Goal: Task Accomplishment & Management: Manage account settings

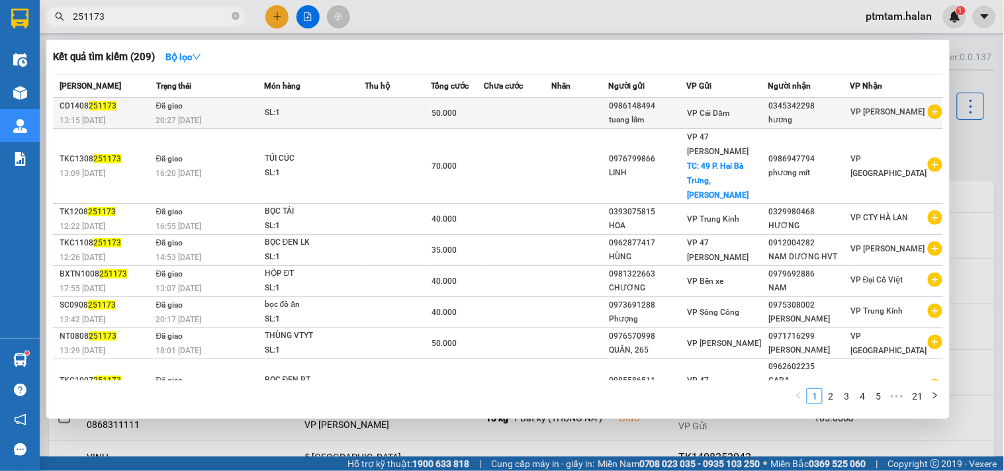
type input "251173"
click at [223, 115] on div "20:27 - 14/08" at bounding box center [209, 120] width 107 height 15
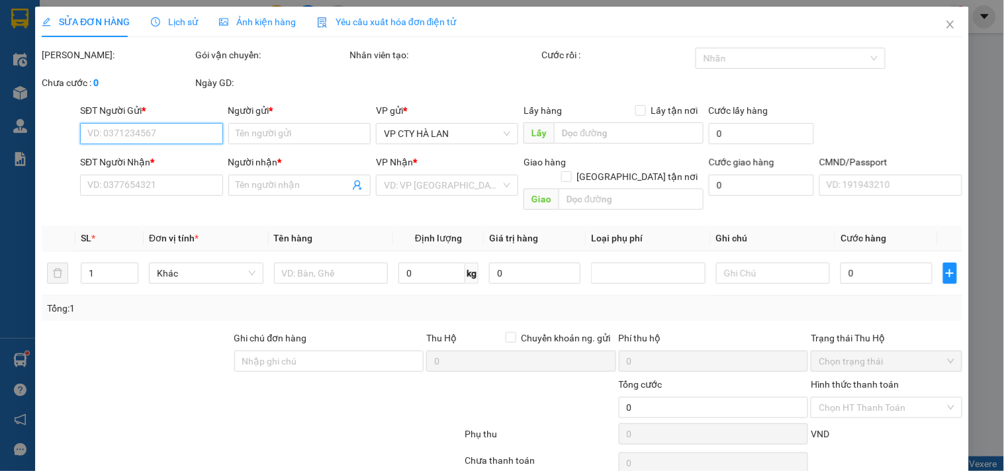
type input "0986148494"
type input "tuang lâm"
type input "0345342298"
type input "hương"
type input "50.000"
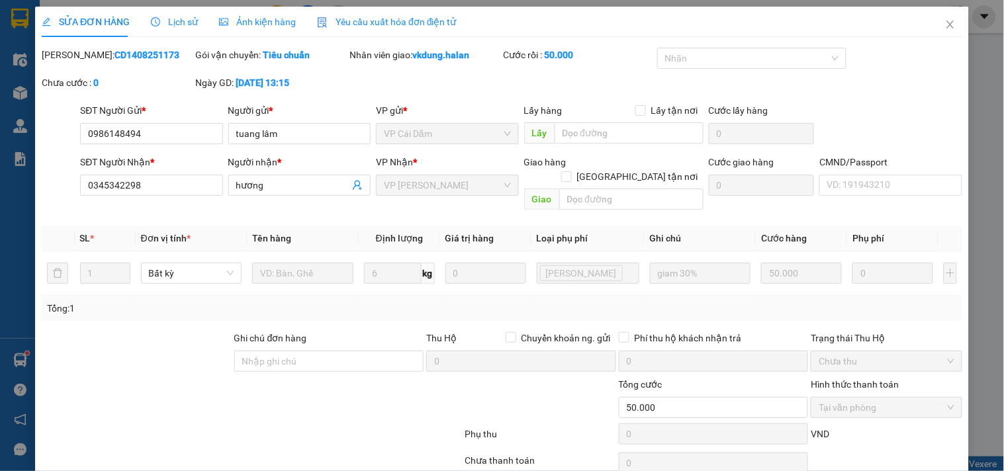
click at [177, 22] on span "Lịch sử" at bounding box center [174, 22] width 47 height 11
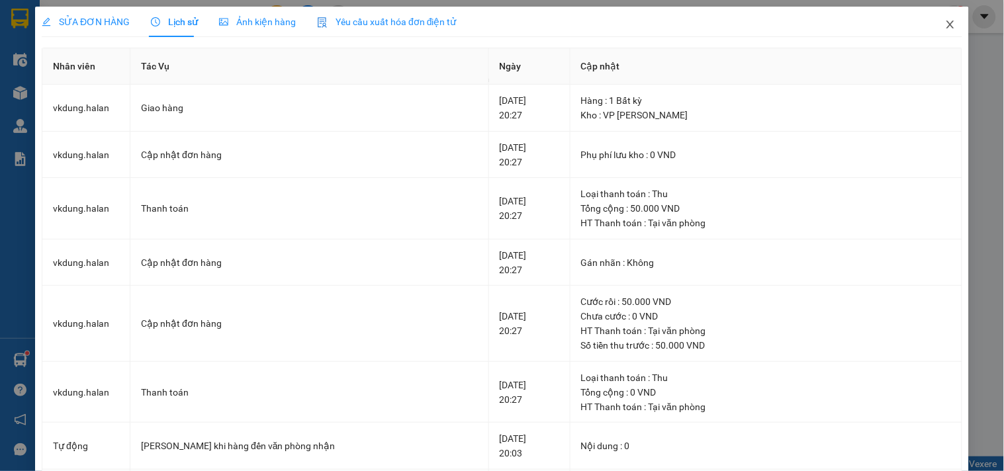
click at [945, 25] on icon "close" at bounding box center [950, 24] width 11 height 11
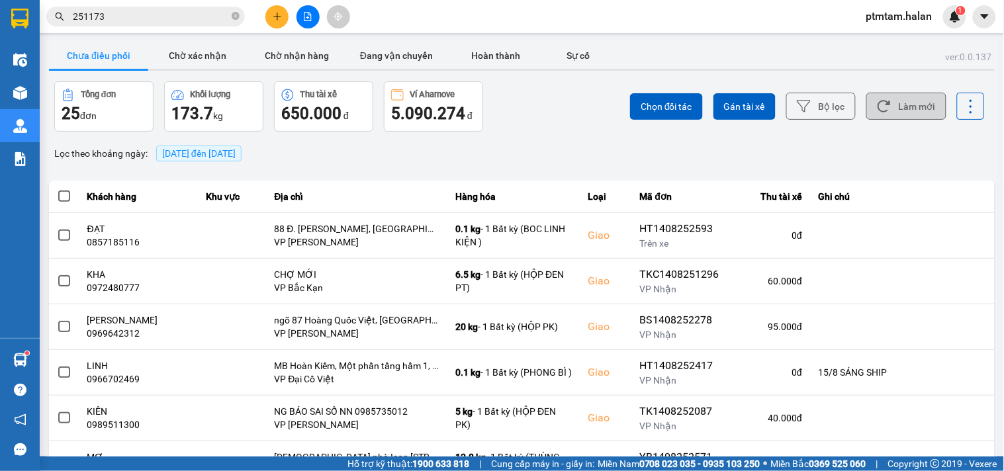
click at [916, 111] on button "Làm mới" at bounding box center [906, 106] width 80 height 27
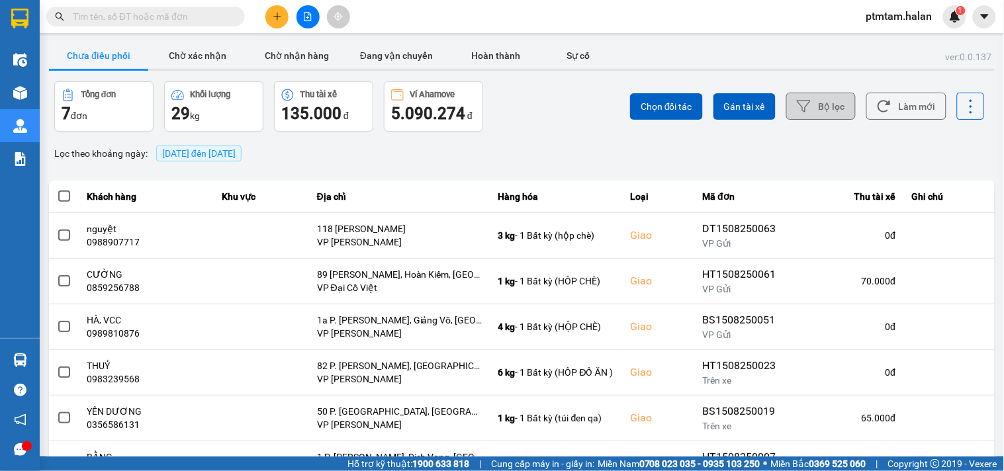
click at [808, 104] on button "Bộ lọc" at bounding box center [820, 106] width 69 height 27
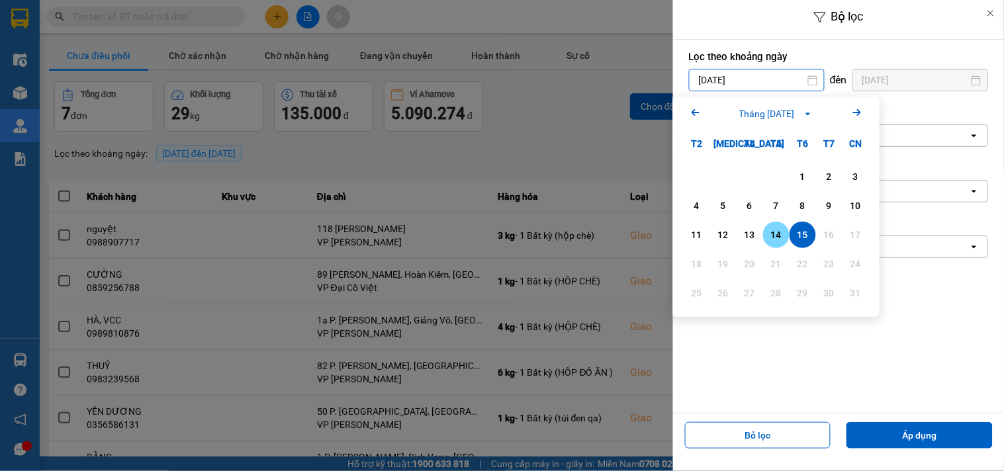
click at [772, 239] on div "14" at bounding box center [776, 235] width 19 height 16
type input "[DATE]"
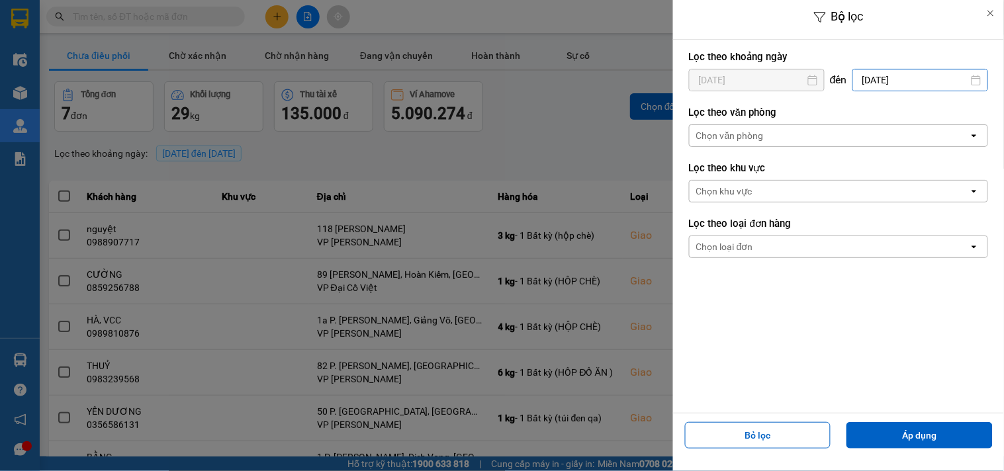
click at [896, 79] on input "[DATE]" at bounding box center [920, 79] width 134 height 21
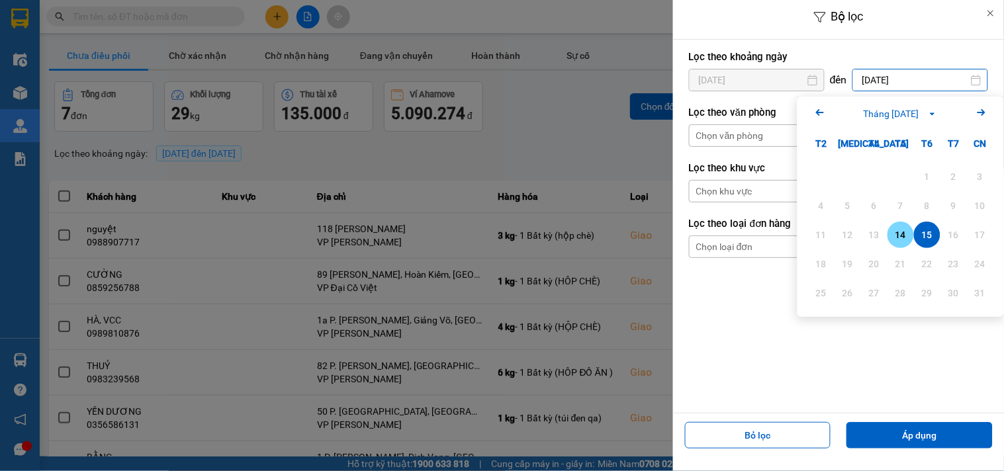
click at [897, 229] on div "14" at bounding box center [900, 235] width 19 height 16
type input "[DATE]"
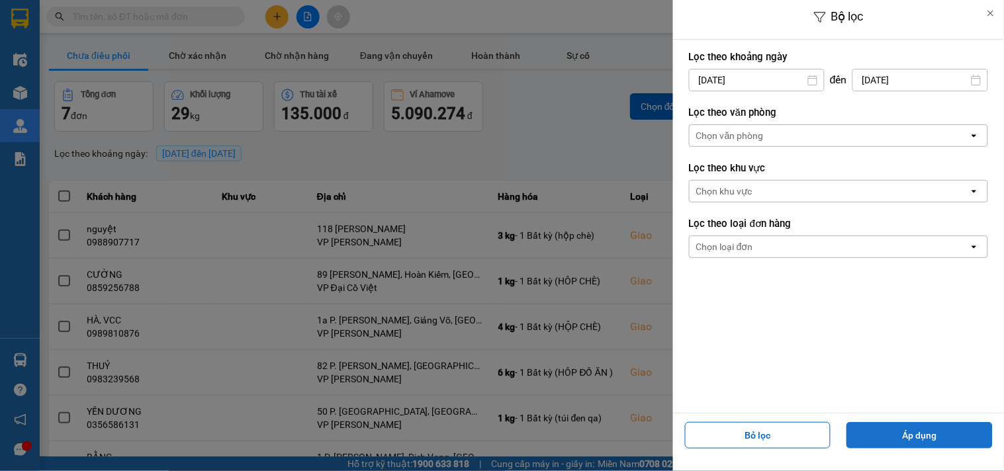
click at [890, 431] on button "Áp dụng" at bounding box center [919, 435] width 146 height 26
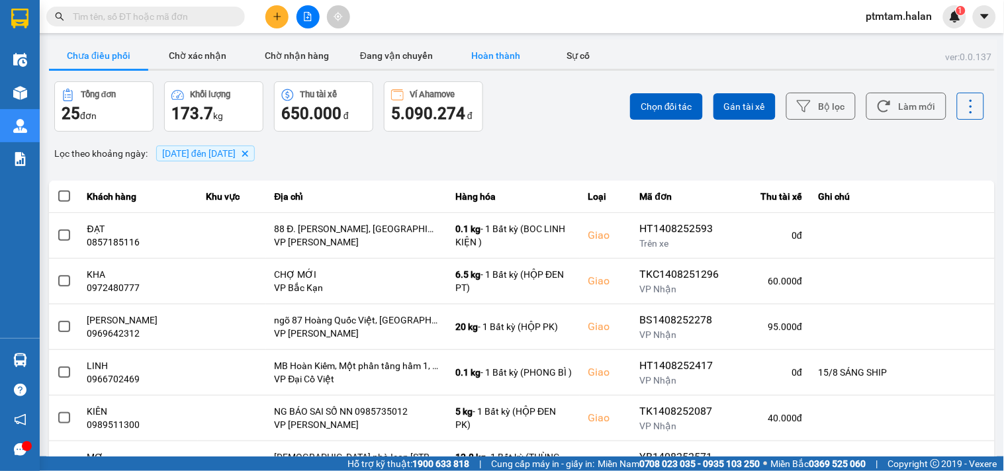
click at [510, 53] on button "Hoàn thành" at bounding box center [495, 55] width 99 height 26
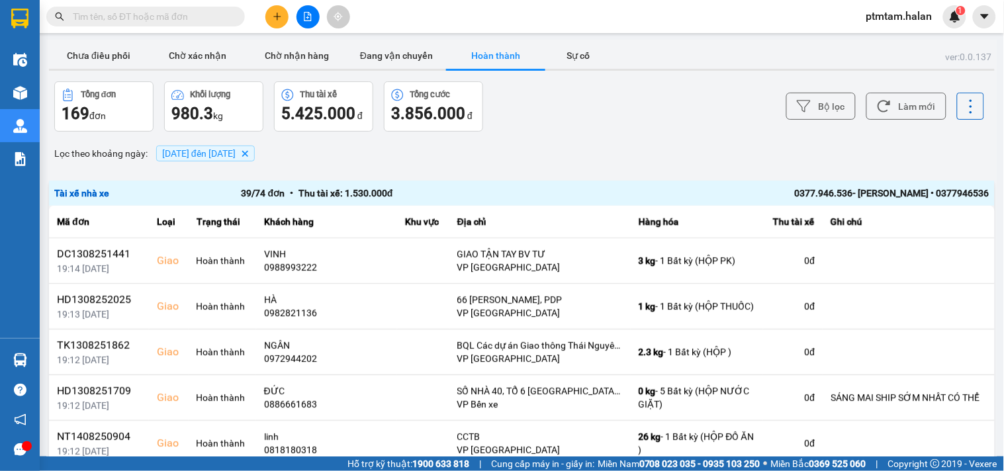
click at [593, 89] on div "Bộ lọc Làm mới" at bounding box center [751, 106] width 465 height 50
click at [109, 48] on button "Chưa điều phối" at bounding box center [98, 55] width 99 height 26
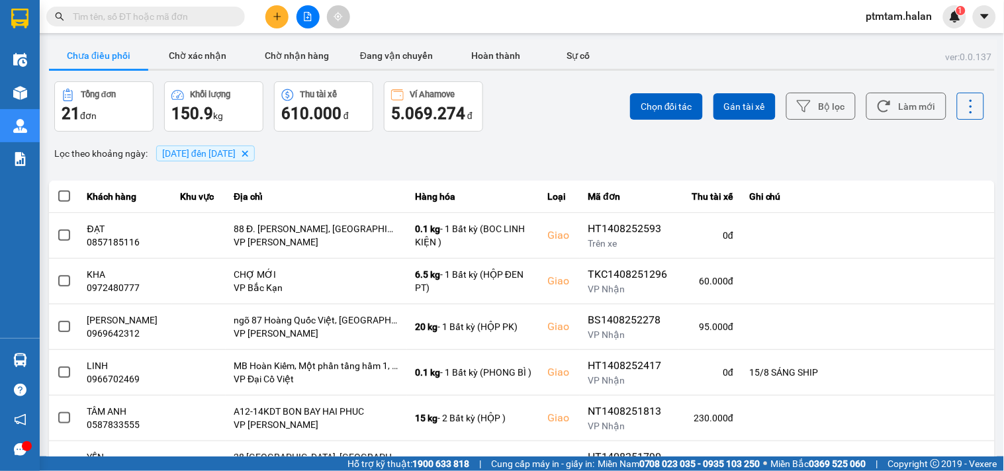
click at [570, 140] on div "ver: 0.0.137 Chưa điều phối Chờ xác nhận Chờ nhận hàng Đang vận chuyển Hoàn thà…" at bounding box center [521, 367] width 951 height 654
drag, startPoint x: 544, startPoint y: 137, endPoint x: 706, endPoint y: 128, distance: 162.4
click at [545, 137] on div "ver: 0.0.137 Chưa điều phối Chờ xác nhận Chờ nhận hàng Đang vận chuyển Hoàn thà…" at bounding box center [521, 367] width 951 height 654
click at [866, 113] on button "Làm mới" at bounding box center [906, 106] width 80 height 27
click at [771, 163] on div "Lọc theo khoảng ngày : 14/08/2025 đến 14/08/2025 Delete" at bounding box center [522, 153] width 946 height 22
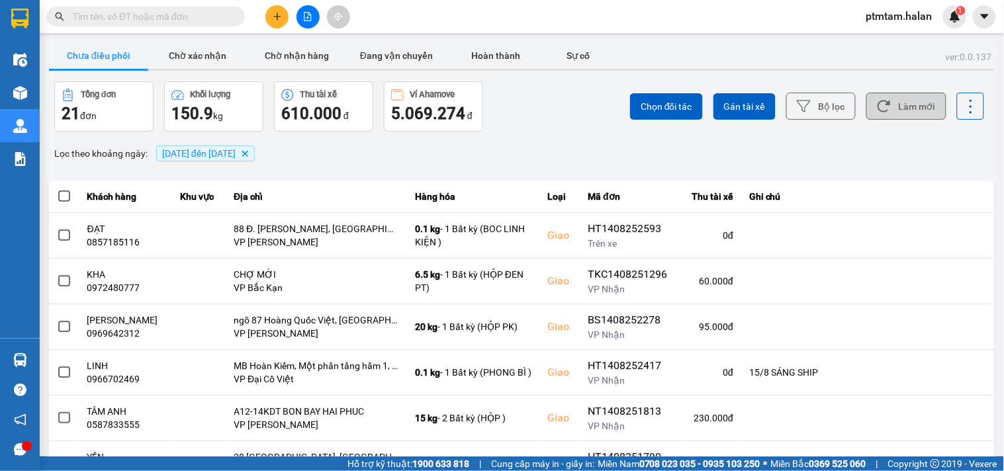
click at [905, 109] on button "Làm mới" at bounding box center [906, 106] width 80 height 27
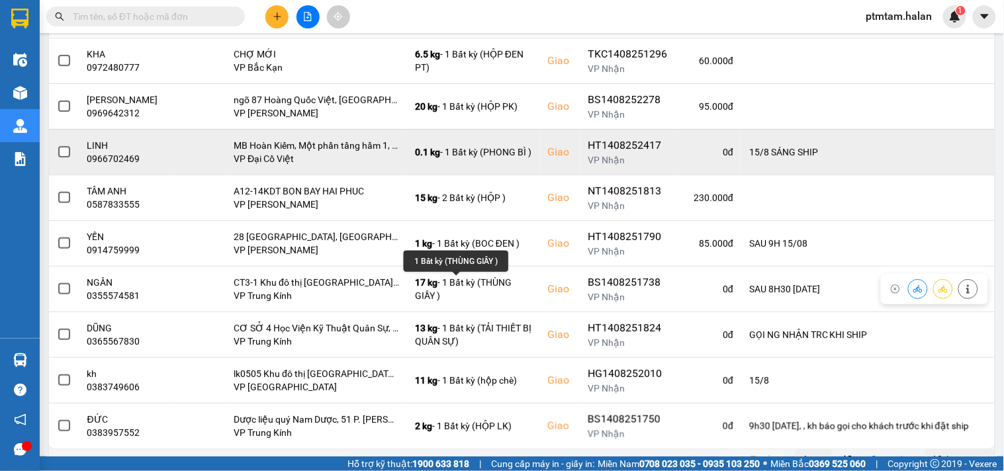
scroll to position [243, 0]
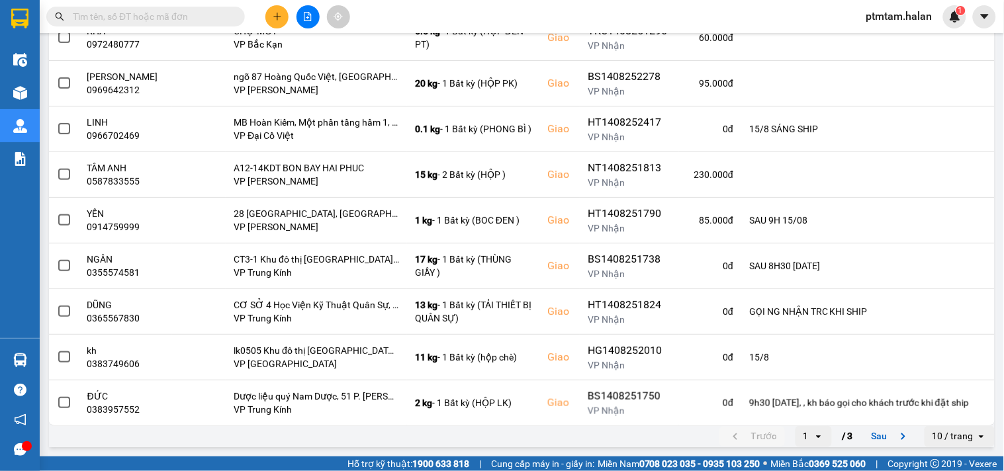
click at [642, 17] on div "Kết quả tìm kiếm ( 0 ) Bộ lọc No Data ptmtam.halan 1" at bounding box center [502, 16] width 1004 height 33
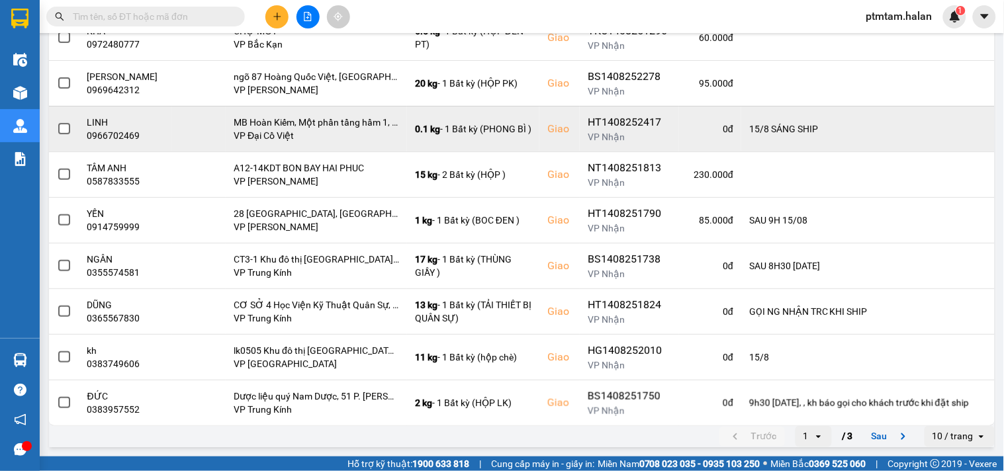
scroll to position [23, 0]
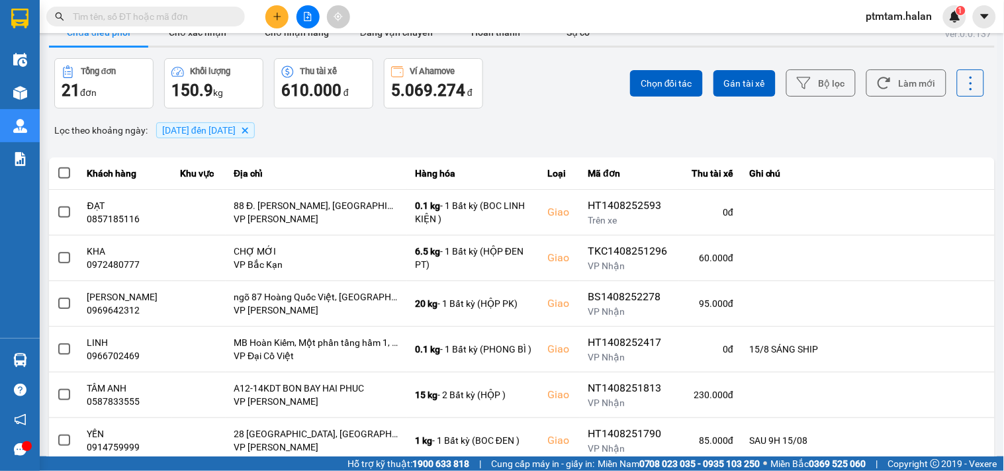
click at [550, 130] on div "Lọc theo khoảng ngày : 14/08/2025 đến 14/08/2025 Delete" at bounding box center [522, 130] width 946 height 22
click at [877, 88] on icon at bounding box center [883, 83] width 13 height 12
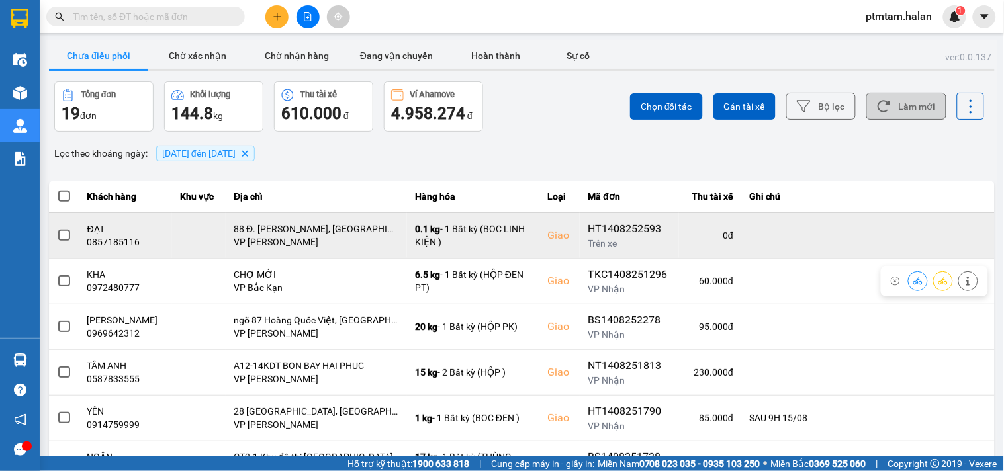
scroll to position [243, 0]
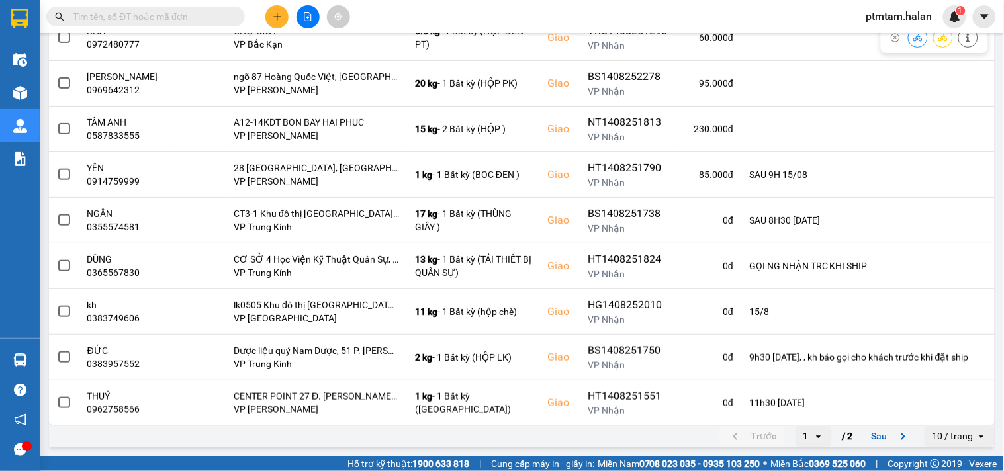
click at [762, 22] on div "Kết quả tìm kiếm ( 0 ) Bộ lọc No Data ptmtam.halan 1" at bounding box center [502, 16] width 1004 height 33
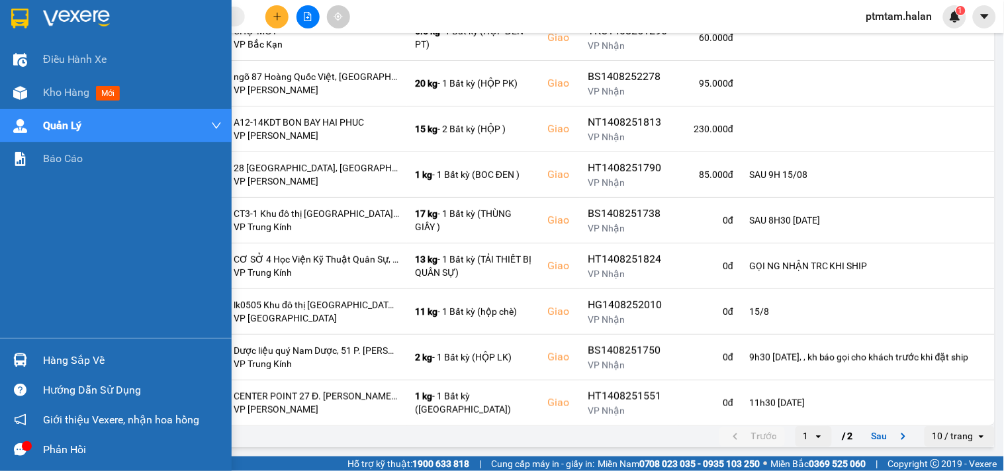
click at [0, 296] on div "Điều hành xe Kho hàng mới Quản Lý Quản lý chuyến Quản lý giao nhận mới Quản lý …" at bounding box center [116, 190] width 232 height 295
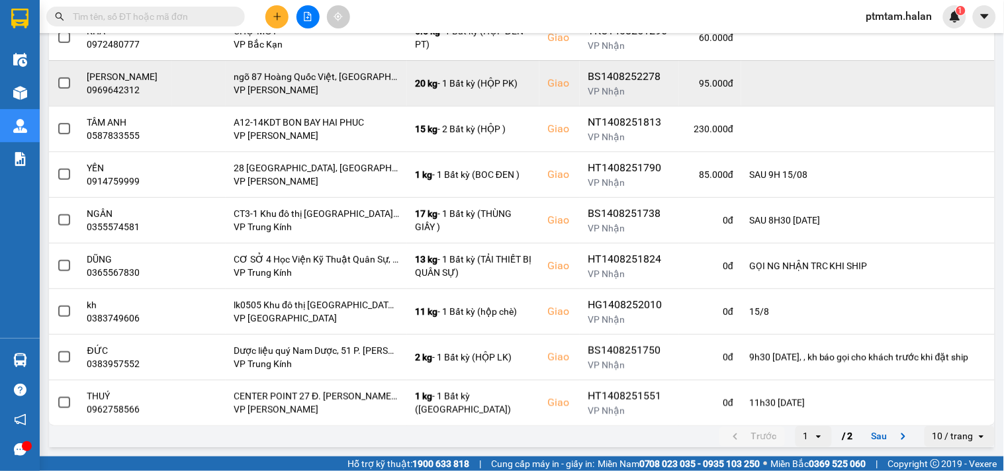
scroll to position [0, 0]
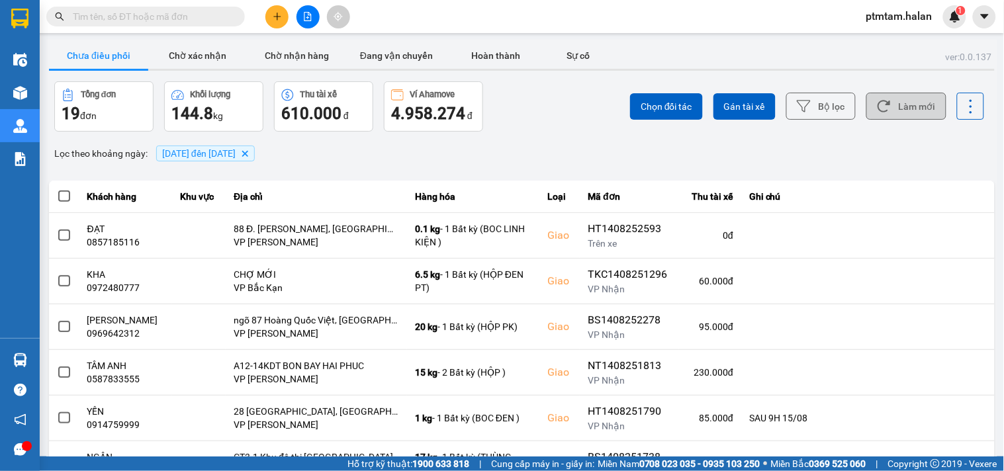
click at [556, 121] on div "Chọn đối tác Gán tài xế Bộ lọc Làm mới" at bounding box center [751, 106] width 465 height 50
click at [914, 116] on button "Làm mới" at bounding box center [906, 106] width 80 height 27
click at [520, 122] on div "Chọn đối tác Gán tài xế Bộ lọc Làm mới" at bounding box center [751, 106] width 465 height 50
click at [902, 110] on button "Làm mới" at bounding box center [906, 106] width 80 height 27
click at [561, 144] on div "Lọc theo khoảng ngày : 14/08/2025 đến 14/08/2025 Delete" at bounding box center [522, 153] width 946 height 22
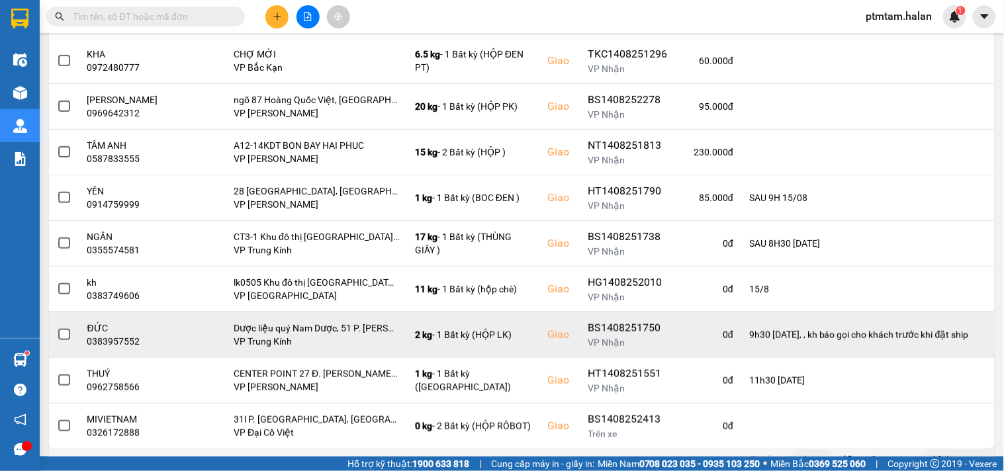
scroll to position [243, 0]
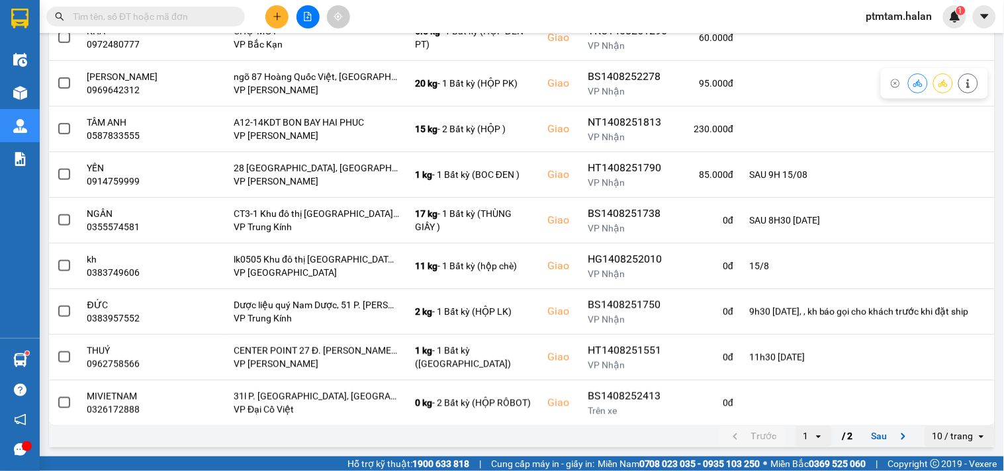
click at [827, 17] on div "Kết quả tìm kiếm ( 0 ) Bộ lọc No Data ptmtam.halan 1" at bounding box center [502, 16] width 1004 height 33
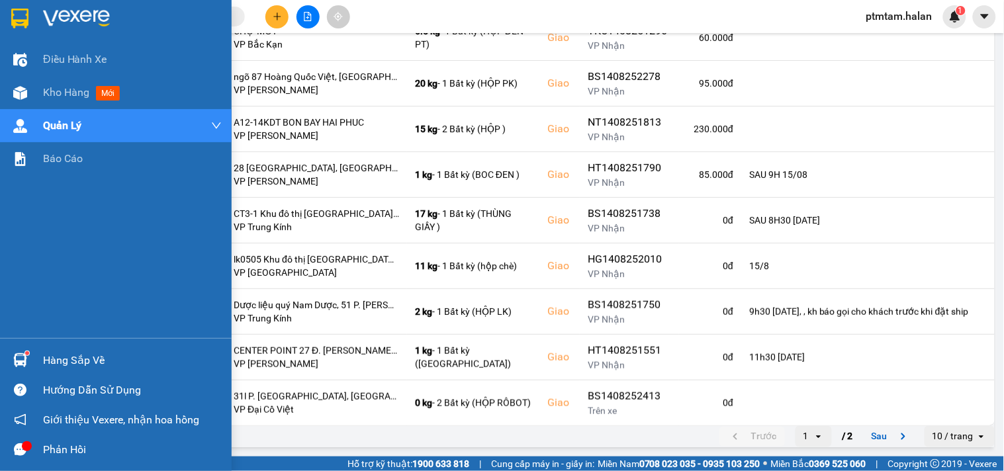
click at [52, 329] on div "Điều hành xe Kho hàng mới Quản Lý Quản lý chuyến Quản lý giao nhận mới Quản lý …" at bounding box center [116, 190] width 232 height 295
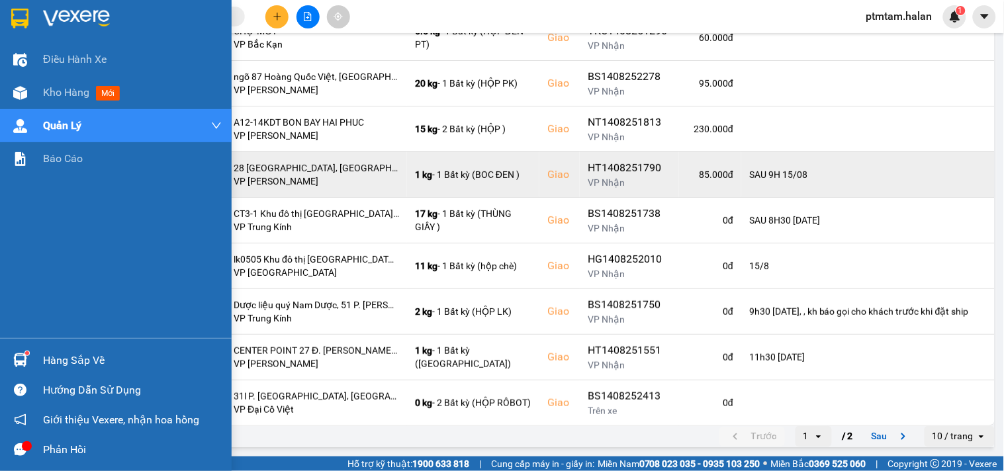
scroll to position [0, 0]
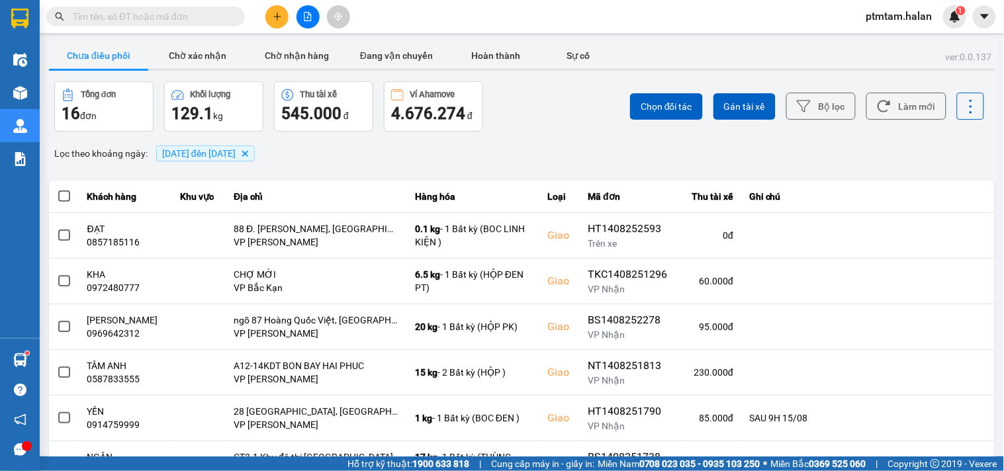
drag, startPoint x: 521, startPoint y: 135, endPoint x: 533, endPoint y: 133, distance: 12.1
click at [521, 134] on div "ver: 0.0.137 Chưa điều phối Chờ xác nhận Chờ nhận hàng Đang vận chuyển Hoàn thà…" at bounding box center [521, 367] width 951 height 654
click at [888, 110] on button "Làm mới" at bounding box center [906, 106] width 80 height 27
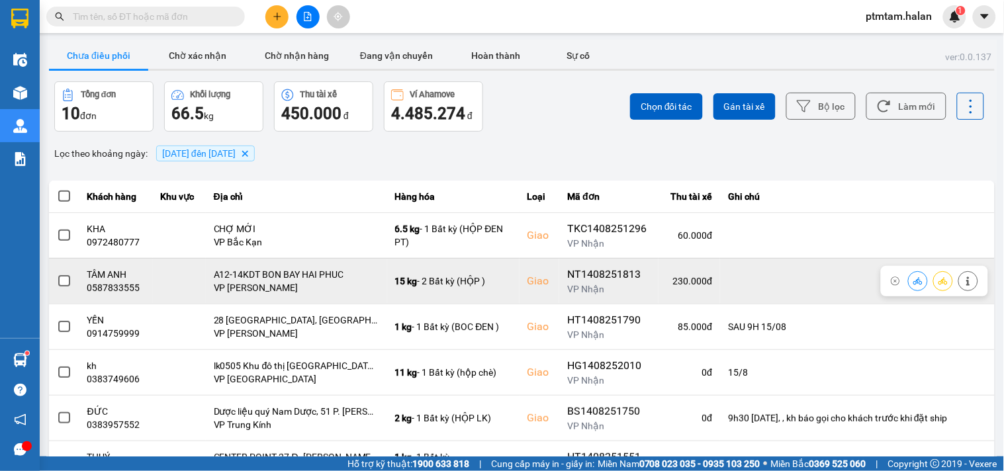
click at [609, 271] on div "NT1408251813" at bounding box center [608, 275] width 83 height 16
copy div "NT1408251813"
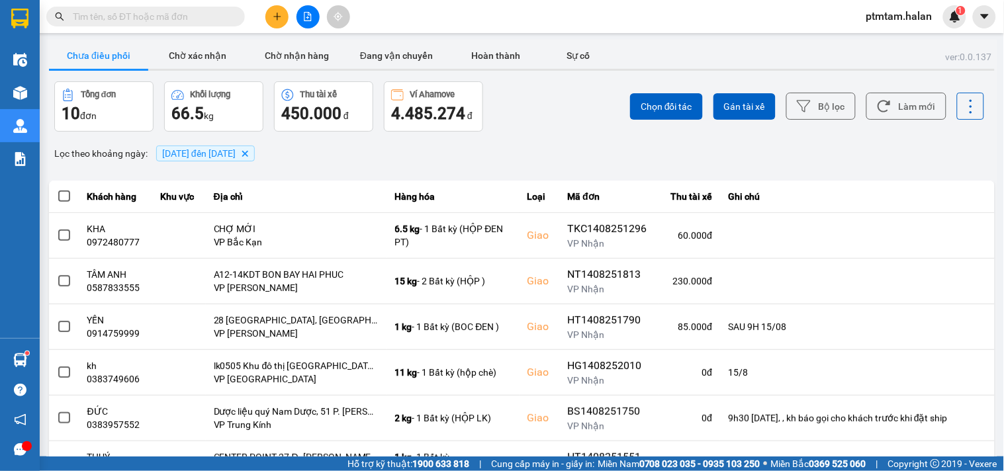
click at [326, 155] on div "Lọc theo khoảng ngày : 14/08/2025 đến 14/08/2025 Delete" at bounding box center [522, 153] width 946 height 22
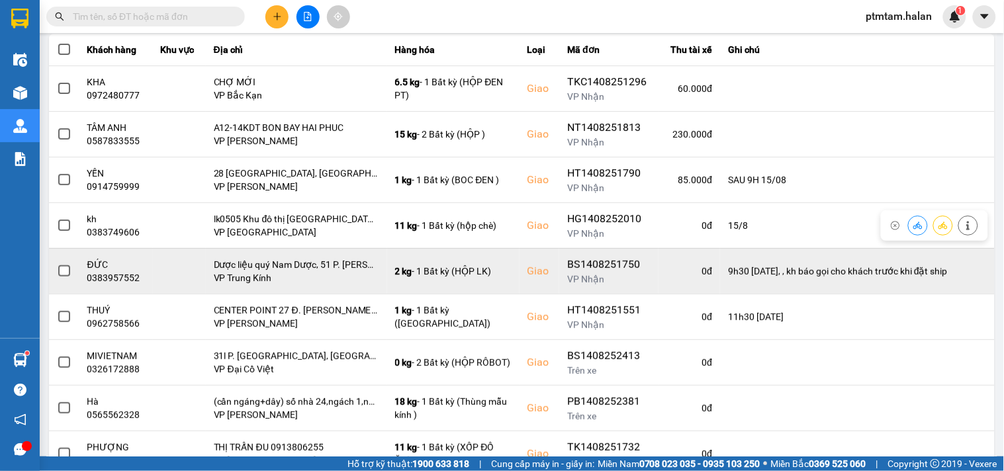
scroll to position [243, 0]
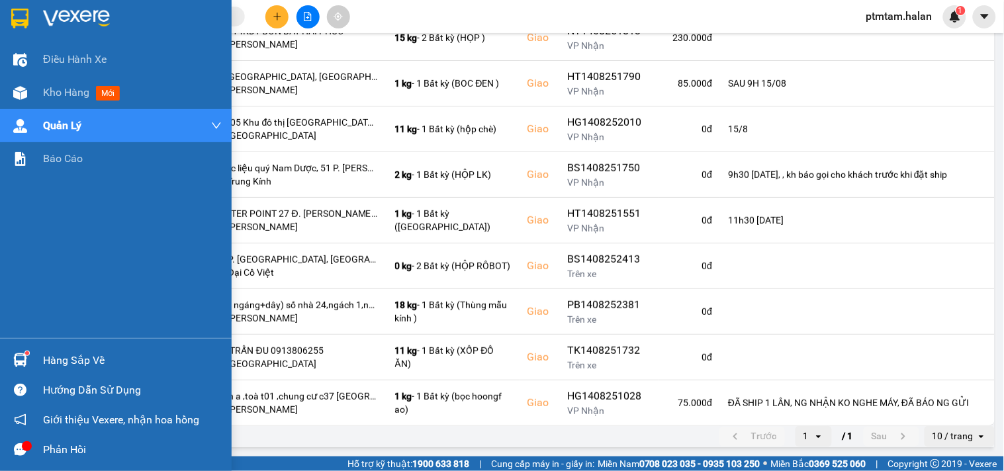
click at [0, 305] on div "Điều hành xe Kho hàng mới Quản Lý Quản lý chuyến Quản lý giao nhận mới Quản lý …" at bounding box center [116, 190] width 232 height 295
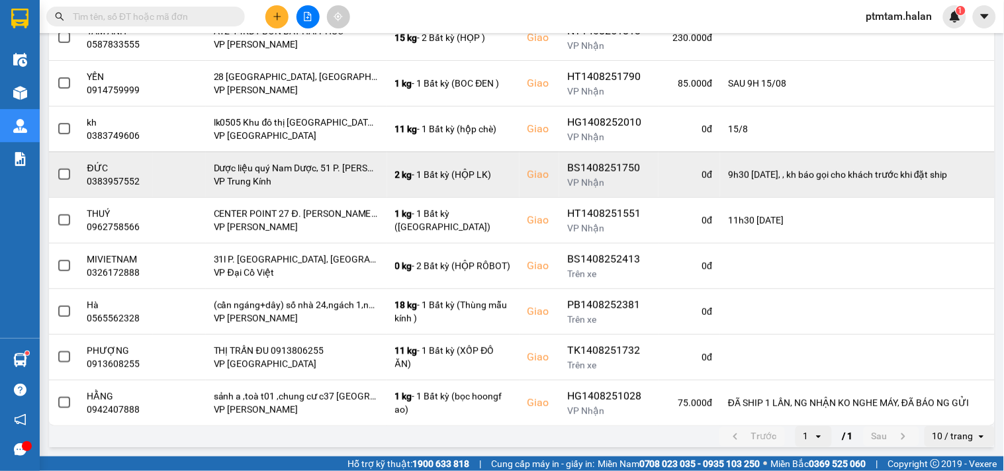
scroll to position [23, 0]
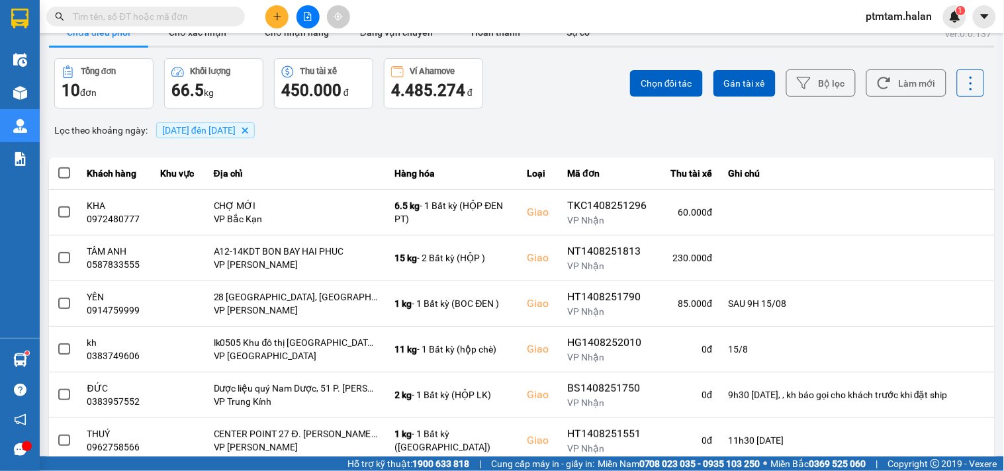
click at [562, 116] on div "ver: 0.0.137 Chưa điều phối Chờ xác nhận Chờ nhận hàng Đang vận chuyển Hoàn thà…" at bounding box center [521, 344] width 951 height 654
click at [870, 75] on button "Làm mới" at bounding box center [906, 82] width 80 height 27
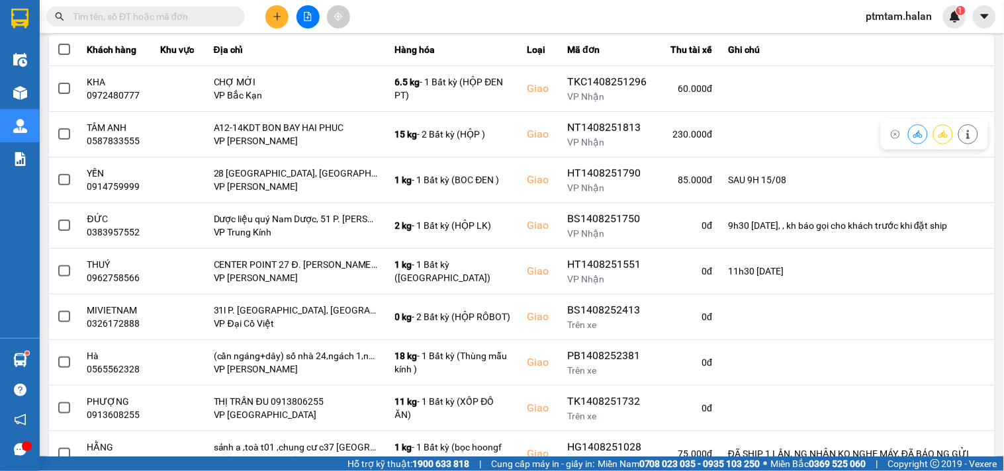
scroll to position [198, 0]
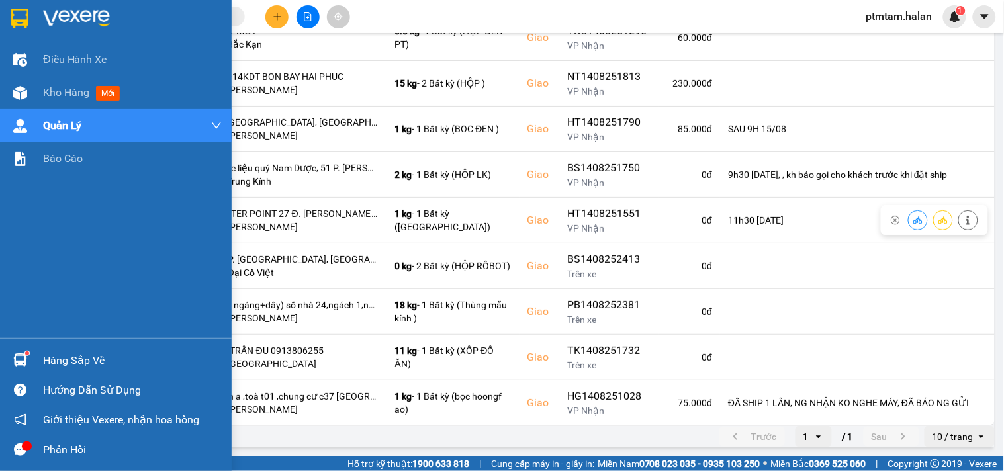
click at [0, 228] on div "Điều hành xe Kho hàng mới Quản Lý Quản lý chuyến Quản lý giao nhận mới Quản lý …" at bounding box center [116, 190] width 232 height 295
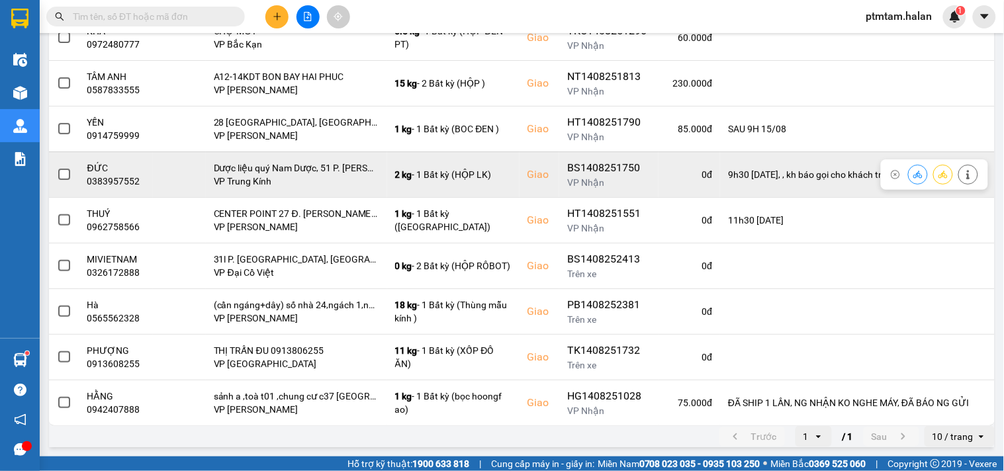
scroll to position [0, 0]
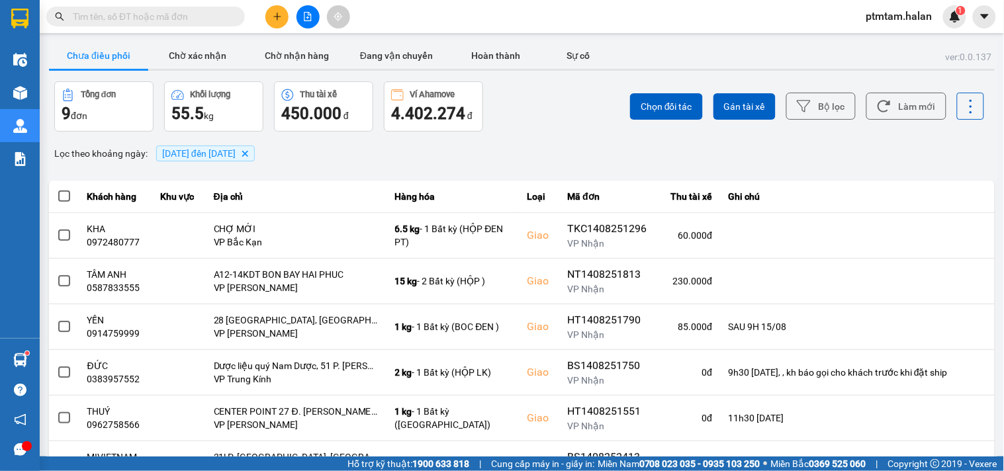
click at [144, 20] on input "text" at bounding box center [151, 16] width 156 height 15
paste input "0967589985"
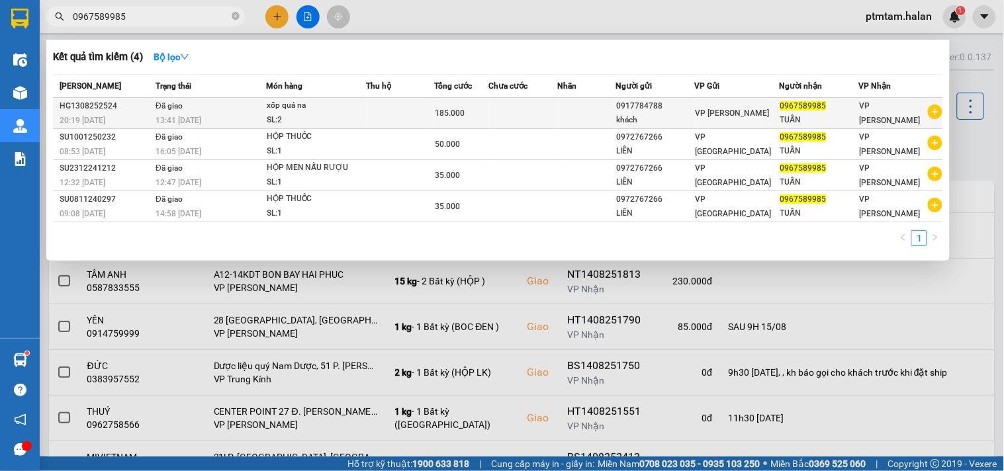
type input "0967589985"
click at [338, 114] on div "SL: 2" at bounding box center [316, 120] width 99 height 15
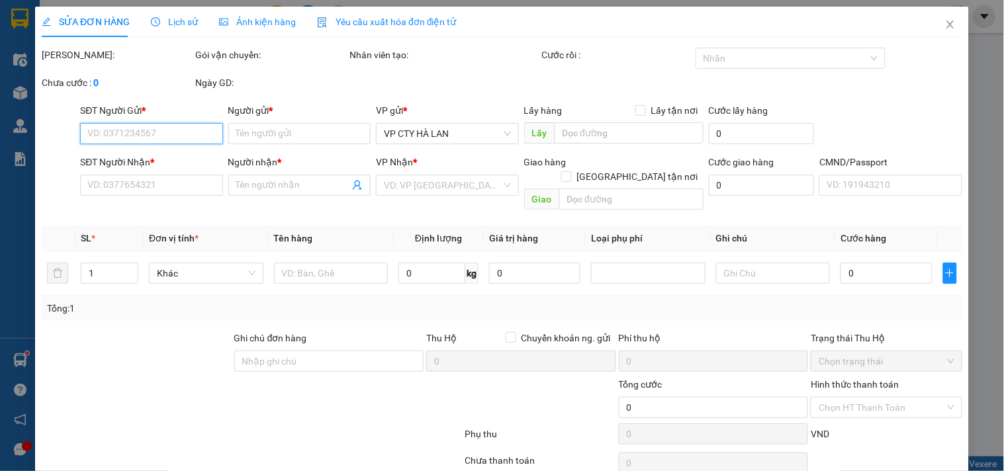
type input "0917784788"
type input "khách"
type input "0967589985"
type input "TUẤN"
type input "185.000"
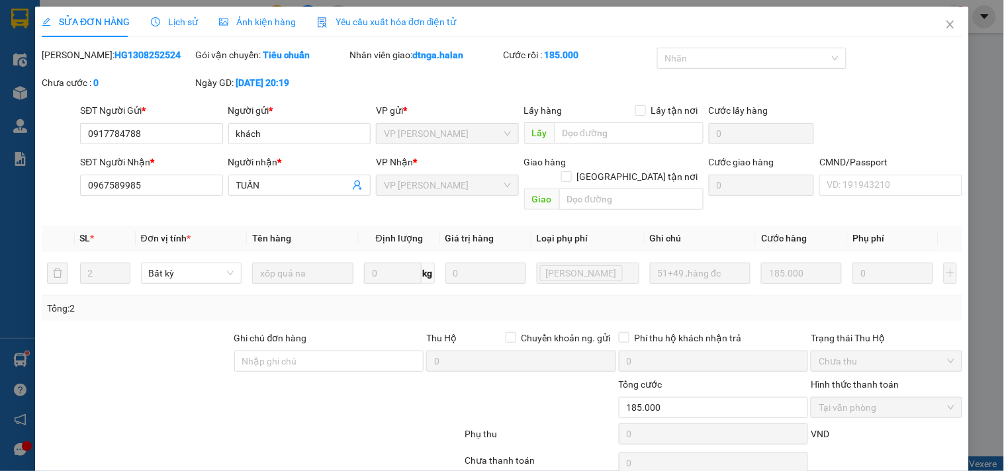
drag, startPoint x: 150, startPoint y: 55, endPoint x: 85, endPoint y: 62, distance: 65.2
click at [85, 62] on div "Mã ĐH: HG1308252524" at bounding box center [117, 62] width 154 height 28
copy b "1308252524"
click at [945, 23] on icon "close" at bounding box center [950, 24] width 11 height 11
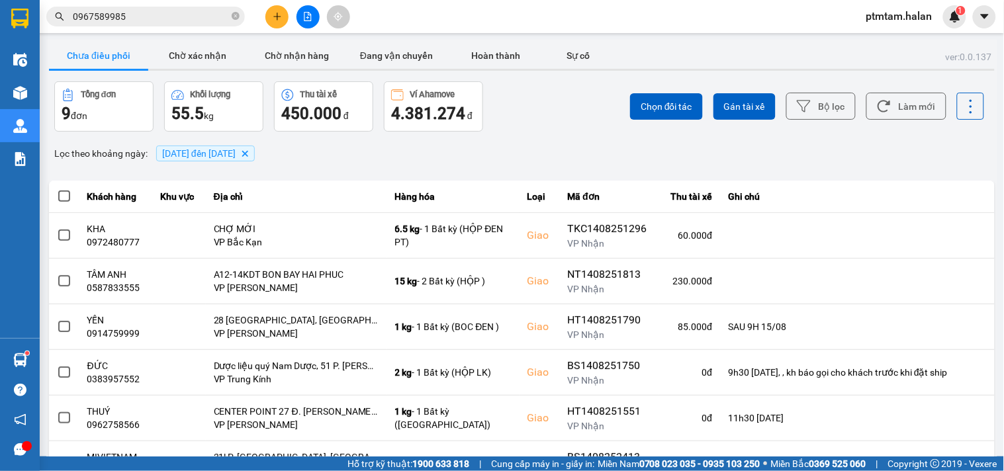
click at [132, 20] on input "0967589985" at bounding box center [151, 16] width 156 height 15
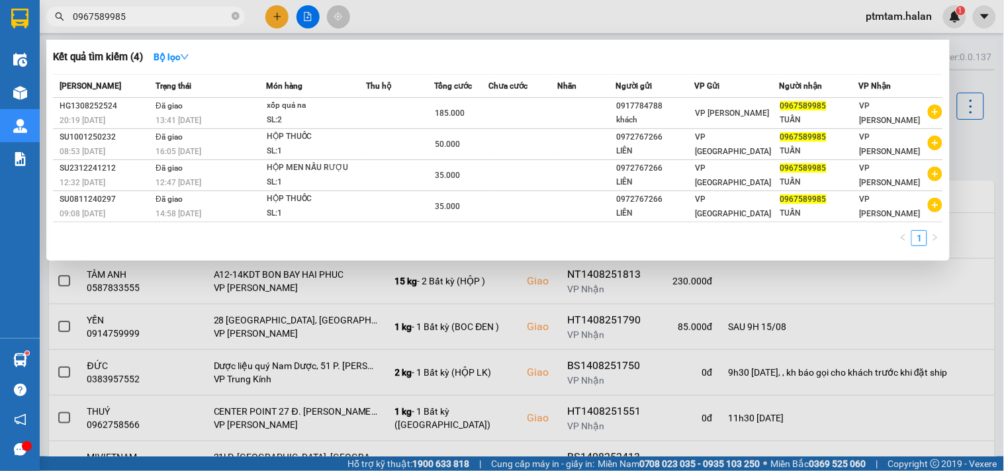
click at [132, 20] on input "0967589985" at bounding box center [151, 16] width 156 height 15
paste input "855758758"
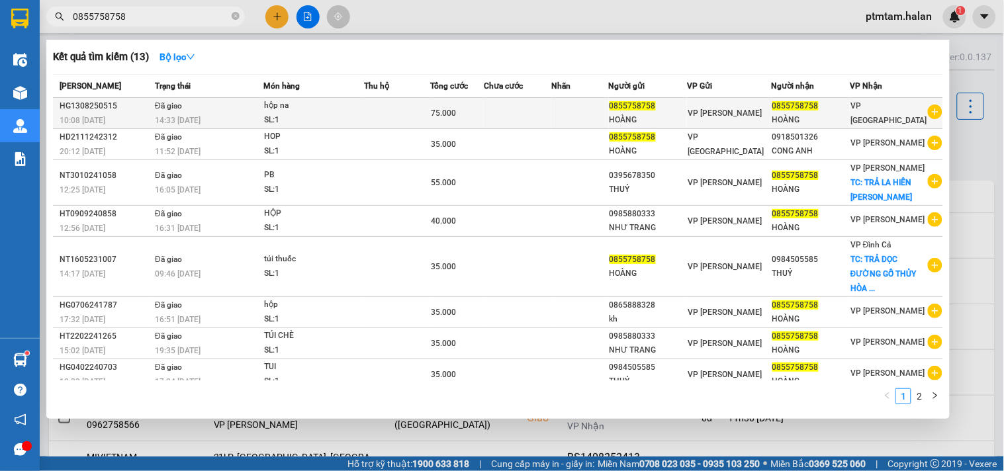
type input "0855758758"
click at [404, 118] on td at bounding box center [397, 113] width 67 height 31
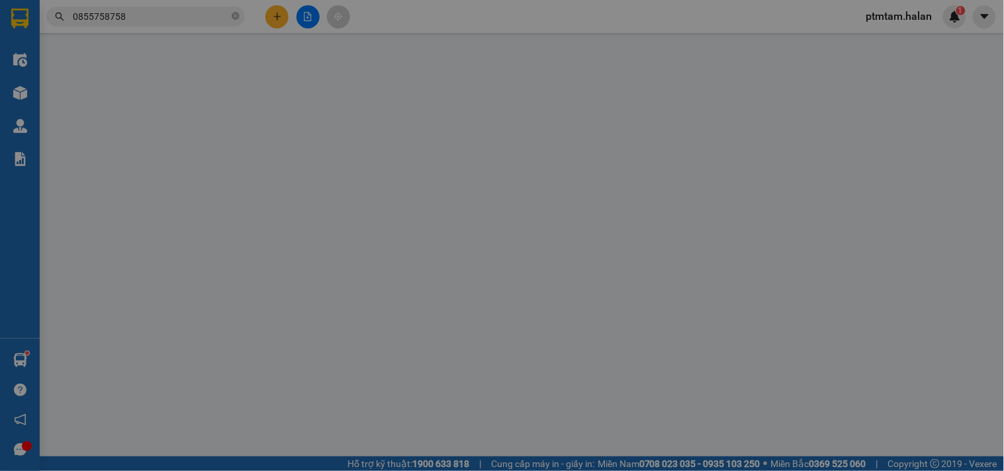
type input "0855758758"
type input "HOÀNG"
type input "0855758758"
type input "HOÀNG"
type input "75.000"
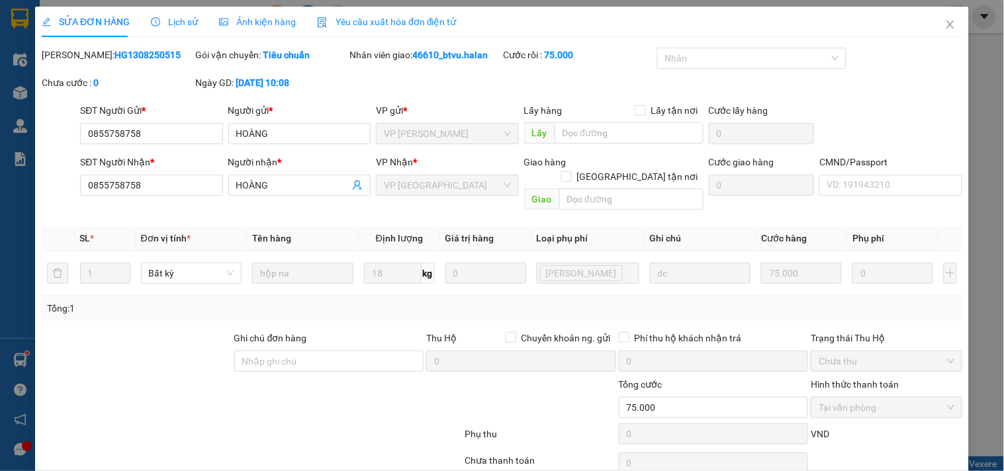
drag, startPoint x: 152, startPoint y: 58, endPoint x: 89, endPoint y: 62, distance: 63.6
click at [89, 62] on div "Mã ĐH: HG1308250515" at bounding box center [117, 55] width 151 height 15
copy b "1308250515"
click at [945, 25] on icon "close" at bounding box center [950, 24] width 11 height 11
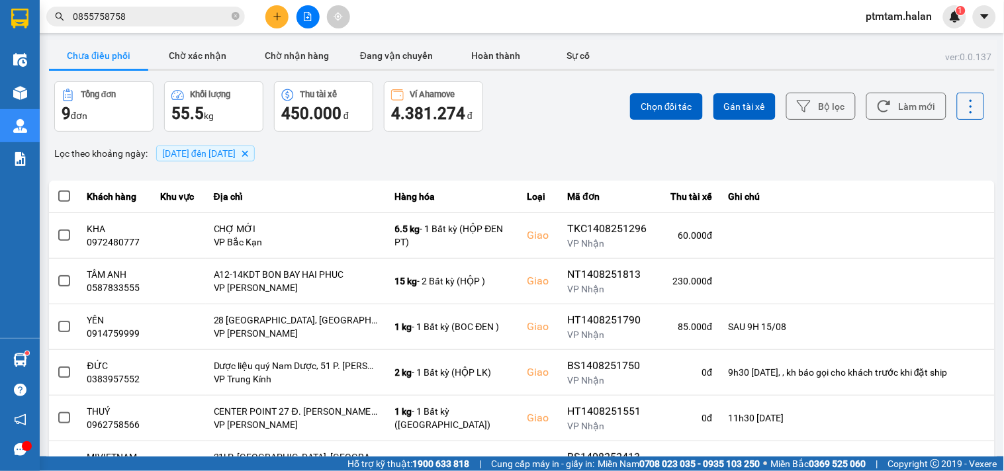
click at [150, 21] on input "0855758758" at bounding box center [151, 16] width 156 height 15
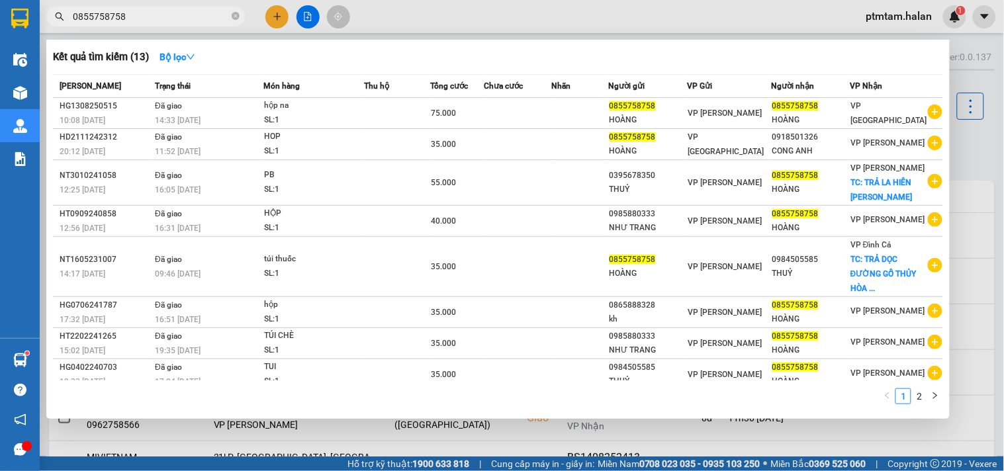
paste input "977677144"
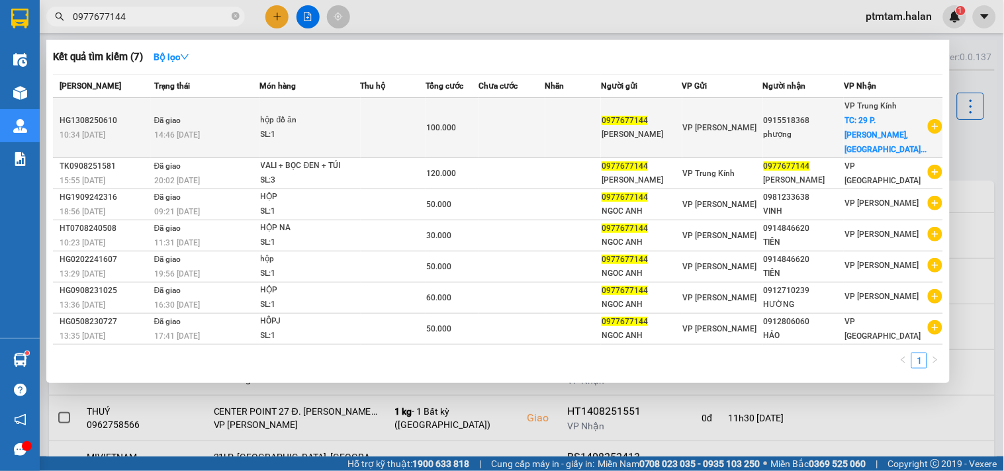
type input "0977677144"
click at [342, 121] on div "hộp đồ ăn" at bounding box center [310, 120] width 99 height 15
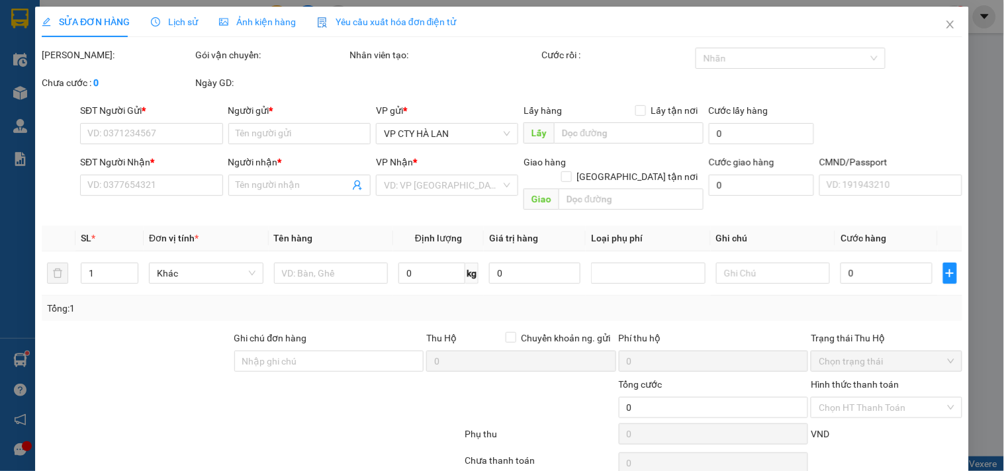
type input "0977677144"
type input "NGỌC ANH"
type input "0915518368"
type input "phượng"
checkbox input "true"
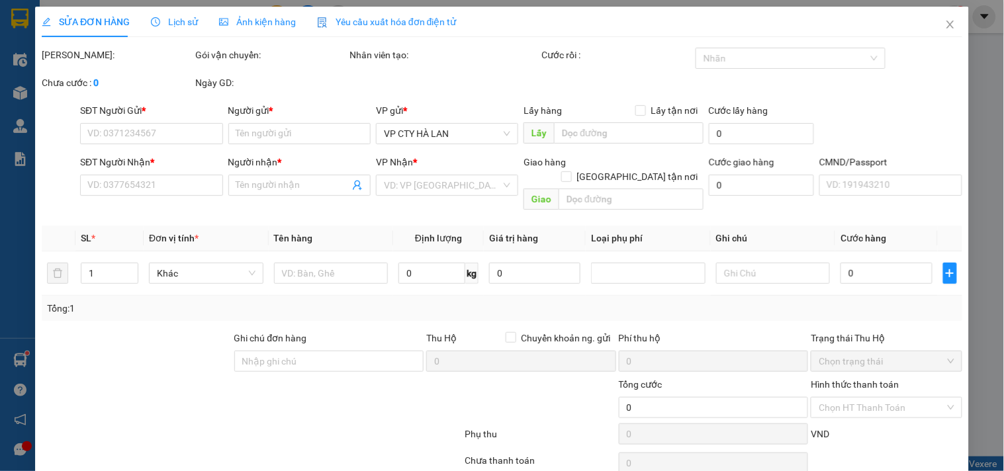
type input "29 P. Vũ Phạm Hàm, Yên Hoà, Cầu Giấy, Hà Nội, Việt Nam"
type input "35.000"
type input "14H"
type input "100.000"
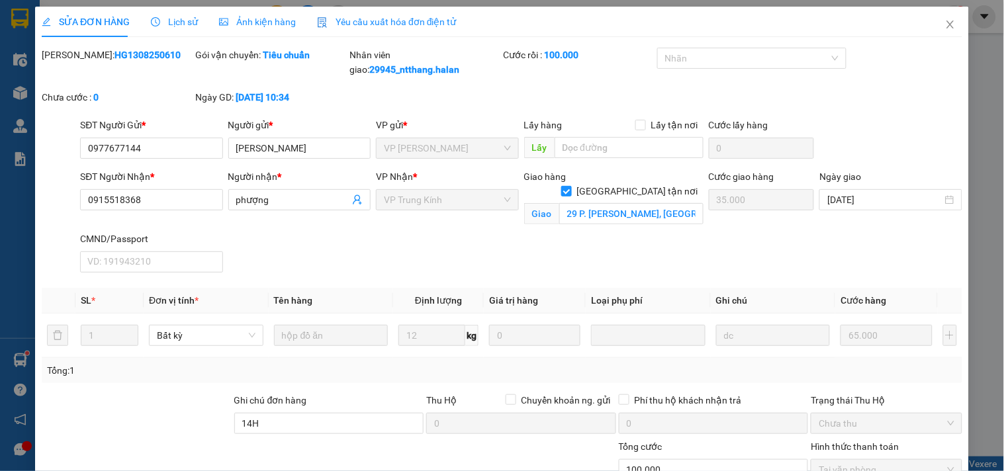
drag, startPoint x: 142, startPoint y: 56, endPoint x: 89, endPoint y: 67, distance: 54.6
click at [89, 67] on div "Mã ĐH: HG1308250610" at bounding box center [117, 69] width 154 height 42
copy b "1308250610"
click at [945, 24] on icon "close" at bounding box center [950, 24] width 11 height 11
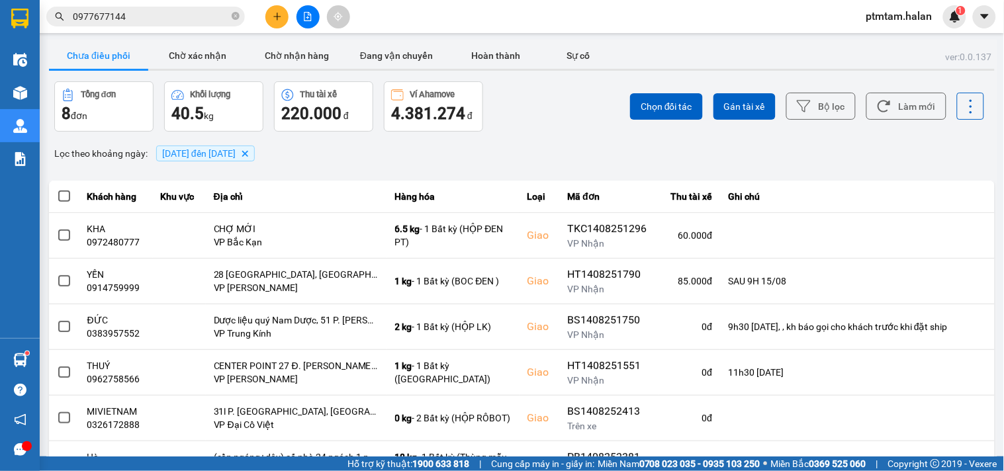
click at [197, 21] on input "0977677144" at bounding box center [151, 16] width 156 height 15
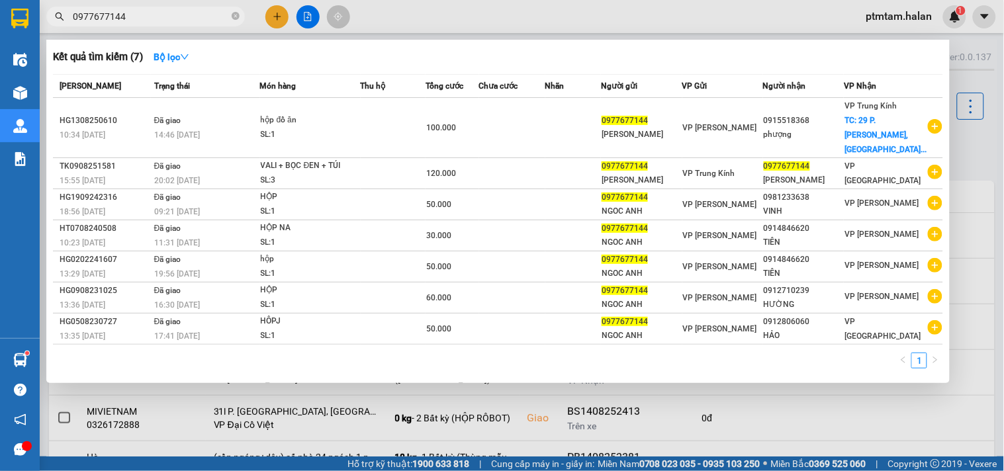
click at [197, 21] on input "0977677144" at bounding box center [151, 16] width 156 height 15
paste input "866600879"
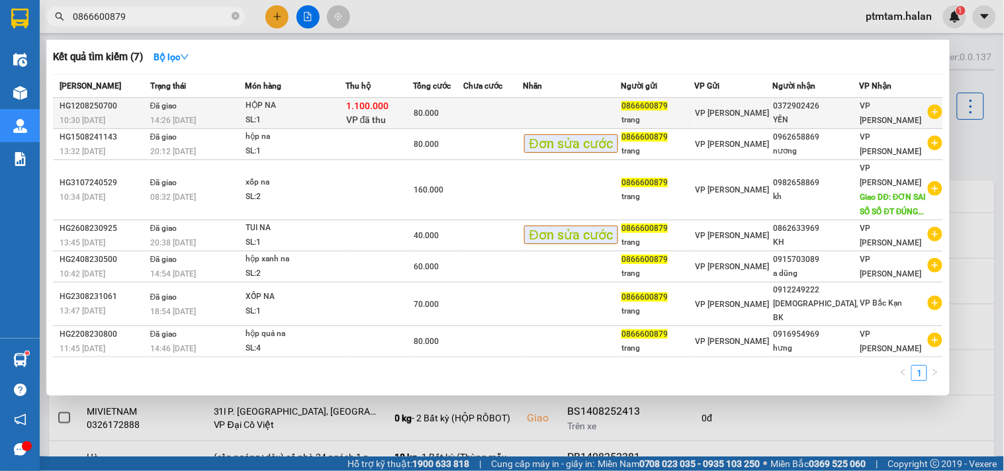
type input "0866600879"
click at [235, 115] on div "14:26 - 12/08" at bounding box center [197, 120] width 94 height 15
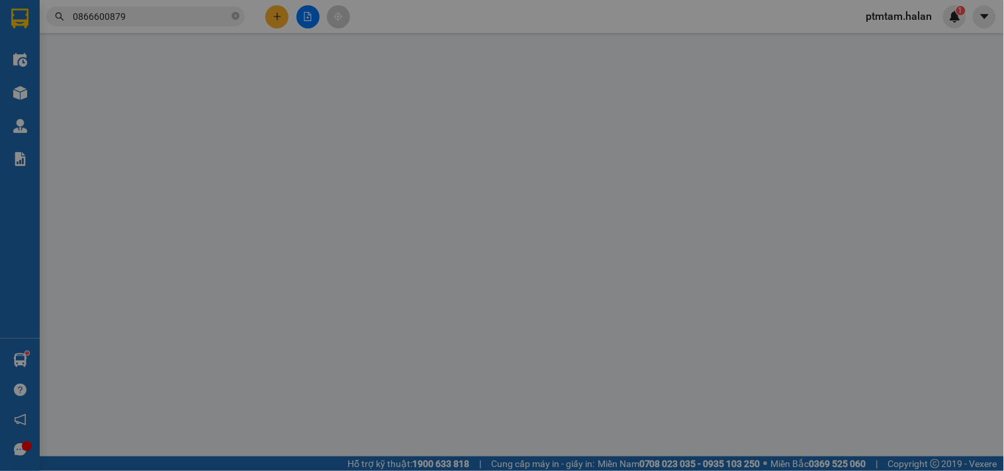
type input "0866600879"
type input "trang"
type input "0372902426"
type input "YẾN"
checkbox input "true"
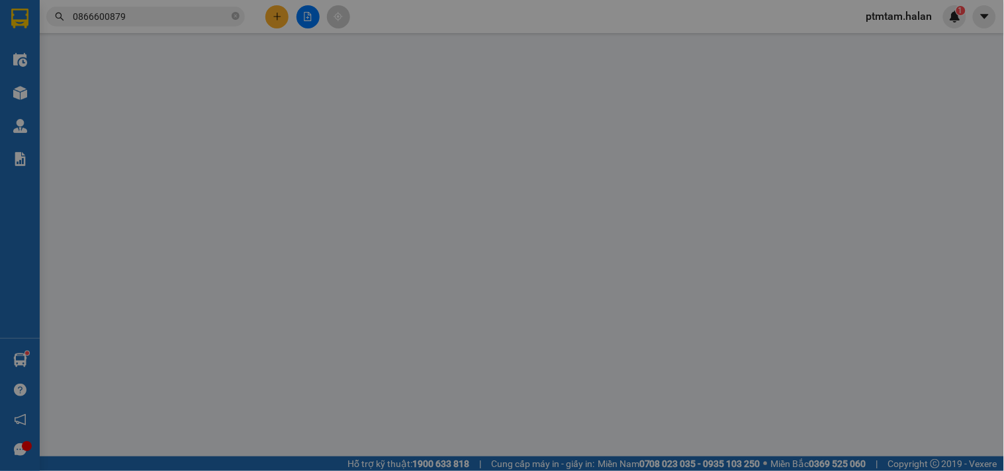
type input "1.100.000"
type input "30.000"
type input "80.000"
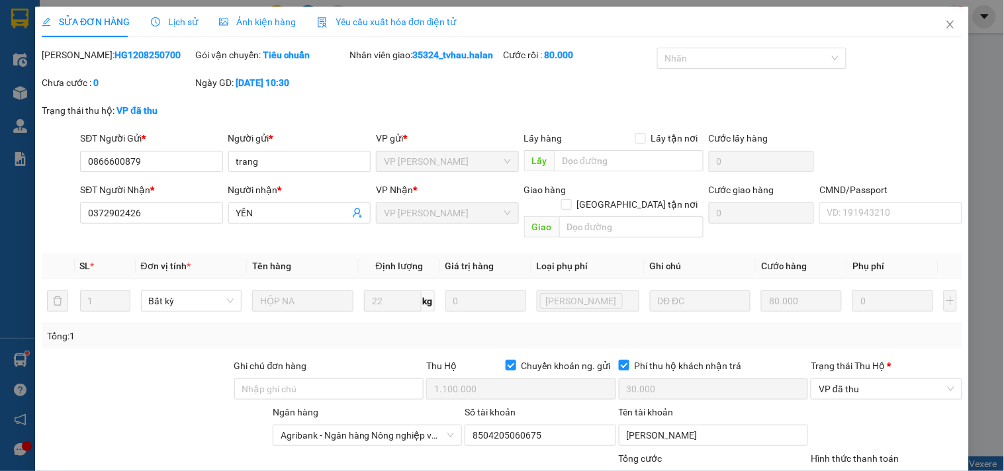
drag, startPoint x: 154, startPoint y: 58, endPoint x: 90, endPoint y: 67, distance: 64.8
click at [90, 67] on div "Mã ĐH: HG1208250700" at bounding box center [117, 62] width 154 height 28
copy b "1208250700"
click at [946, 23] on icon "close" at bounding box center [949, 25] width 7 height 8
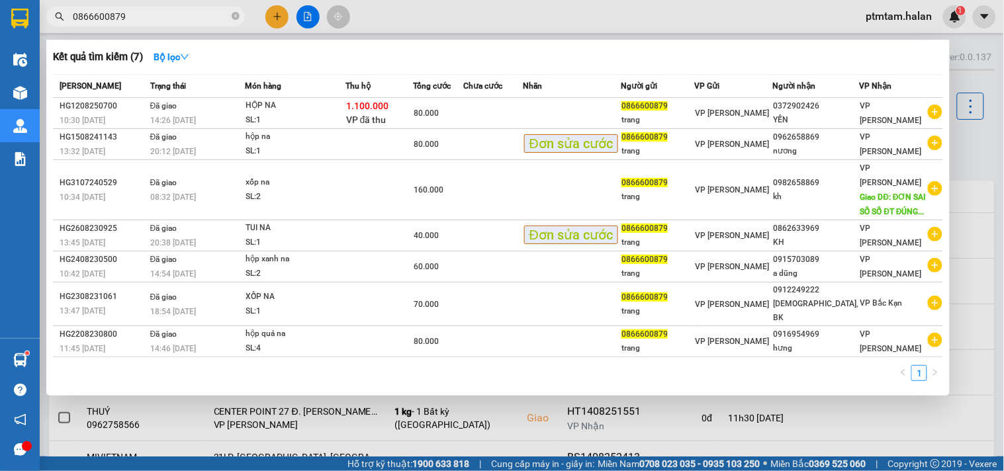
click at [161, 17] on input "0866600879" at bounding box center [151, 16] width 156 height 15
paste input "387893573"
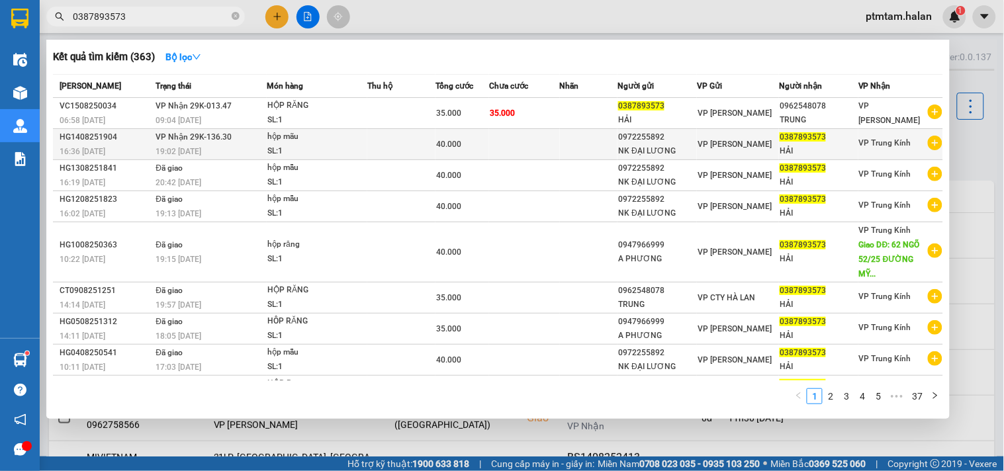
type input "0387893573"
click at [254, 147] on div "19:02 - 14/08" at bounding box center [210, 151] width 110 height 15
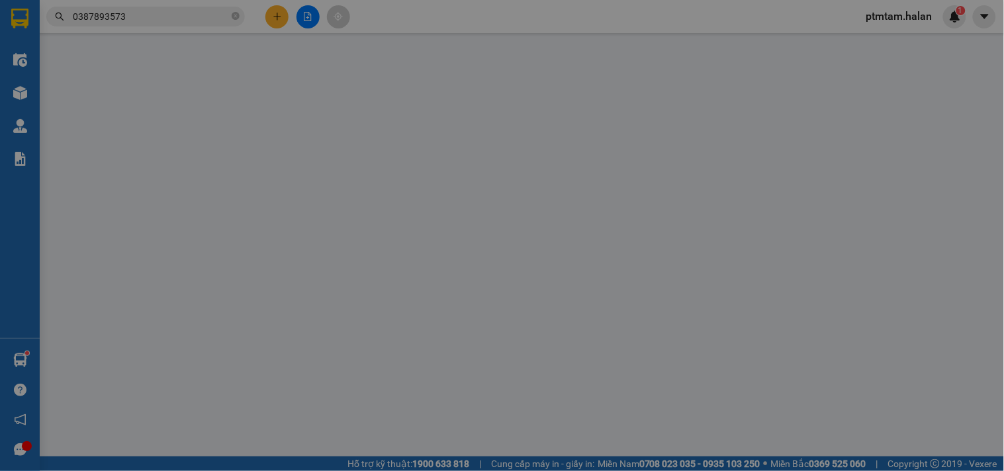
type input "0972255892"
type input "NK ĐẠI LƯƠNG"
type input "0387893573"
type input "HẢI"
type input "40.000"
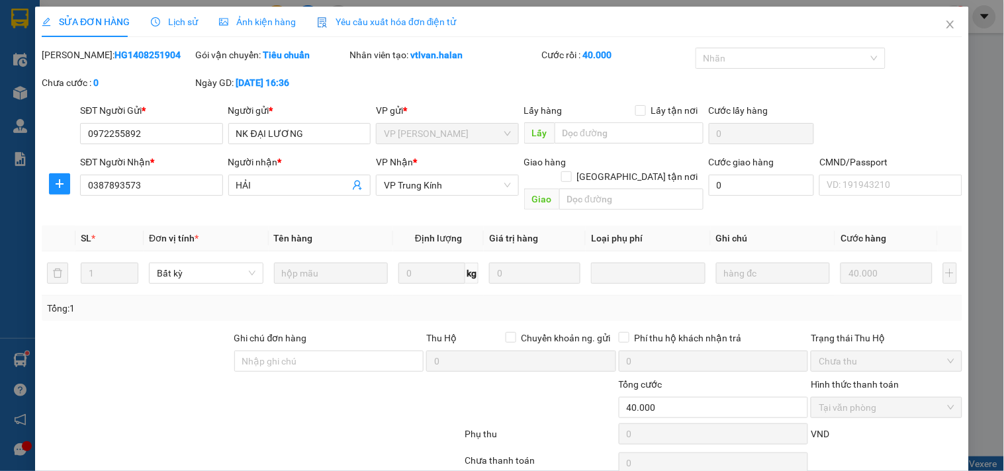
drag, startPoint x: 148, startPoint y: 56, endPoint x: 87, endPoint y: 60, distance: 60.3
click at [87, 60] on div "Mã ĐH: HG1408251904" at bounding box center [117, 55] width 151 height 15
copy b "1408251904"
click at [946, 22] on icon "close" at bounding box center [949, 25] width 7 height 8
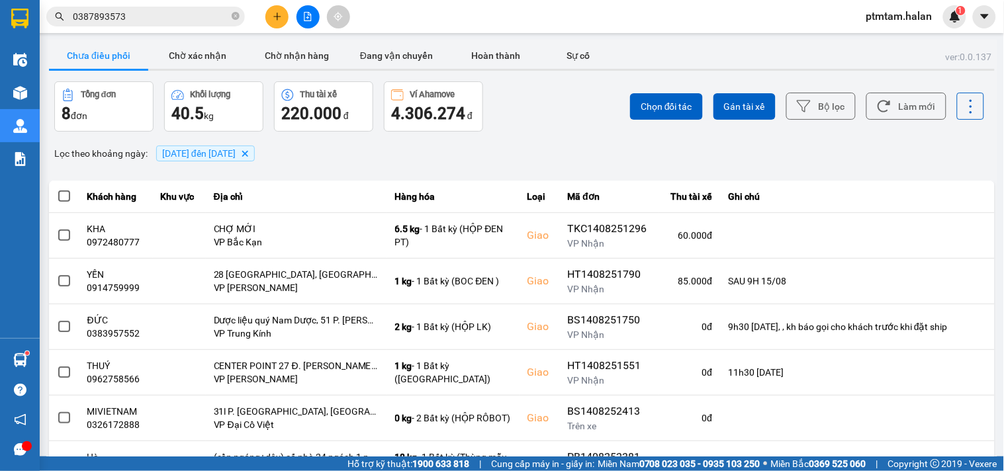
click at [148, 20] on input "0387893573" at bounding box center [151, 16] width 156 height 15
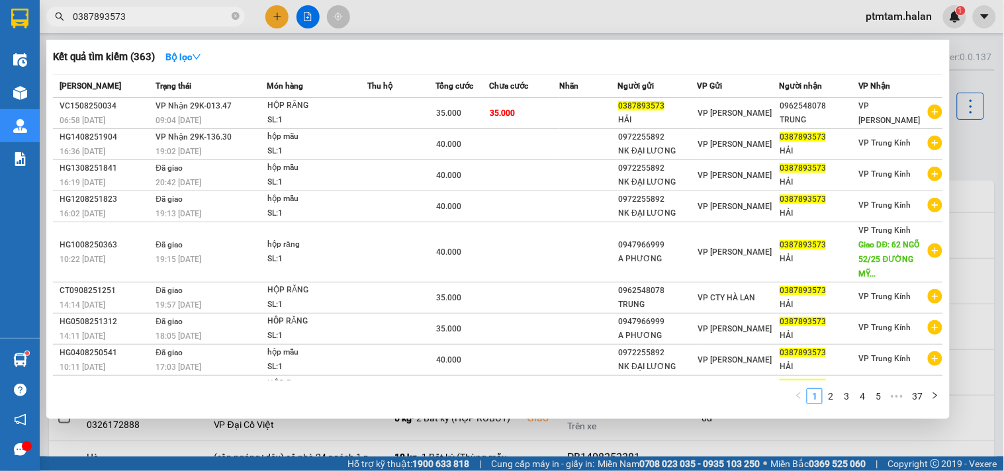
click at [148, 20] on input "0387893573" at bounding box center [151, 16] width 156 height 15
paste input "46641498"
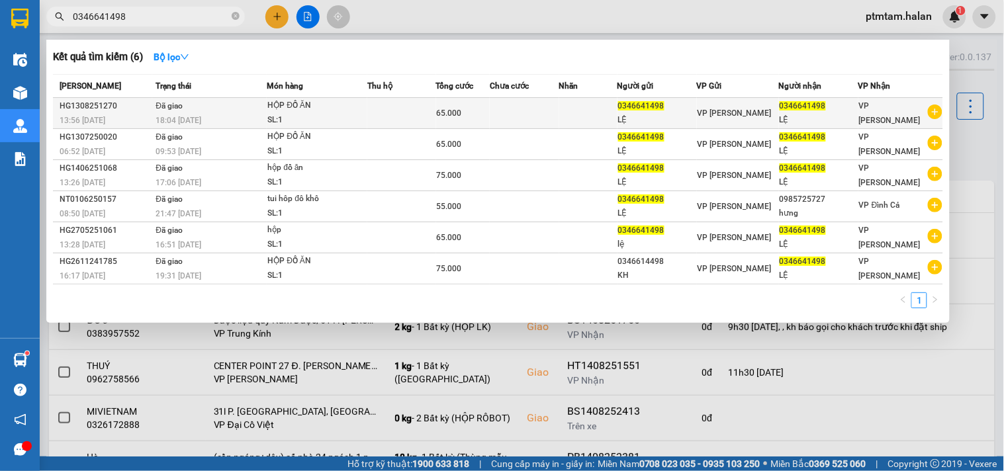
type input "0346641498"
click at [226, 115] on div "18:04 - 13/08" at bounding box center [210, 120] width 110 height 15
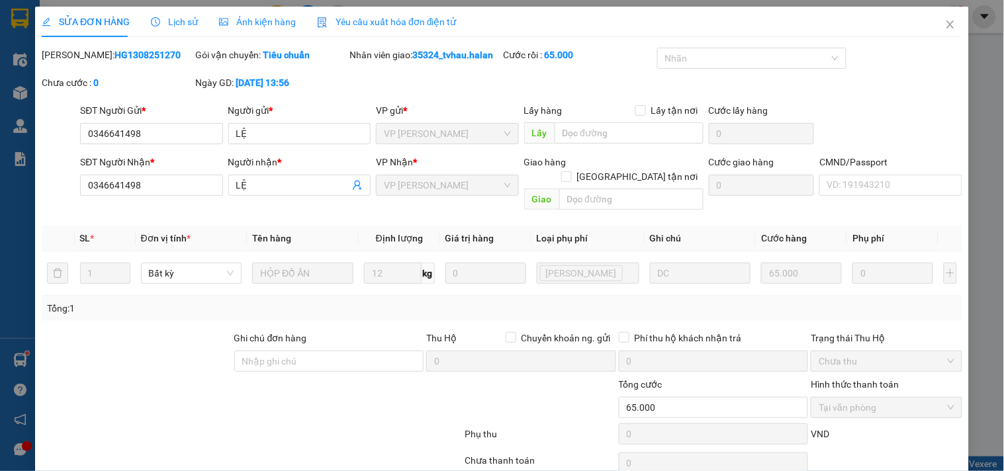
type input "0346641498"
type input "LỆ"
type input "0346641498"
type input "LỆ"
type input "65.000"
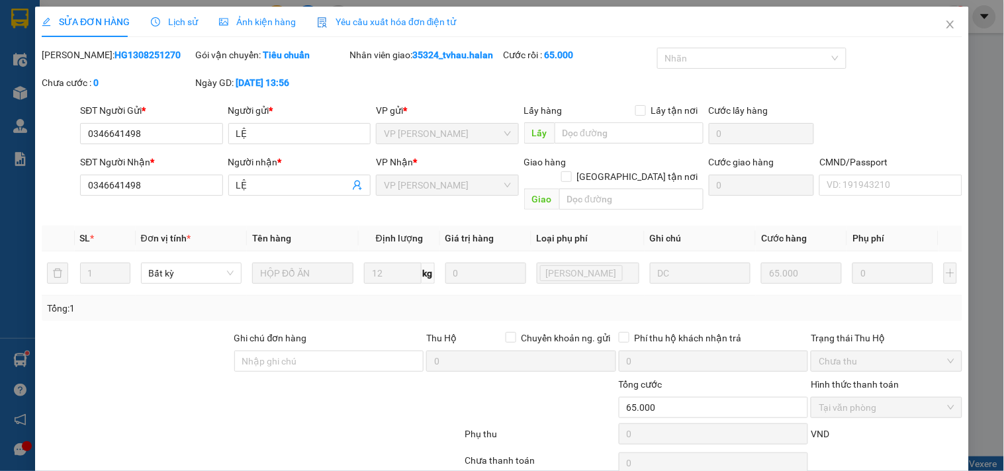
drag, startPoint x: 154, startPoint y: 54, endPoint x: 89, endPoint y: 60, distance: 65.1
click at [89, 60] on div "Mã ĐH: HG1308251270" at bounding box center [117, 55] width 151 height 15
copy b "1308251270"
click at [945, 20] on icon "close" at bounding box center [950, 24] width 11 height 11
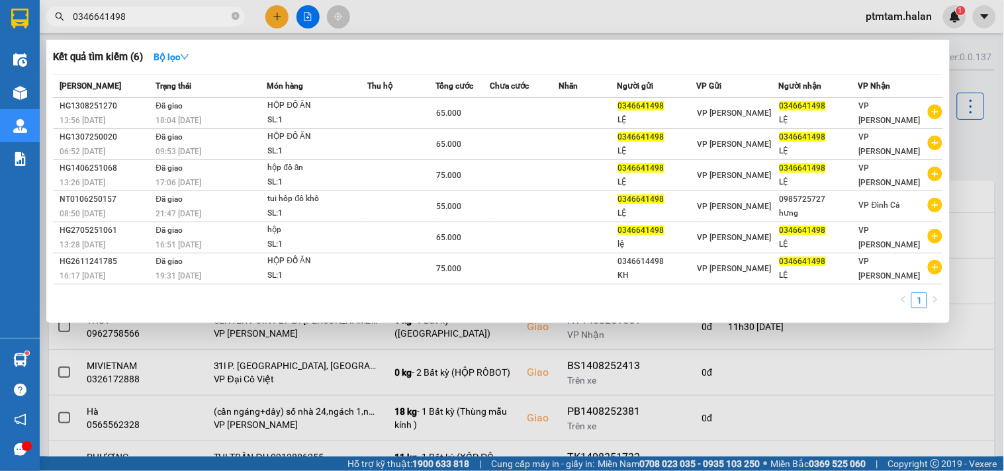
click at [177, 15] on input "0346641498" at bounding box center [151, 16] width 156 height 15
paste input "98339533"
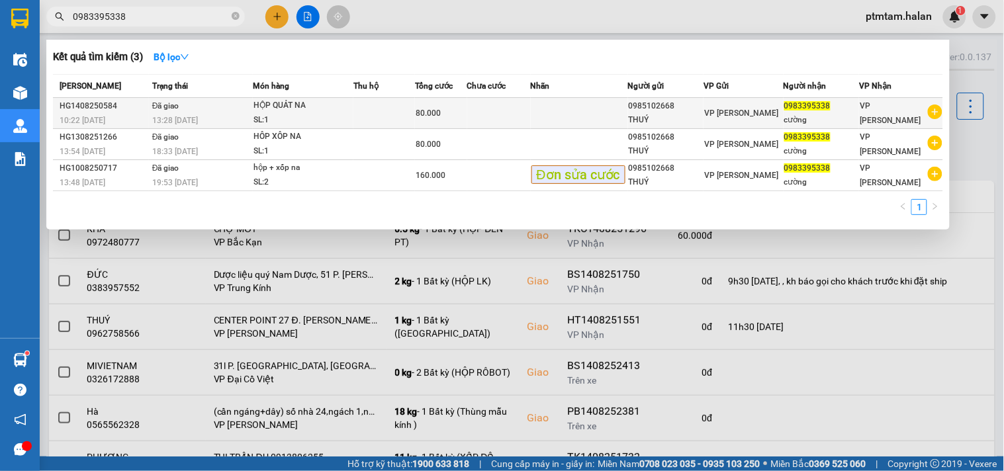
type input "0983395338"
click at [312, 113] on div "HỘP QUẢT NA" at bounding box center [302, 106] width 99 height 15
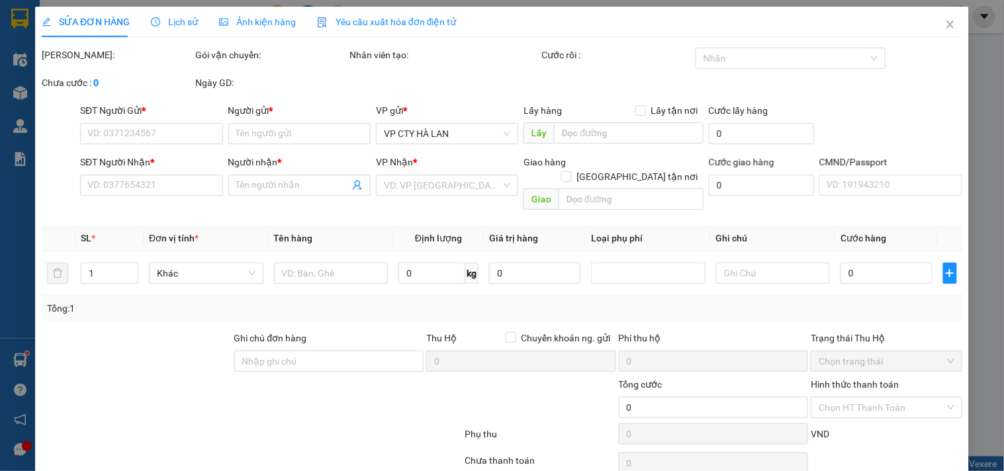
type input "0985102668"
type input "THUÝ"
type input "0983395338"
type input "cường"
type input "80.000"
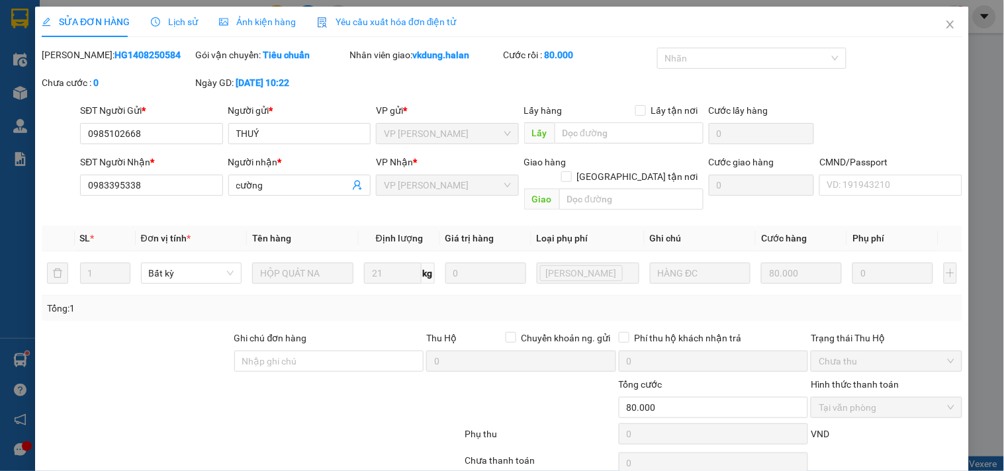
drag, startPoint x: 154, startPoint y: 56, endPoint x: 89, endPoint y: 56, distance: 65.5
click at [89, 56] on div "Mã ĐH: HG1408250584" at bounding box center [117, 55] width 151 height 15
copy b "1408250584"
click at [946, 23] on icon "close" at bounding box center [949, 25] width 7 height 8
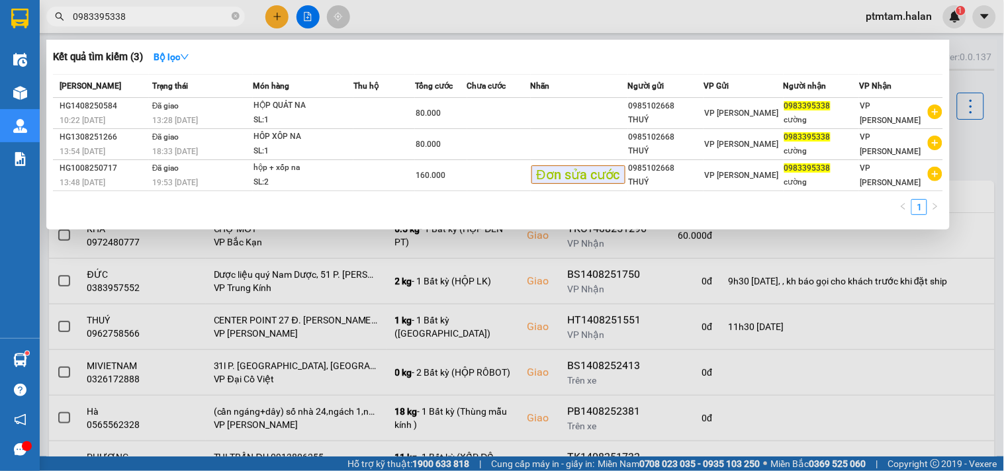
click at [131, 15] on input "0983395338" at bounding box center [151, 16] width 156 height 15
paste input "6118964"
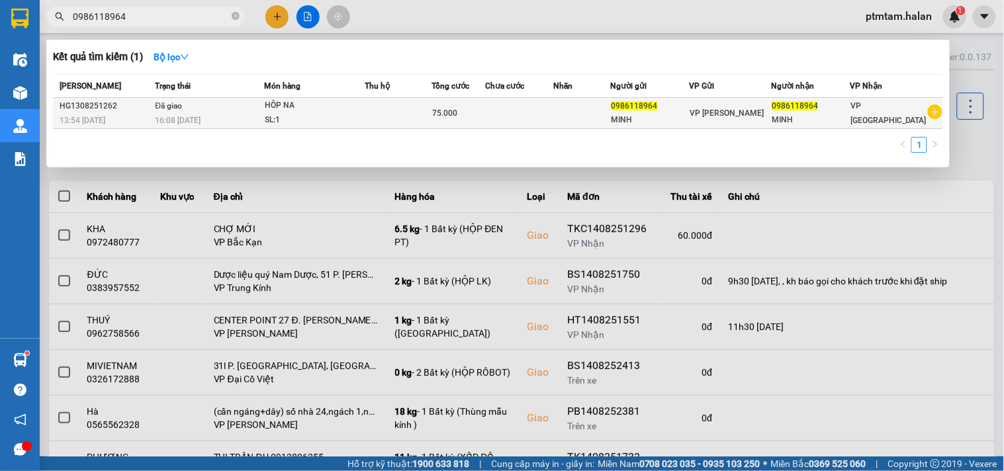
type input "0986118964"
click at [217, 114] on div "16:08 - 13/08" at bounding box center [209, 120] width 109 height 15
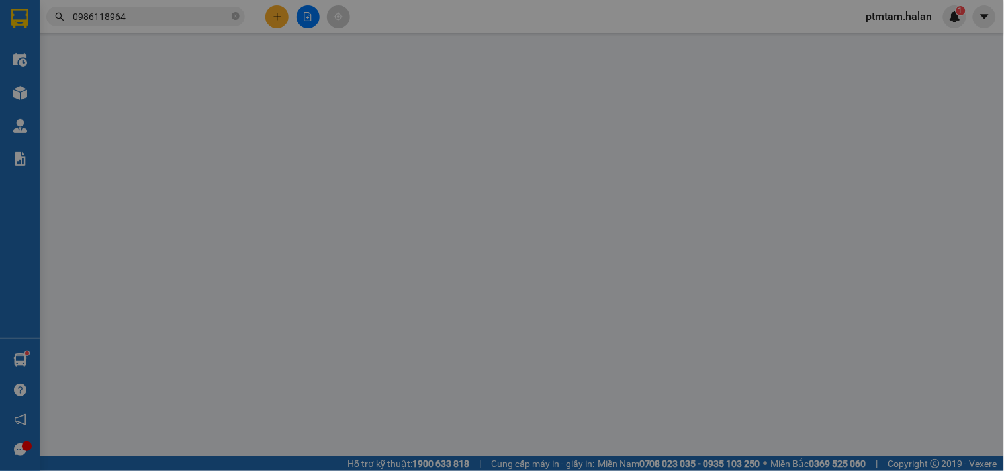
type input "0986118964"
type input "MINH"
type input "0986118964"
type input "MINH"
type input "75.000"
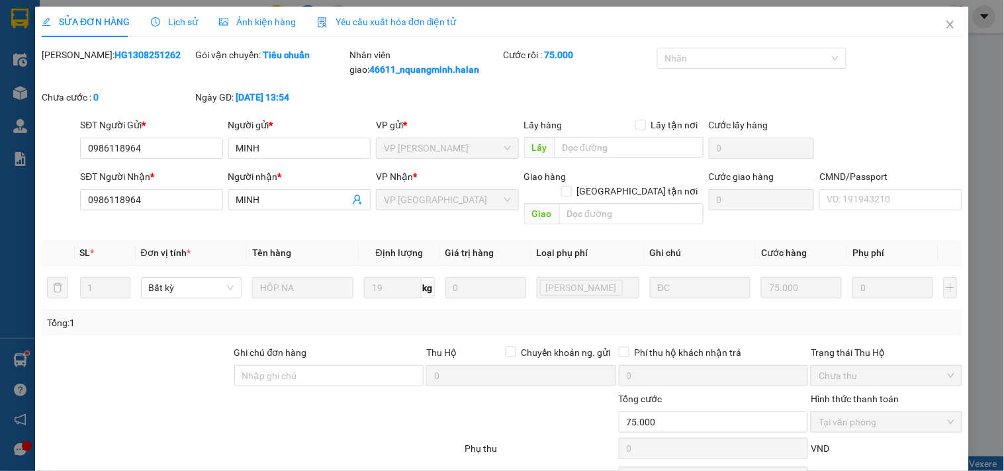
drag, startPoint x: 109, startPoint y: 58, endPoint x: 88, endPoint y: 60, distance: 21.3
click at [88, 60] on div "Mã ĐH: HG1308251262" at bounding box center [117, 55] width 151 height 15
copy b "1308251262"
click at [945, 22] on icon "close" at bounding box center [950, 24] width 11 height 11
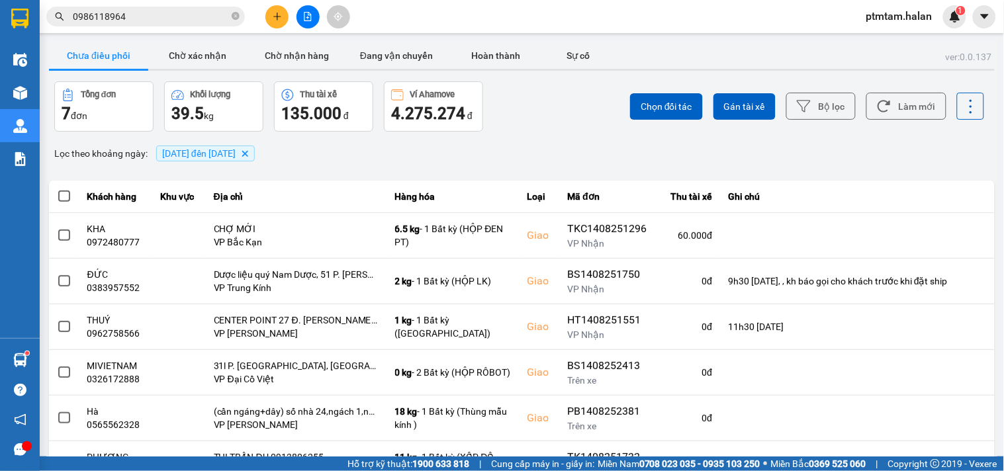
click at [208, 17] on input "0986118964" at bounding box center [151, 16] width 156 height 15
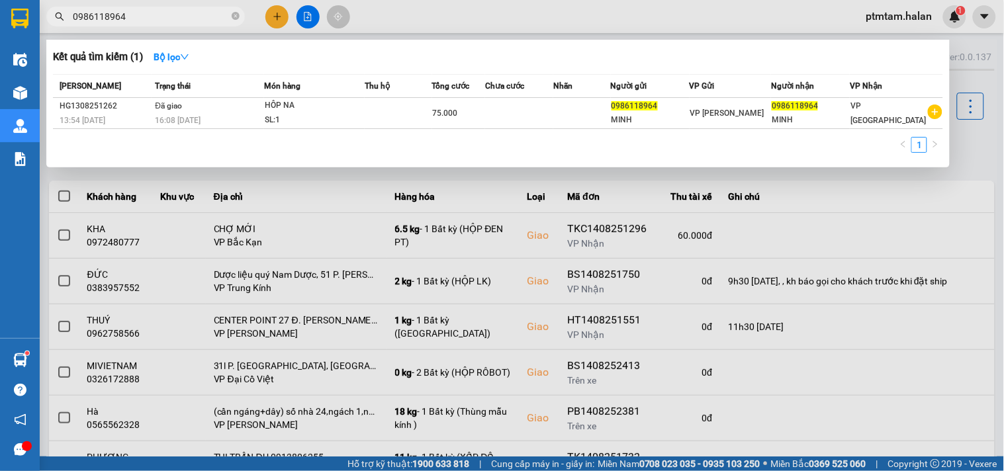
click at [208, 17] on input "0986118964" at bounding box center [151, 16] width 156 height 15
paste input "19459233"
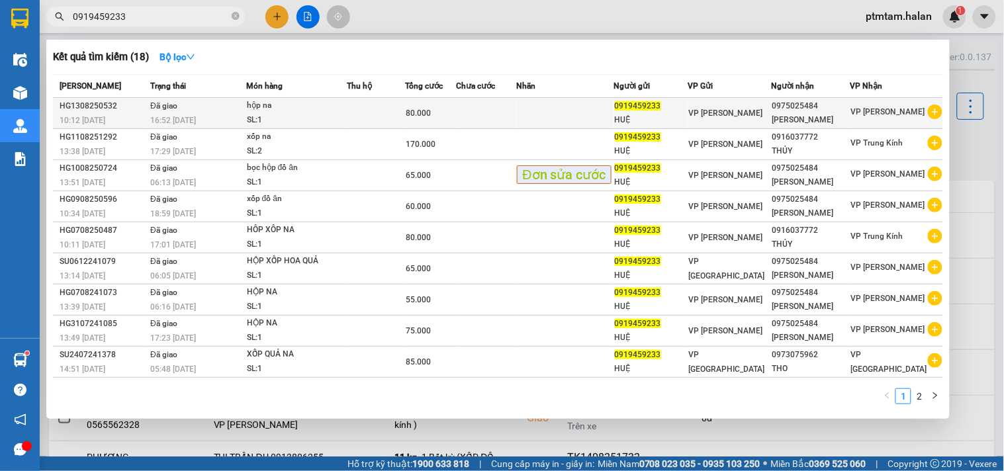
type input "0919459233"
click at [214, 111] on td "Đã giao 16:52 - 13/08" at bounding box center [196, 113] width 99 height 31
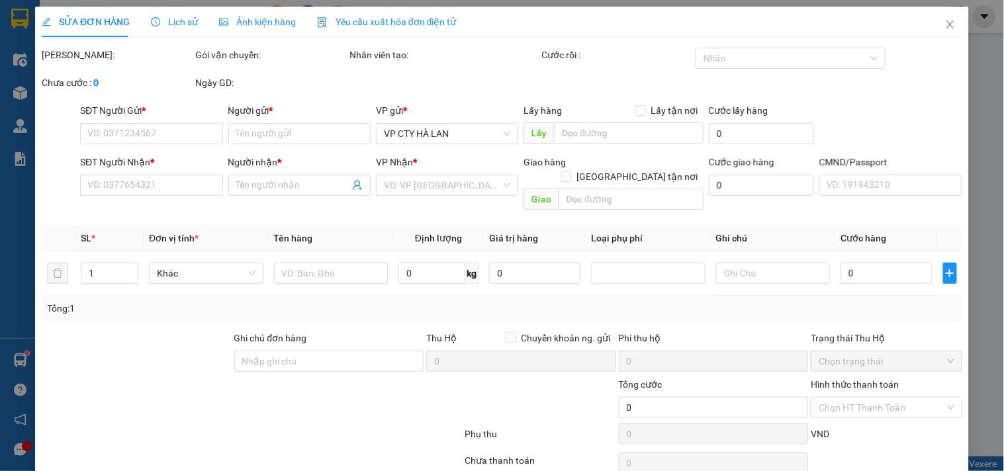
type input "0919459233"
type input "HUỆ"
type input "0975025484"
type input "NGỌC THUÝ"
type input "80.000"
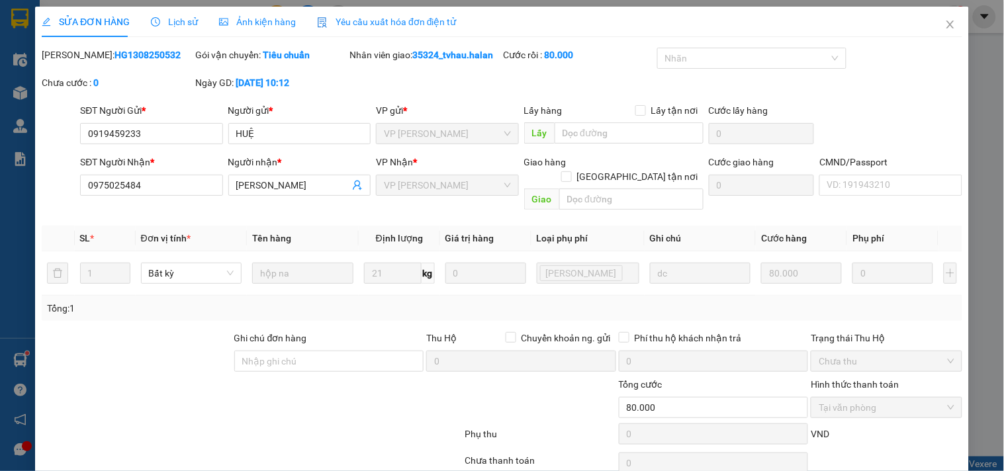
drag, startPoint x: 142, startPoint y: 49, endPoint x: 89, endPoint y: 63, distance: 54.1
click at [89, 63] on div "Mã ĐH: HG1308250532" at bounding box center [117, 62] width 154 height 28
copy b "1308250532"
click at [946, 27] on icon "close" at bounding box center [949, 25] width 7 height 8
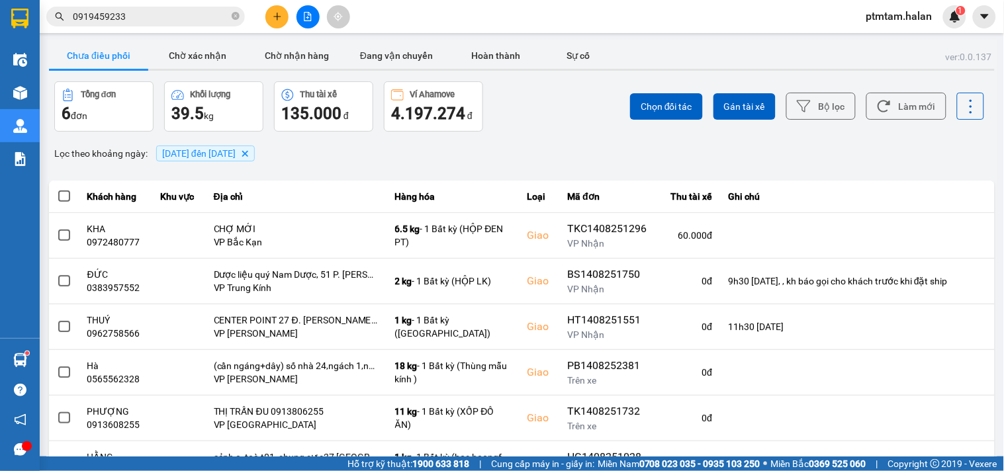
click at [146, 15] on input "0919459233" at bounding box center [151, 16] width 156 height 15
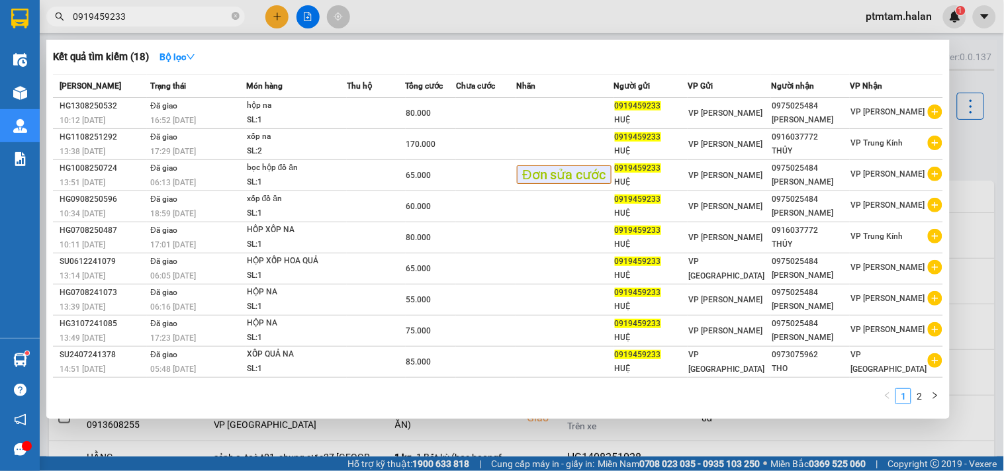
click at [146, 15] on input "0919459233" at bounding box center [151, 16] width 156 height 15
paste input "1308251990"
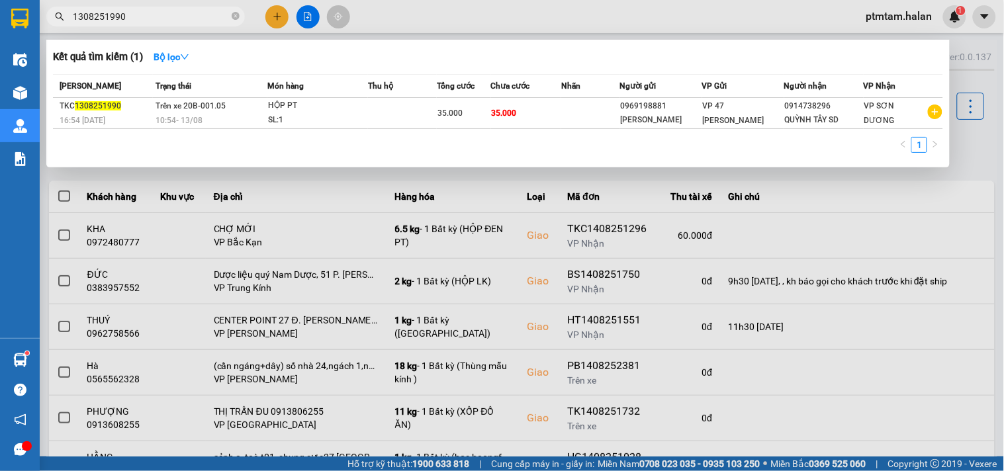
click at [166, 24] on span "1308251990" at bounding box center [145, 17] width 198 height 20
click at [166, 22] on input "1308251990" at bounding box center [151, 16] width 156 height 15
click at [166, 15] on input "1308251990" at bounding box center [151, 16] width 156 height 15
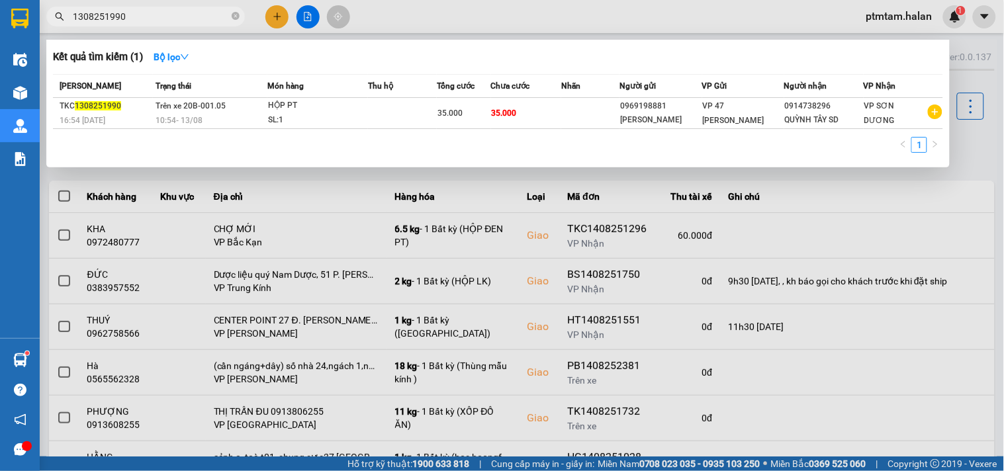
click at [166, 15] on input "1308251990" at bounding box center [151, 16] width 156 height 15
click at [142, 20] on input "1308251990" at bounding box center [151, 16] width 156 height 15
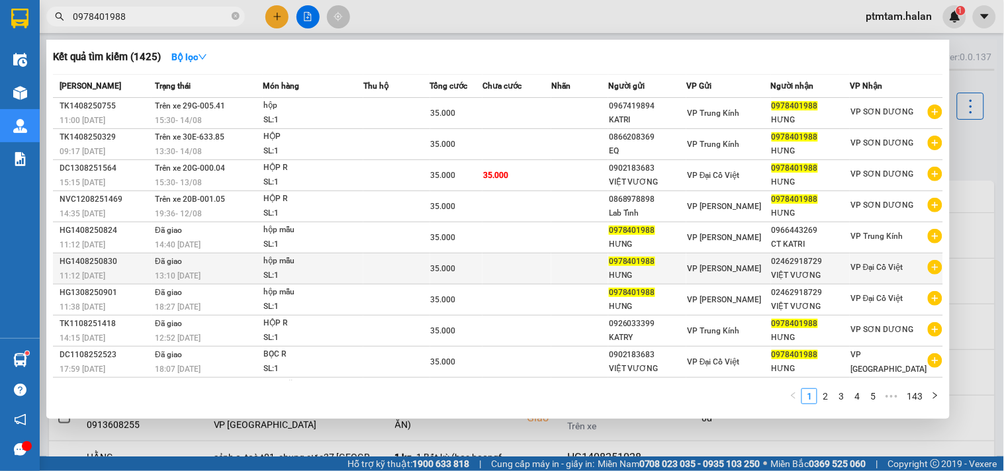
type input "0978401988"
click at [333, 268] on div "hộp mẫu" at bounding box center [312, 261] width 99 height 15
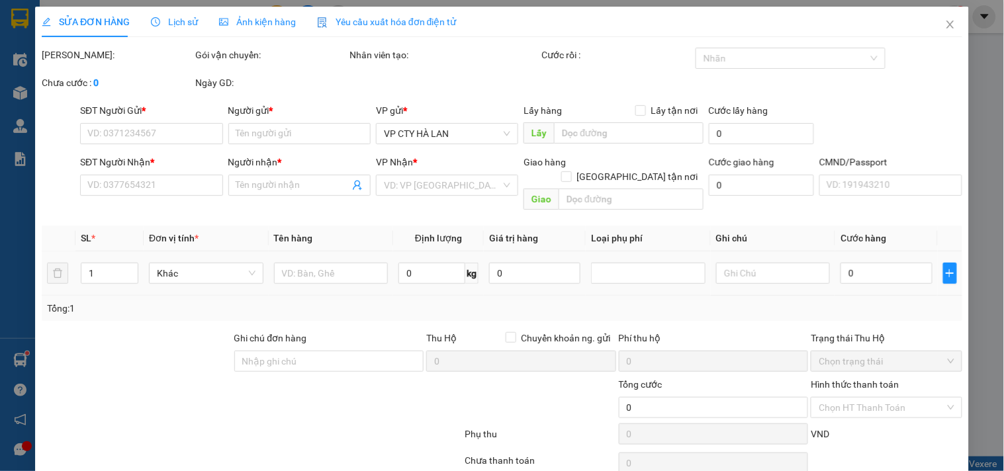
type input "0978401988"
type input "HƯNG"
type input "02462918729"
type input "VIỆT VƯƠNG"
type input "35.000"
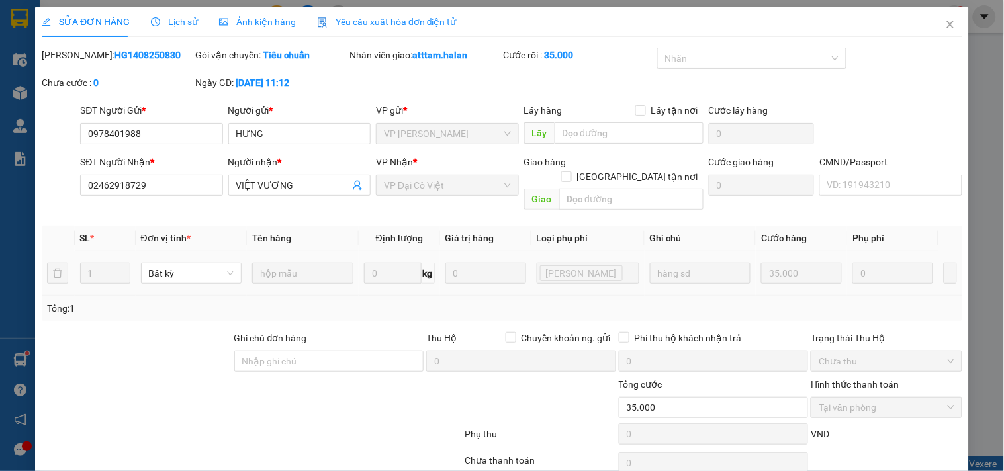
drag, startPoint x: 142, startPoint y: 58, endPoint x: 88, endPoint y: 60, distance: 54.3
click at [88, 60] on div "Mã ĐH: HG1408250830" at bounding box center [117, 55] width 151 height 15
click at [945, 23] on icon "close" at bounding box center [950, 24] width 11 height 11
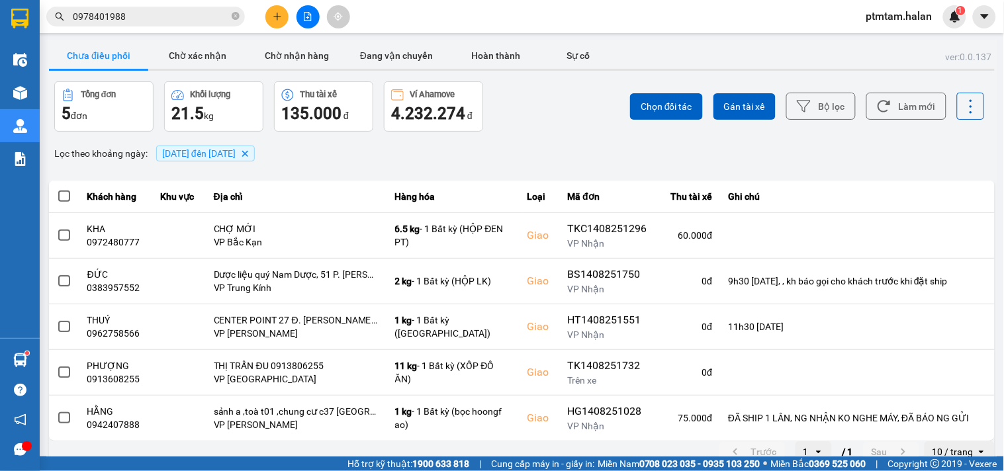
click at [207, 25] on span "0978401988" at bounding box center [145, 17] width 198 height 20
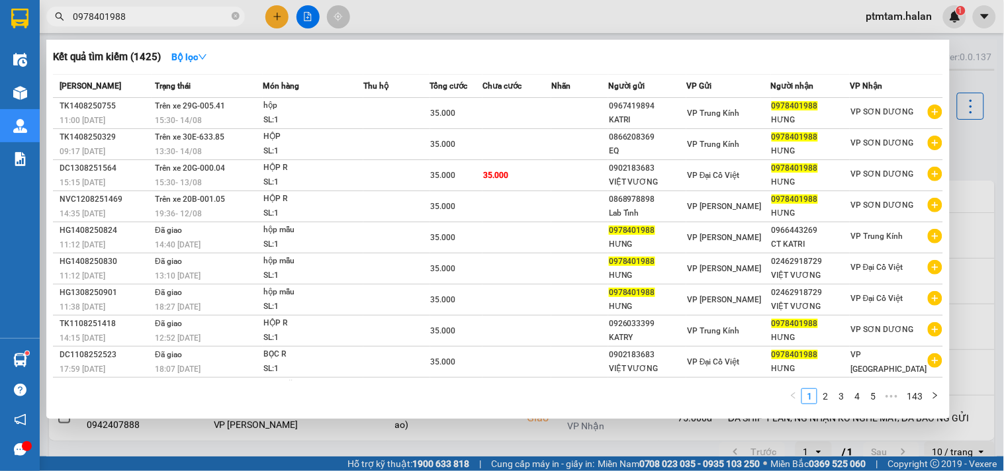
click at [206, 21] on input "0978401988" at bounding box center [151, 16] width 156 height 15
paste input "33282199"
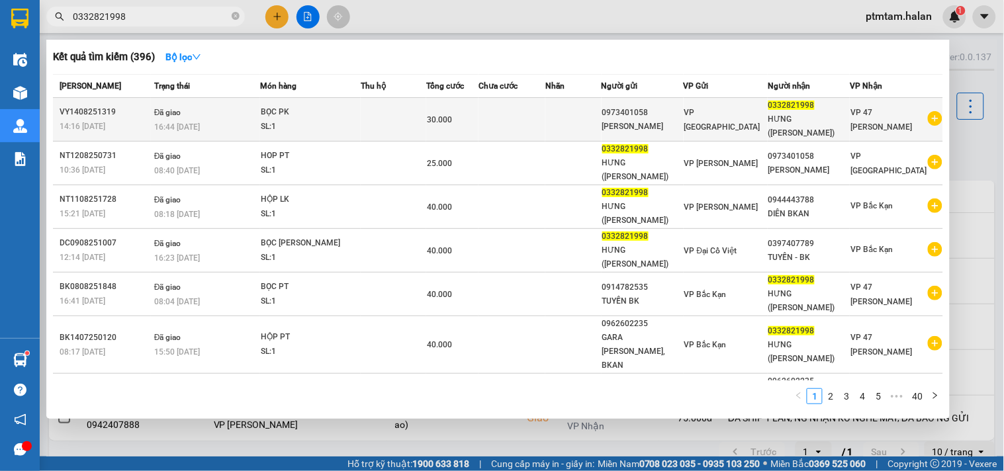
type input "0332821998"
click at [344, 120] on div "SL: 1" at bounding box center [310, 127] width 99 height 15
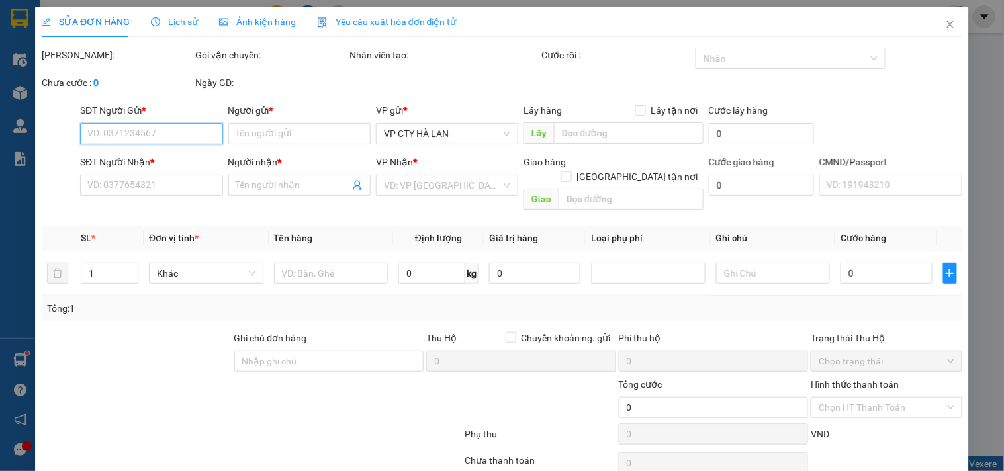
type input "0973401058"
type input "QUANG HIỂU"
type input "0332821998"
type input "HƯNG (KO đổI TêN)"
type input "30.000"
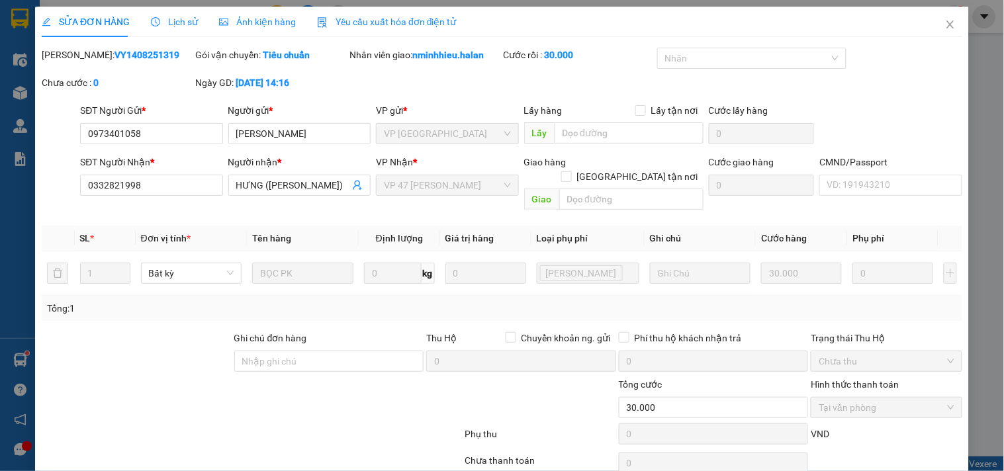
click at [120, 61] on div "Mã ĐH: VY1408251319" at bounding box center [117, 55] width 151 height 15
click at [119, 55] on b "VY1408251319" at bounding box center [146, 55] width 65 height 11
click at [147, 53] on div "Mã ĐH: VY1408251319" at bounding box center [117, 55] width 151 height 15
drag, startPoint x: 142, startPoint y: 55, endPoint x: 88, endPoint y: 53, distance: 54.3
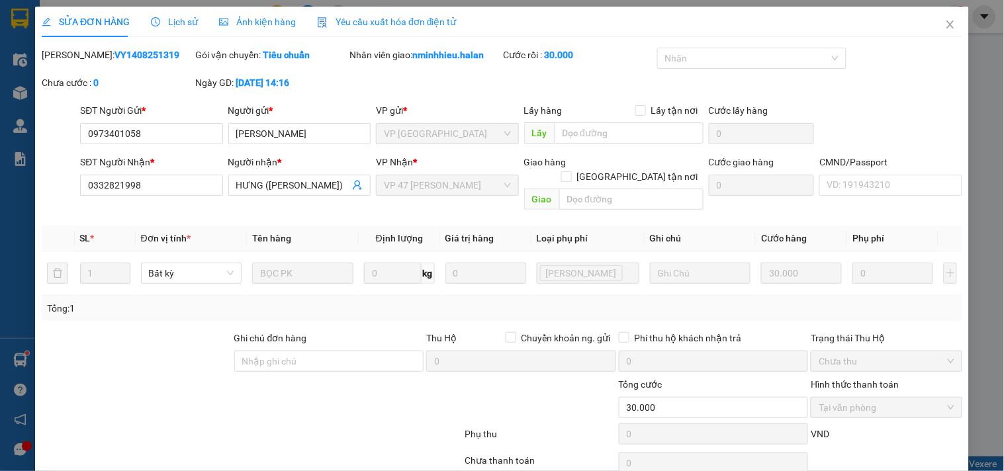
click at [88, 53] on div "Mã ĐH: VY1408251319" at bounding box center [117, 55] width 151 height 15
click at [945, 28] on icon "close" at bounding box center [950, 24] width 11 height 11
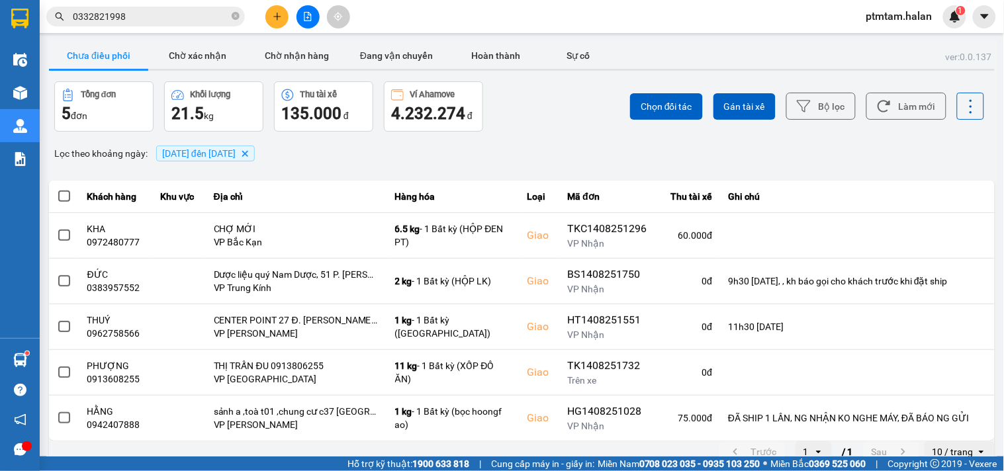
click at [128, 19] on input "0332821998" at bounding box center [151, 16] width 156 height 15
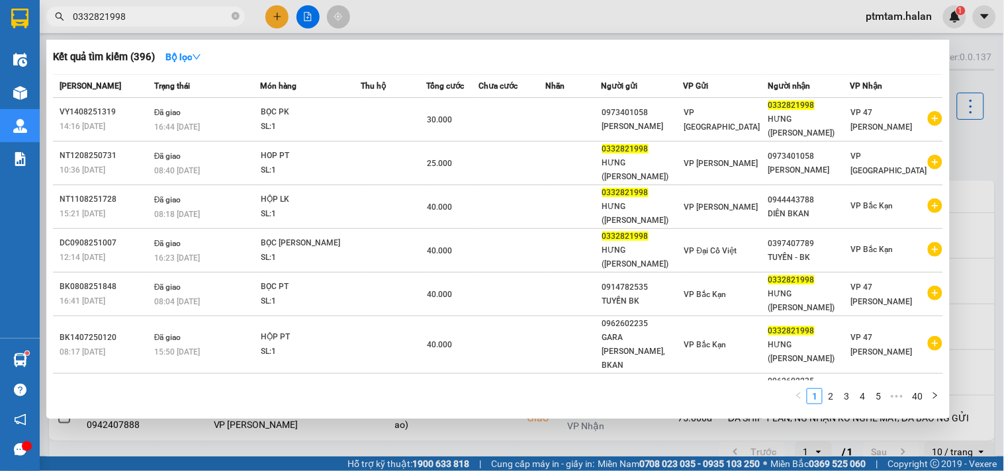
click at [128, 19] on input "0332821998" at bounding box center [151, 16] width 156 height 15
paste input "879936155"
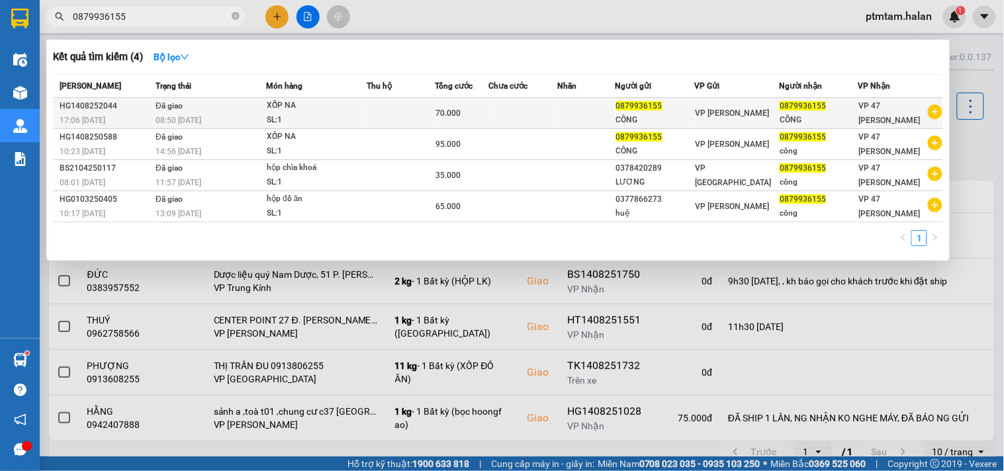
type input "0879936155"
click at [225, 110] on td "Đã giao 08:50 - 15/08" at bounding box center [209, 113] width 114 height 31
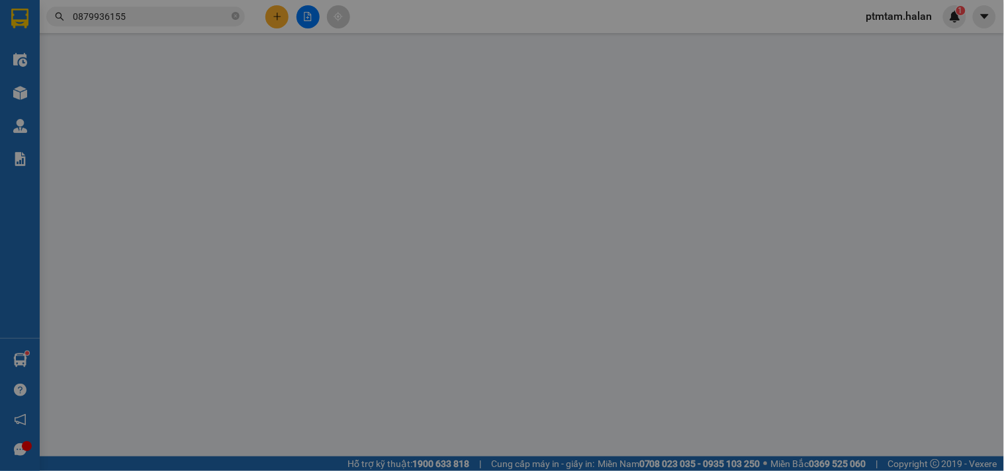
type input "0879936155"
type input "CÔNG"
type input "0879936155"
type input "CÔNG"
type input "70.000"
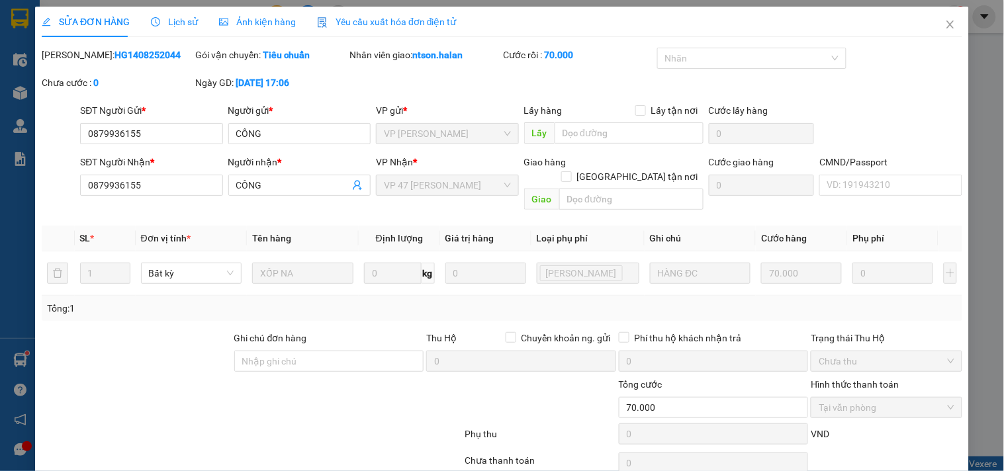
drag, startPoint x: 122, startPoint y: 55, endPoint x: 89, endPoint y: 67, distance: 35.4
click at [89, 67] on div "Mã ĐH: HG1408252044" at bounding box center [117, 62] width 154 height 28
click at [946, 24] on icon "close" at bounding box center [949, 25] width 7 height 8
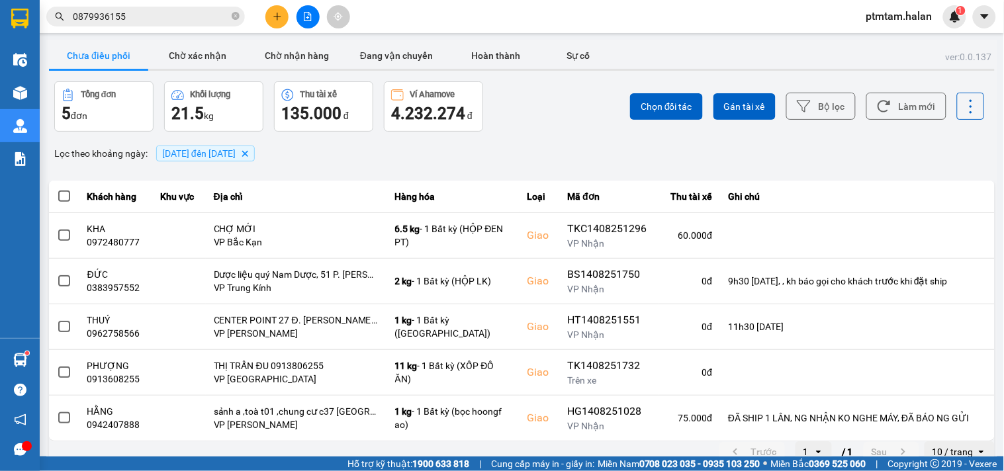
click at [169, 12] on input "0879936155" at bounding box center [151, 16] width 156 height 15
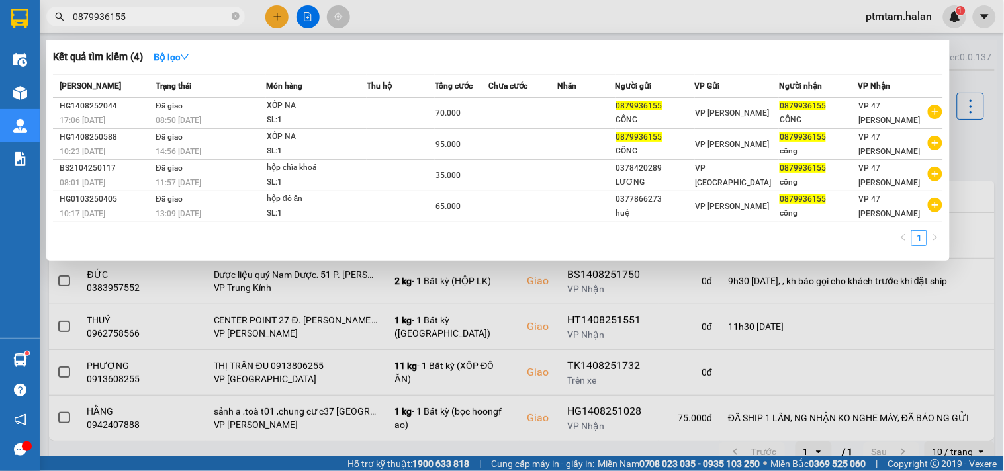
click at [169, 12] on input "0879936155" at bounding box center [151, 16] width 156 height 15
paste input "985102668"
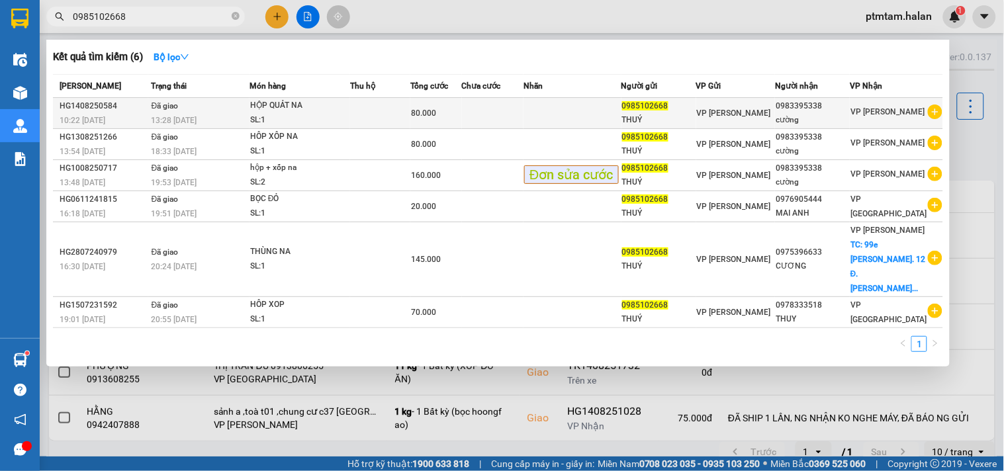
type input "0985102668"
click at [381, 112] on td at bounding box center [380, 113] width 60 height 31
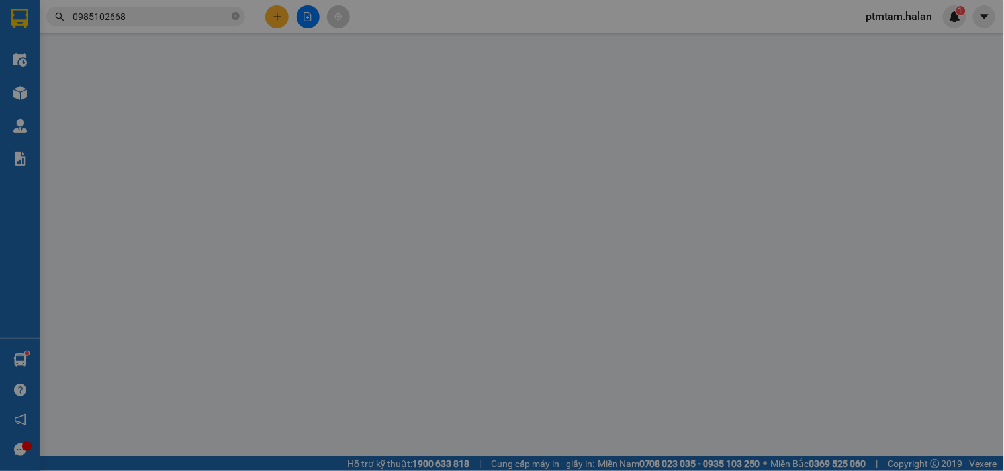
type input "0985102668"
type input "THUÝ"
type input "0983395338"
type input "cường"
type input "80.000"
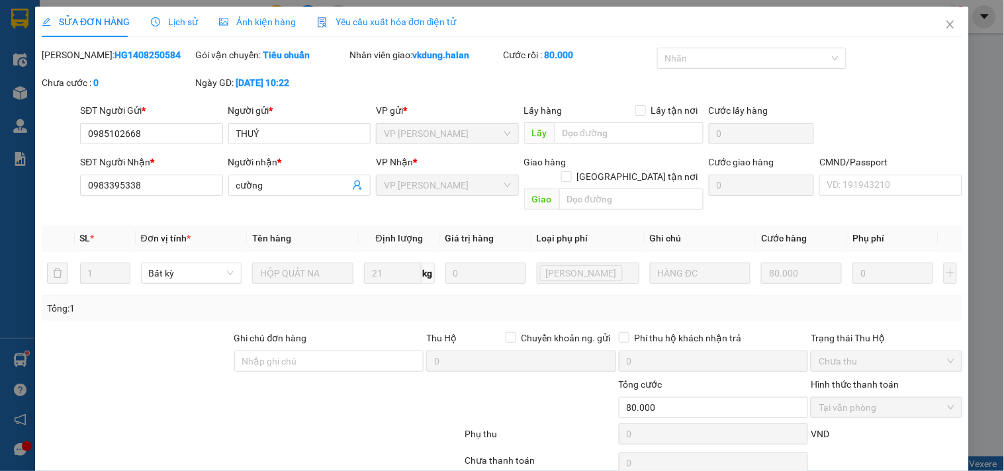
drag, startPoint x: 147, startPoint y: 57, endPoint x: 88, endPoint y: 68, distance: 60.0
click at [88, 68] on div "Mã ĐH: HG1408250584" at bounding box center [117, 62] width 154 height 28
click at [945, 24] on icon "close" at bounding box center [950, 24] width 11 height 11
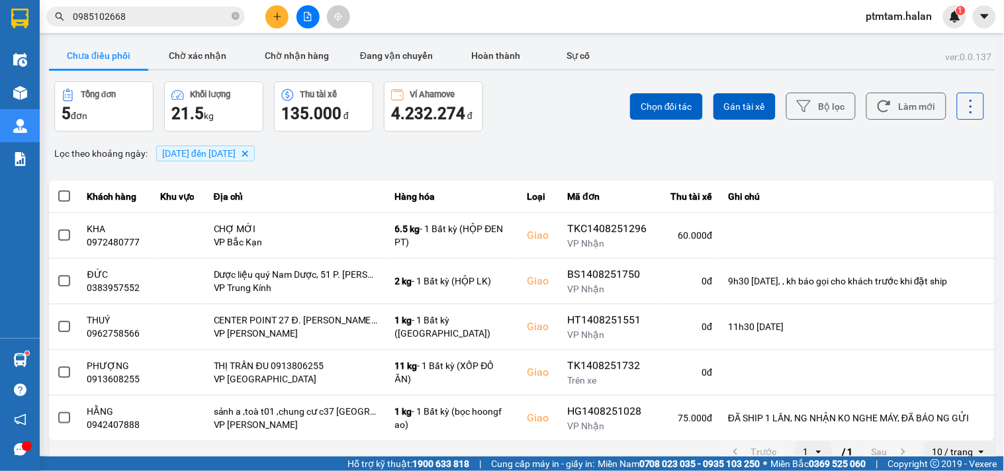
click at [134, 15] on input "0985102668" at bounding box center [151, 16] width 156 height 15
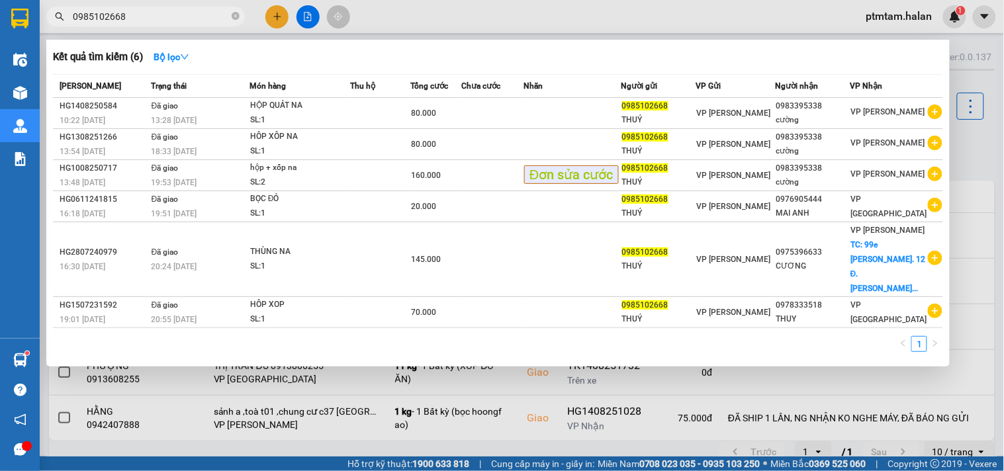
click at [134, 15] on input "0985102668" at bounding box center [151, 16] width 156 height 15
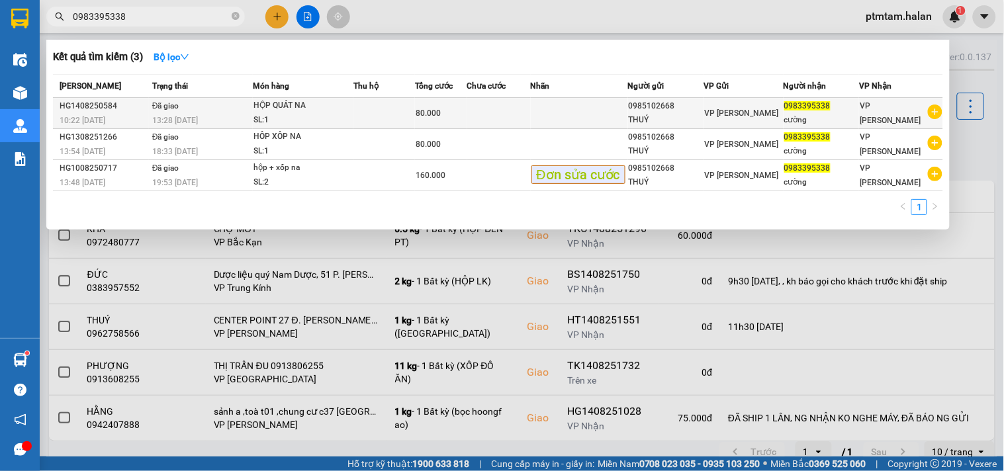
type input "0983395338"
click at [208, 109] on td "Đã giao 13:28 - 14/08" at bounding box center [201, 113] width 104 height 31
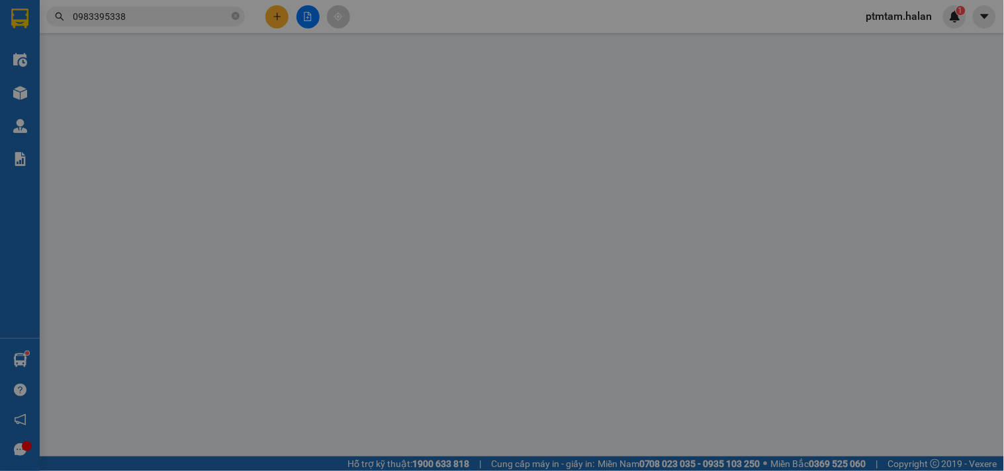
type input "0985102668"
type input "THUÝ"
type input "0983395338"
type input "cường"
type input "80.000"
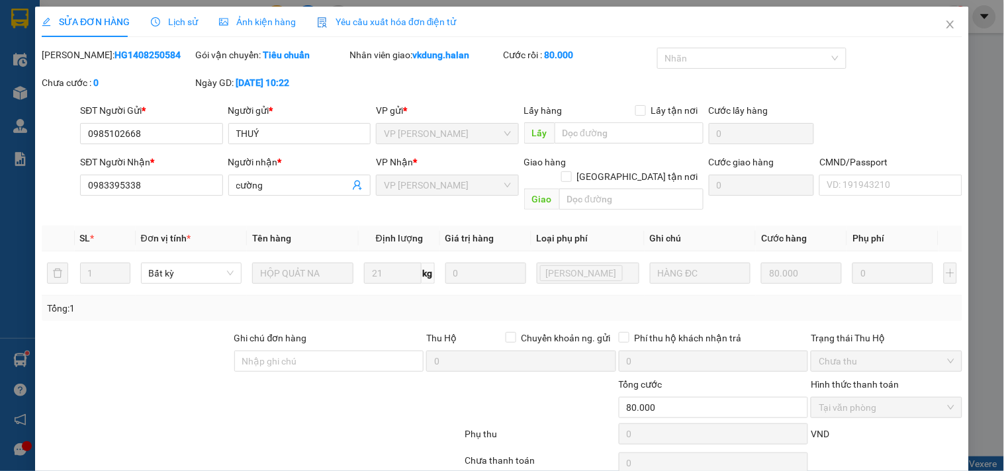
drag, startPoint x: 149, startPoint y: 54, endPoint x: 89, endPoint y: 62, distance: 60.7
click at [89, 62] on div "Mã ĐH: HG1408250584" at bounding box center [117, 55] width 151 height 15
click at [946, 24] on icon "close" at bounding box center [949, 25] width 7 height 8
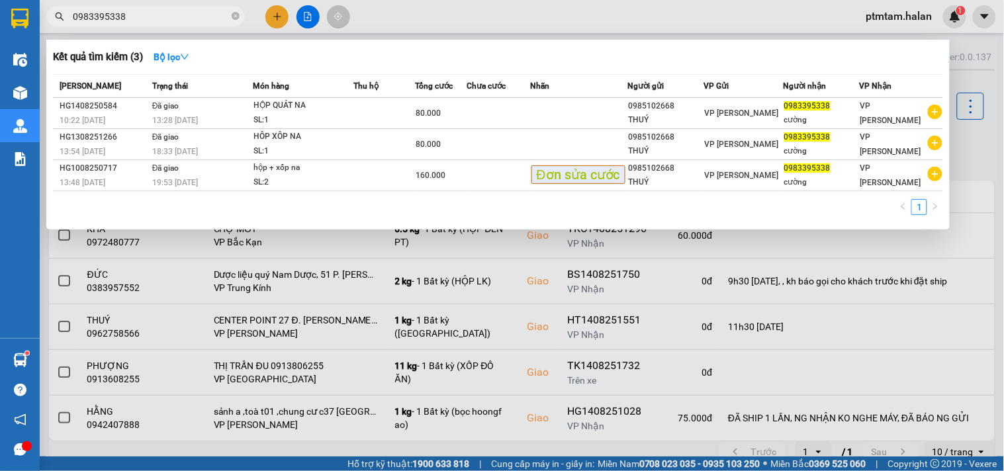
click at [177, 16] on input "0983395338" at bounding box center [151, 16] width 156 height 15
paste input "66468829"
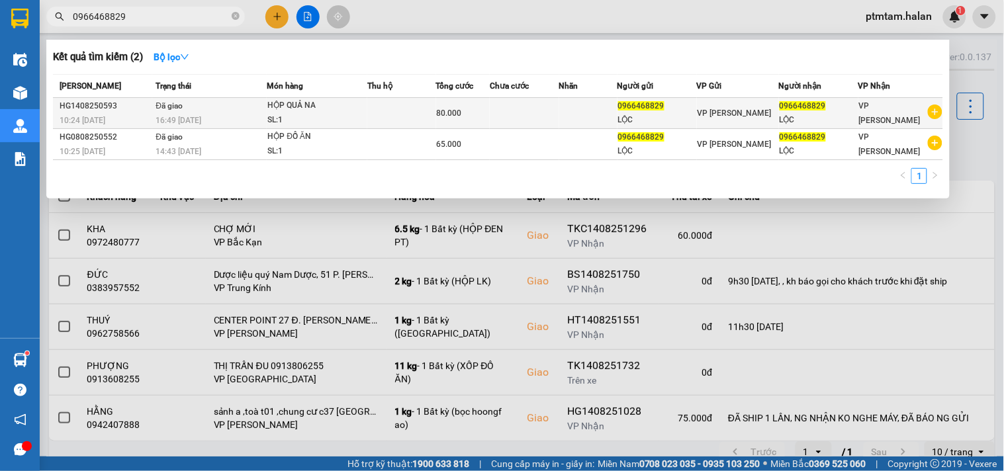
type input "0966468829"
click at [223, 112] on td "Đã giao 16:49 - 14/08" at bounding box center [209, 113] width 114 height 31
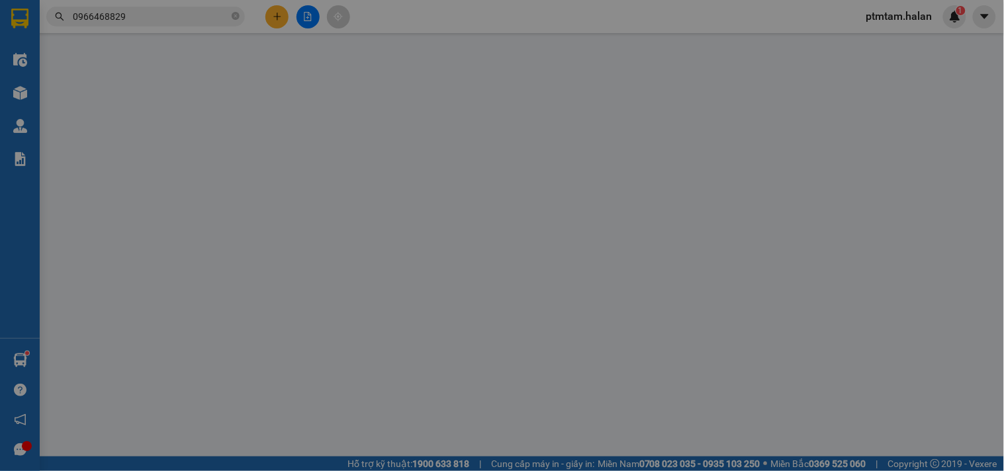
type input "0966468829"
type input "LỘC"
type input "0966468829"
type input "LỘC"
type input "80.000"
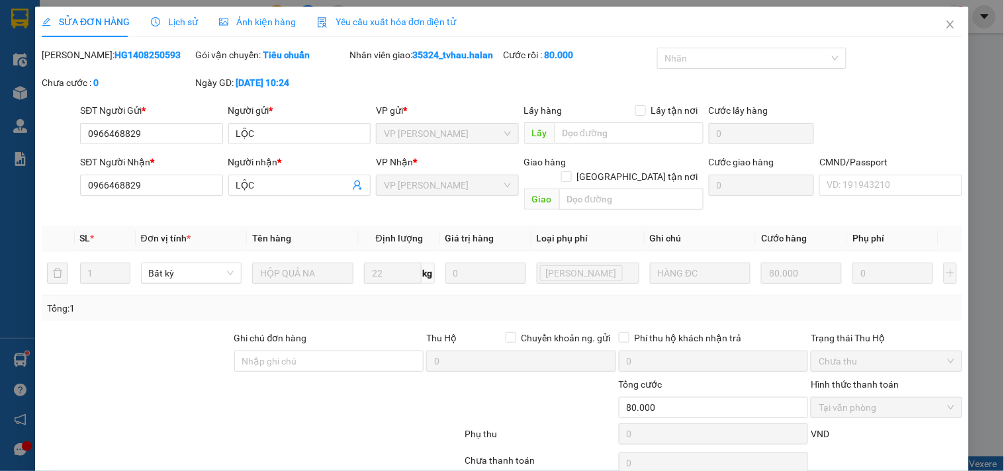
drag, startPoint x: 142, startPoint y: 54, endPoint x: 88, endPoint y: 64, distance: 55.0
click at [88, 64] on div "Mã ĐH: HG1408250593" at bounding box center [117, 62] width 154 height 28
click at [945, 22] on icon "close" at bounding box center [950, 24] width 11 height 11
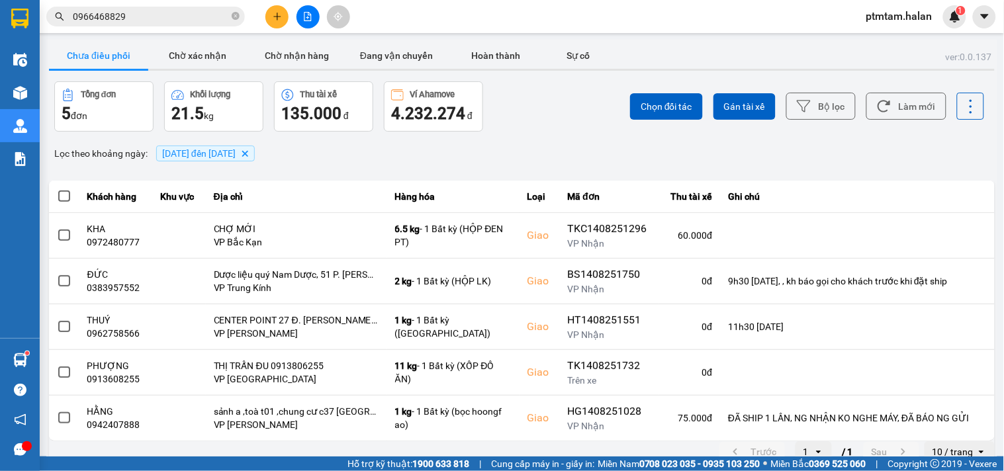
click at [176, 12] on input "0966468829" at bounding box center [151, 16] width 156 height 15
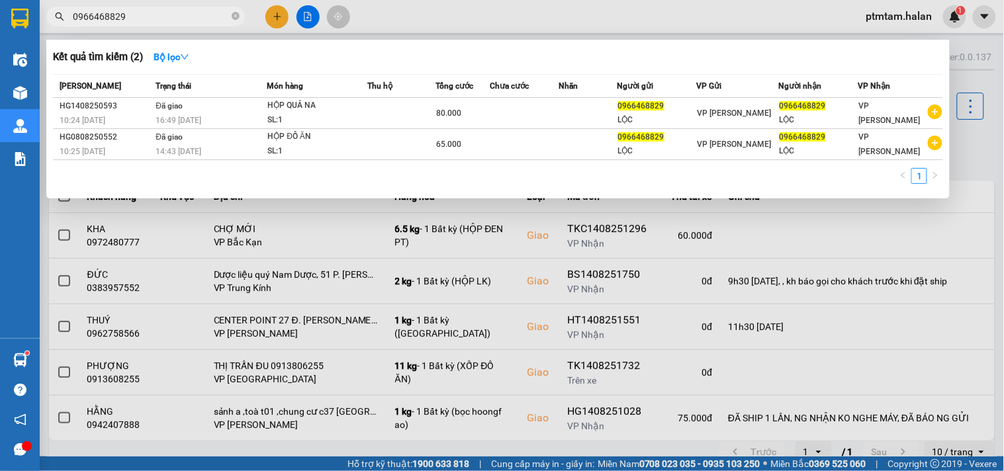
click at [176, 12] on input "0966468829" at bounding box center [151, 16] width 156 height 15
paste input "12673365"
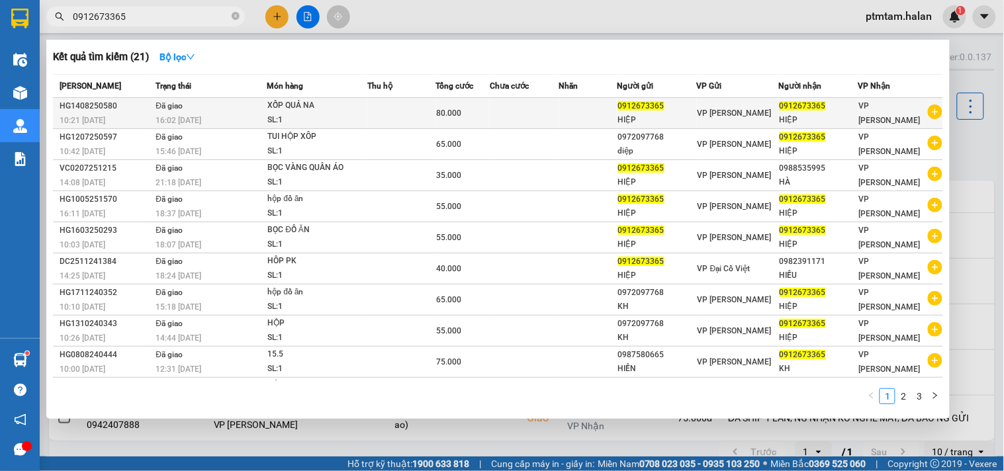
type input "0912673365"
click at [220, 112] on td "Đã giao 16:02 - 14/08" at bounding box center [209, 113] width 114 height 31
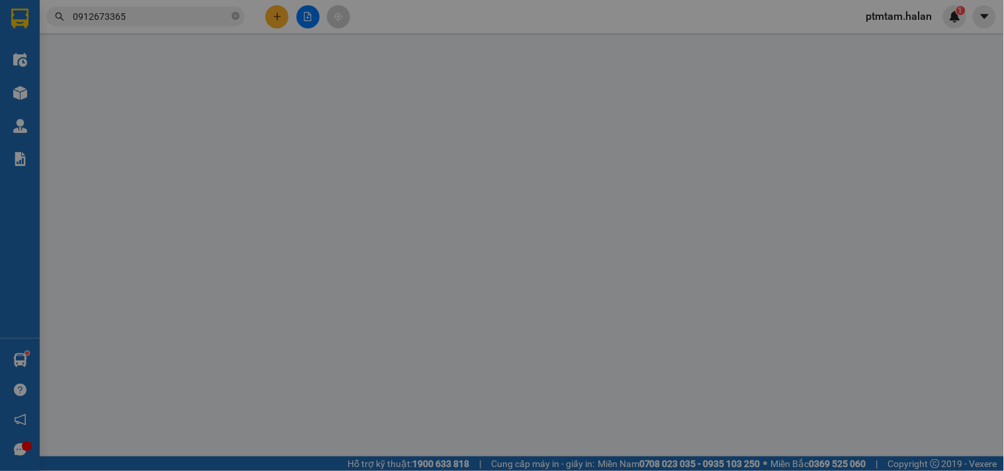
type input "0912673365"
type input "HIỆP"
type input "0912673365"
type input "HIỆP"
type input "80.000"
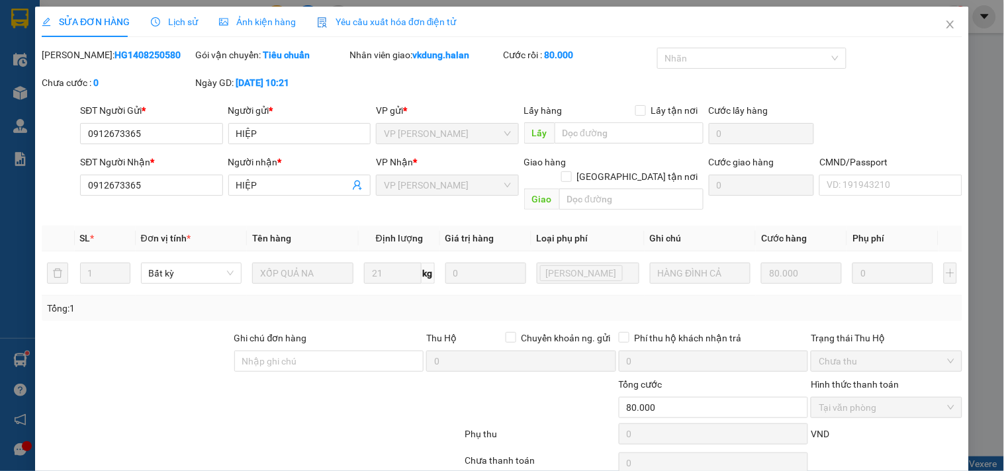
drag, startPoint x: 154, startPoint y: 60, endPoint x: 89, endPoint y: 57, distance: 65.6
click at [89, 57] on div "Mã ĐH: HG1408250580" at bounding box center [117, 55] width 151 height 15
click at [945, 22] on icon "close" at bounding box center [950, 24] width 11 height 11
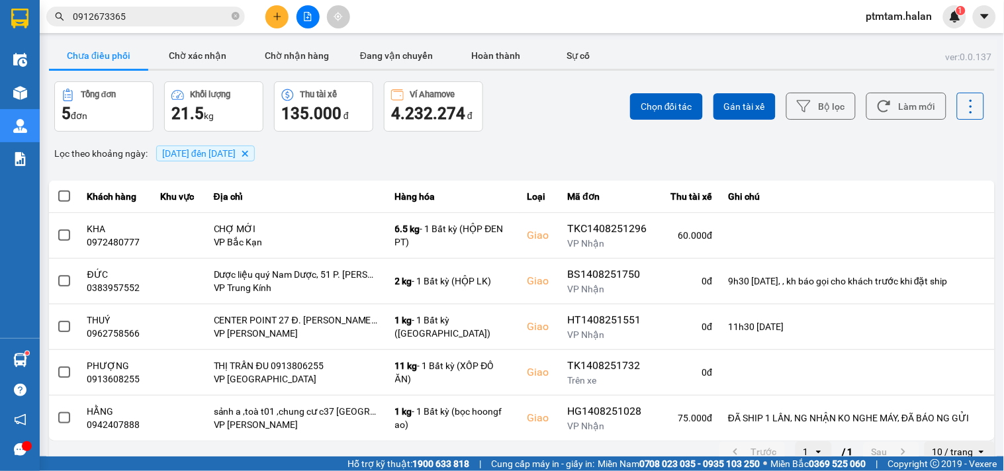
click at [162, 5] on div "Kết quả tìm kiếm ( 21 ) Bộ lọc Mã ĐH Trạng thái Món hàng Thu hộ Tổng cước Chưa …" at bounding box center [129, 16] width 258 height 23
click at [156, 16] on input "0912673365" at bounding box center [151, 16] width 156 height 15
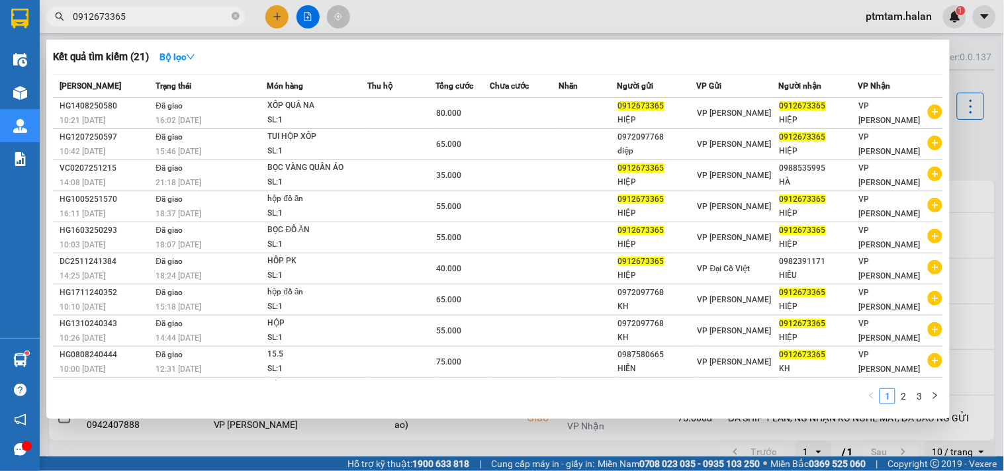
click at [156, 16] on input "0912673365" at bounding box center [151, 16] width 156 height 15
paste input "62209838"
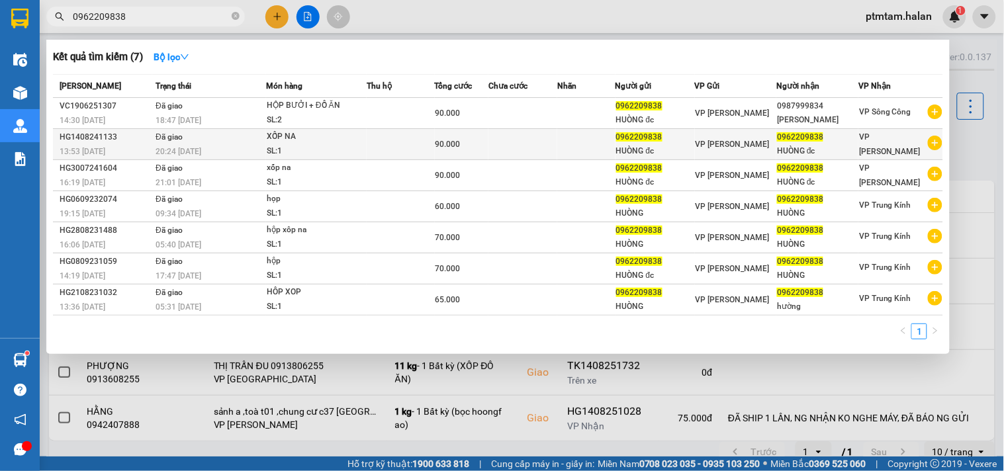
type input "0962209838"
click at [223, 143] on td "Đã giao 20:24 - 14/08" at bounding box center [209, 144] width 114 height 31
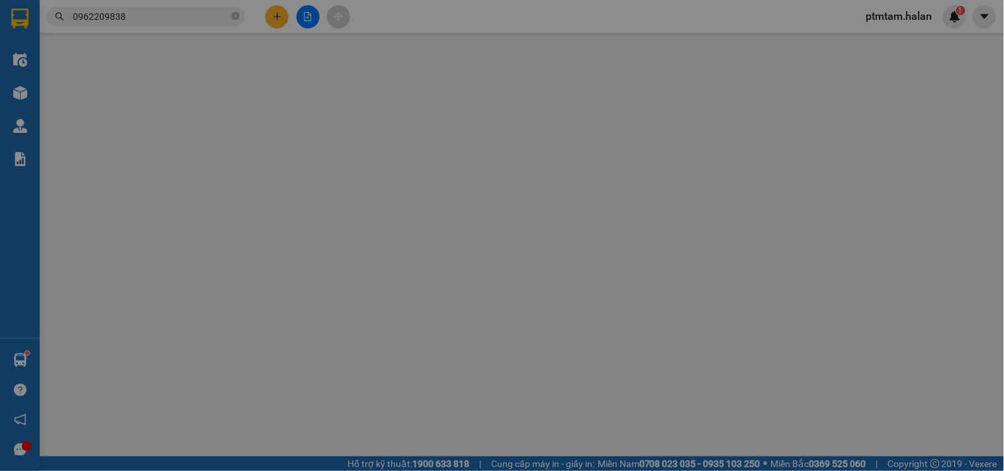
type input "0962209838"
type input "HUÒNG đc"
type input "0962209838"
type input "HUÒNG đc"
type input "90.000"
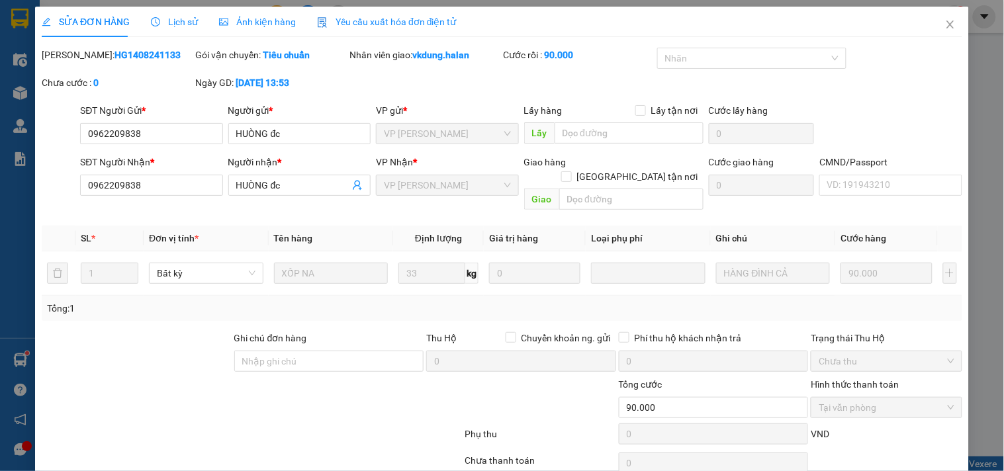
drag, startPoint x: 133, startPoint y: 54, endPoint x: 90, endPoint y: 61, distance: 43.5
click at [90, 61] on div "Mã ĐH: HG1408241133" at bounding box center [117, 55] width 151 height 15
click at [945, 24] on icon "close" at bounding box center [950, 24] width 11 height 11
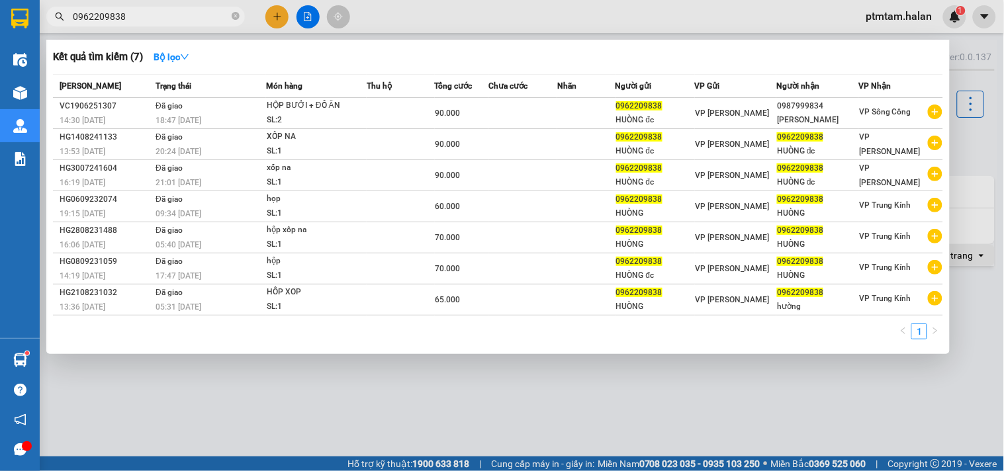
click at [136, 16] on input "0962209838" at bounding box center [151, 16] width 156 height 15
paste input "17213674"
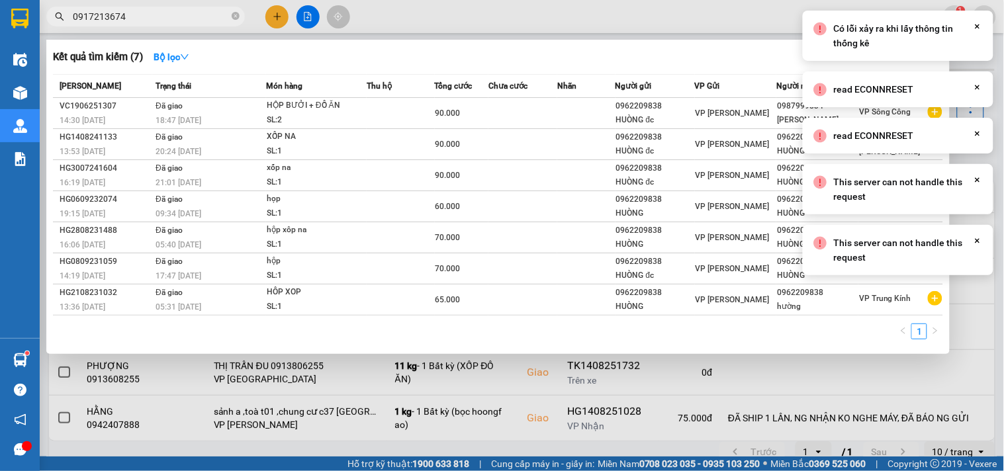
click at [141, 20] on input "0917213674" at bounding box center [151, 16] width 156 height 15
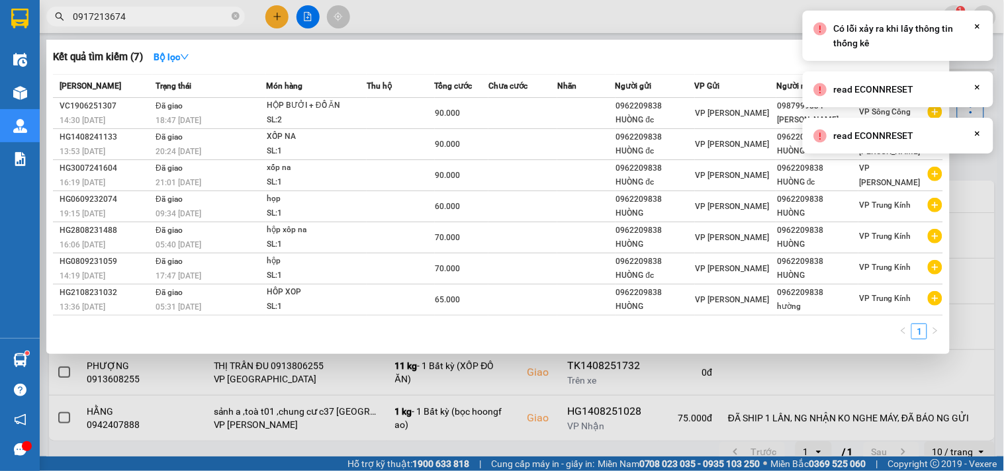
type input "0917213674"
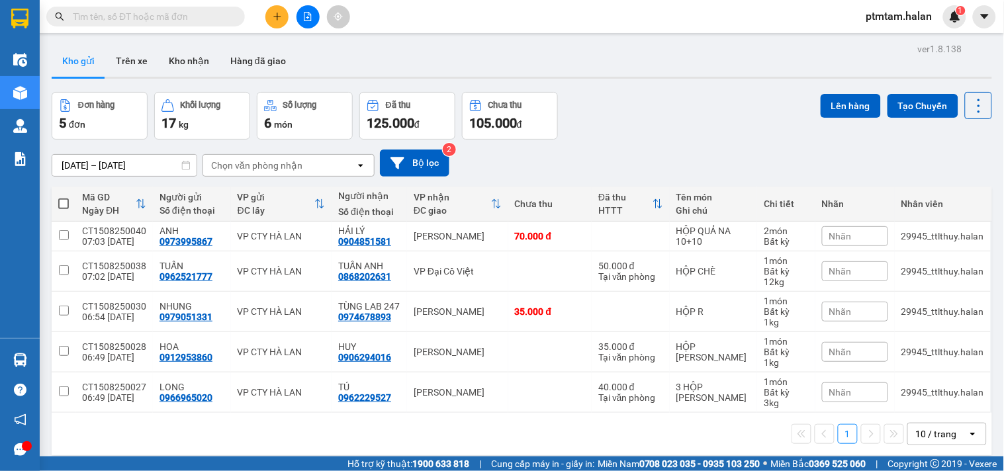
click at [312, 68] on div "Kho gửi Trên xe Kho nhận Hàng đã giao" at bounding box center [522, 62] width 940 height 35
click at [183, 16] on input "text" at bounding box center [151, 16] width 156 height 15
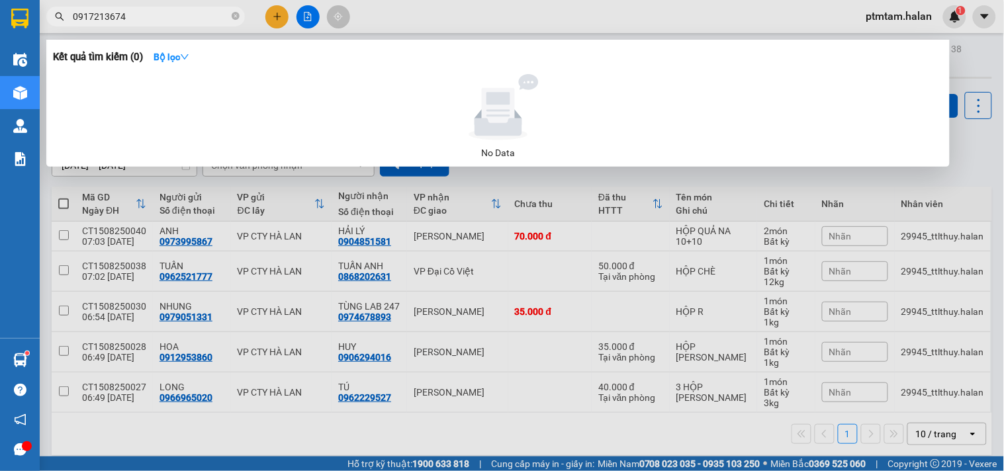
type input "0917213674"
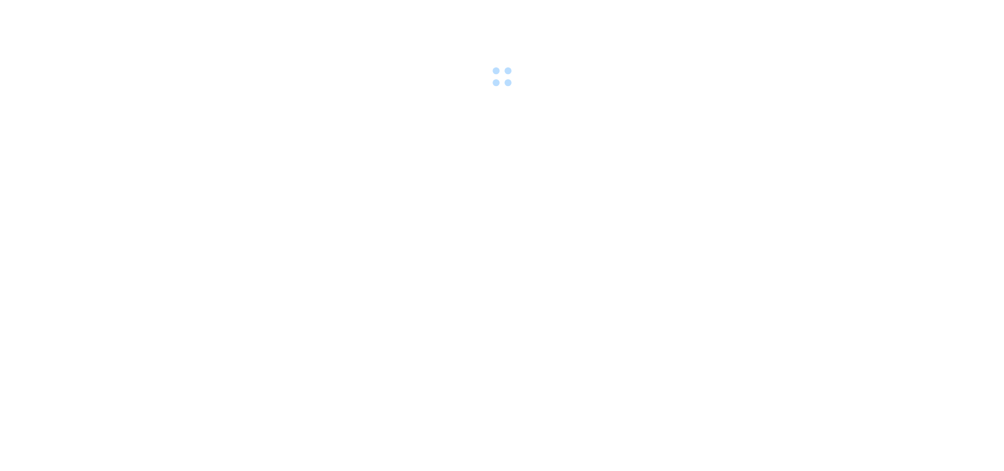
click at [69, 267] on body at bounding box center [502, 235] width 1004 height 471
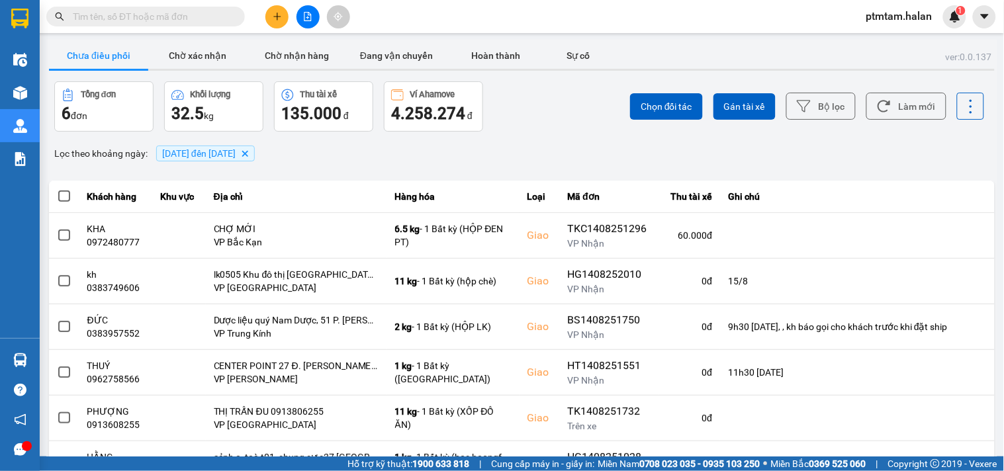
click at [179, 13] on input "text" at bounding box center [151, 16] width 156 height 15
paste input "0917213674"
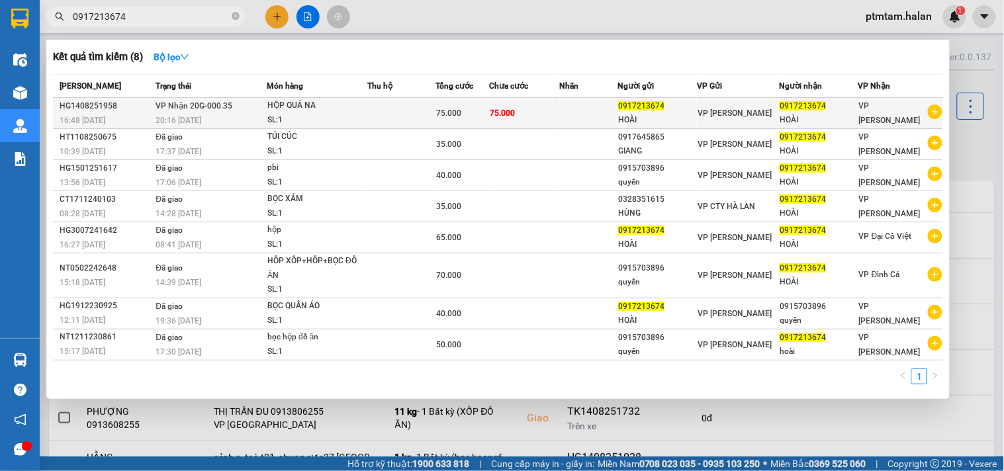
type input "0917213674"
click at [327, 112] on div "HỘP QUẢ NA" at bounding box center [316, 106] width 99 height 15
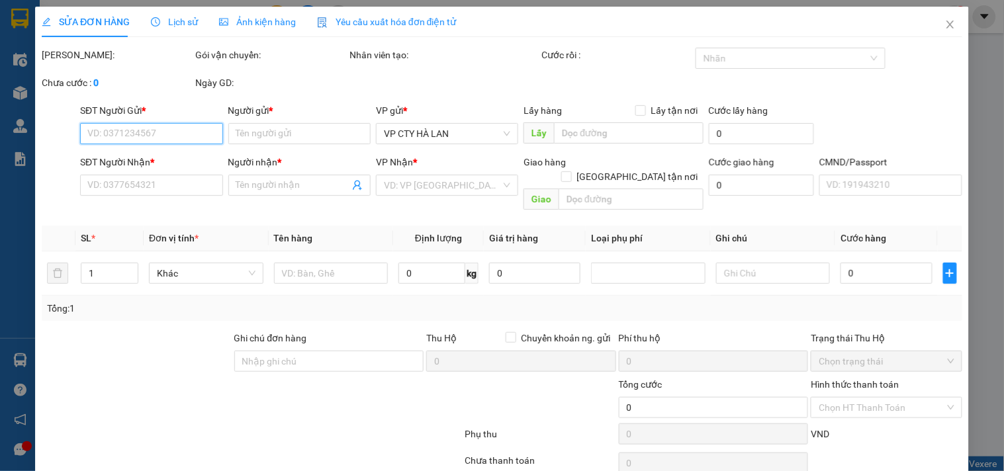
type input "0917213674"
type input "HOÀI"
type input "0917213674"
type input "HOÀI"
type input "75.000"
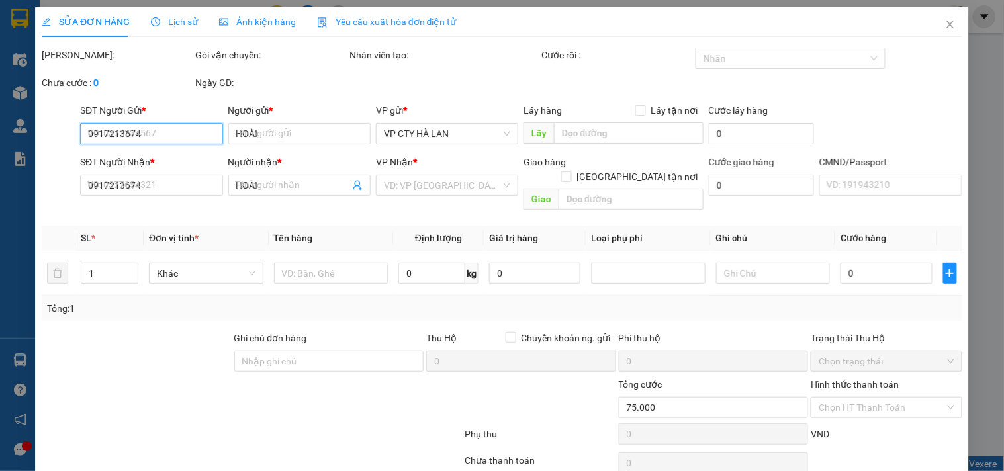
type input "75.000"
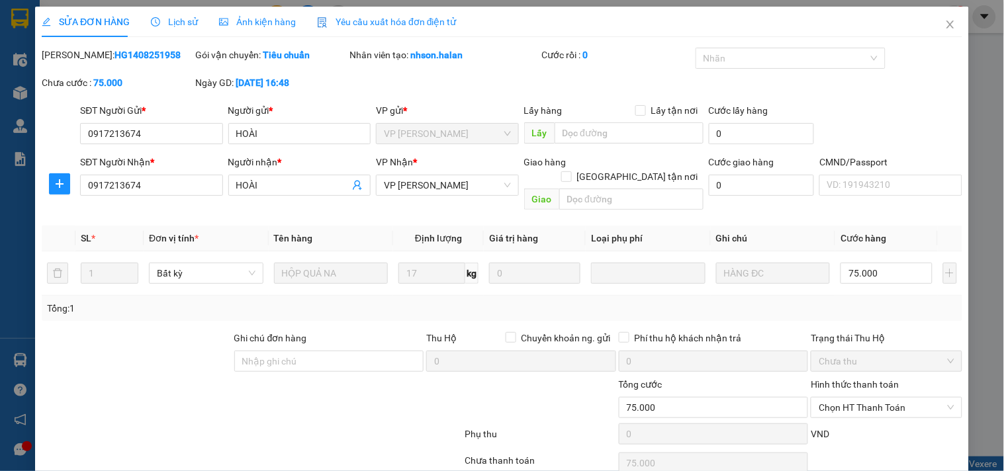
drag, startPoint x: 153, startPoint y: 58, endPoint x: 89, endPoint y: 53, distance: 63.7
click at [89, 53] on div "Mã ĐH: HG1408251958" at bounding box center [117, 55] width 151 height 15
copy b "1408251958"
click at [267, 423] on div at bounding box center [251, 436] width 423 height 26
click at [945, 28] on icon "close" at bounding box center [950, 24] width 11 height 11
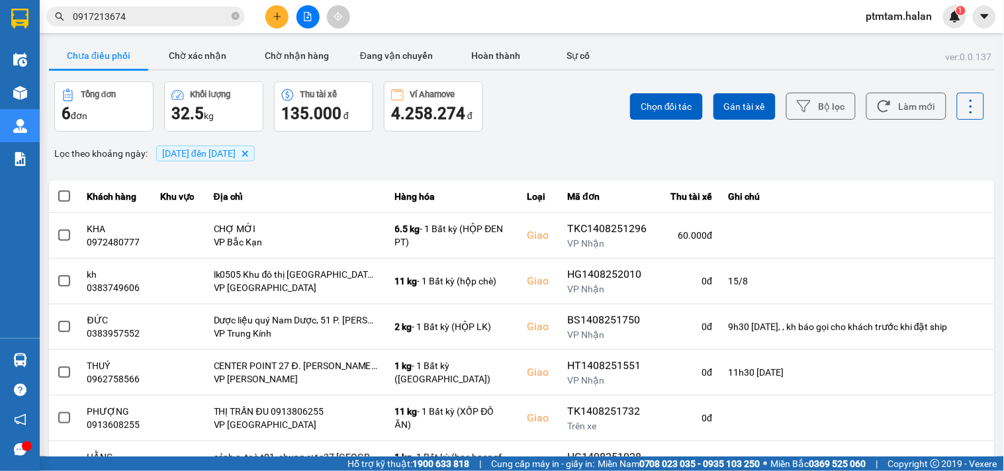
click at [222, 17] on input "0917213674" at bounding box center [151, 16] width 156 height 15
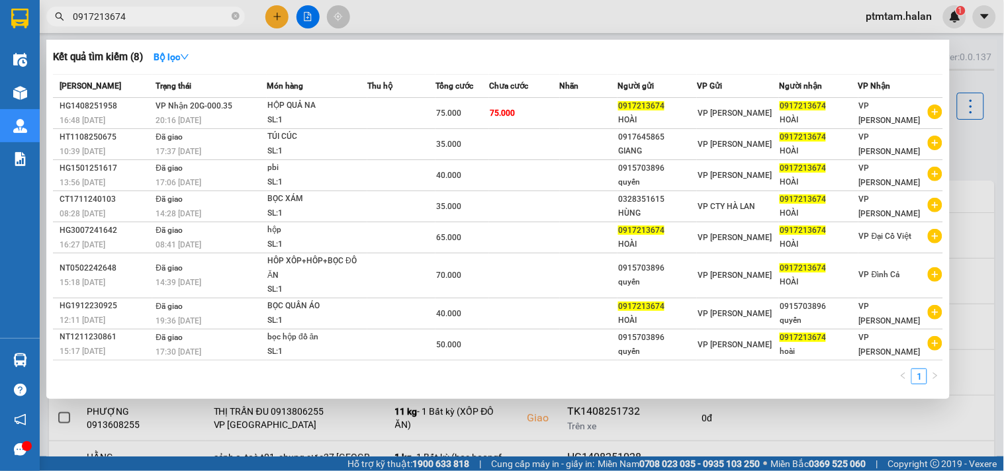
click at [222, 17] on input "0917213674" at bounding box center [151, 16] width 156 height 15
paste input "344839888"
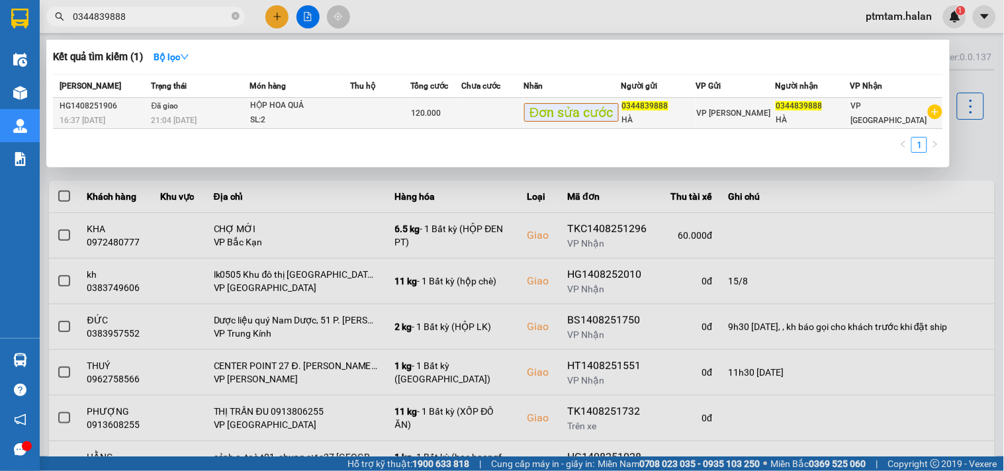
type input "0344839888"
click at [347, 110] on div "HỘP HOA QUẢ" at bounding box center [299, 106] width 99 height 15
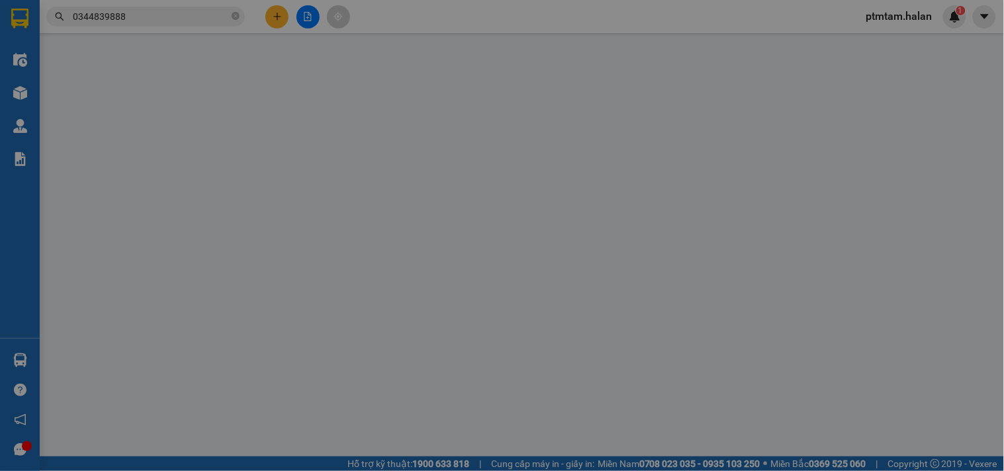
type input "0344839888"
type input "HÀ"
type input "0344839888"
type input "HÀ"
type input "120.000"
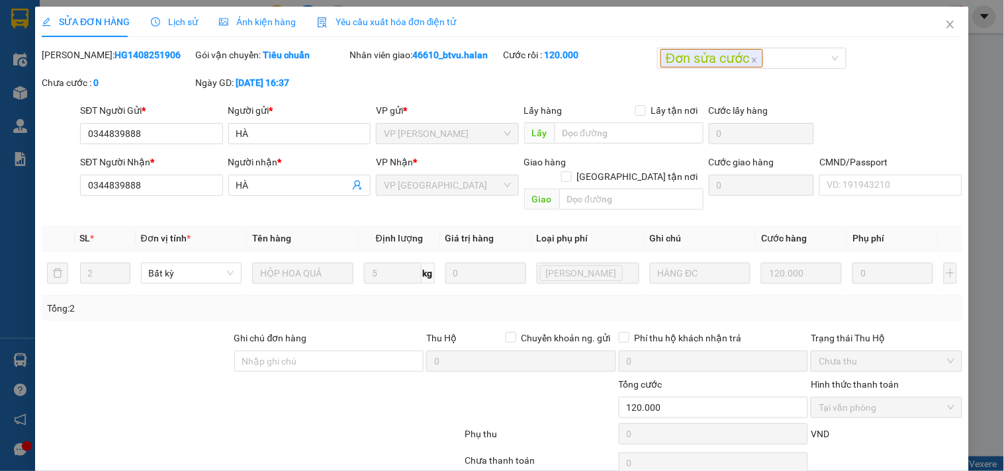
drag, startPoint x: 146, startPoint y: 56, endPoint x: 90, endPoint y: 56, distance: 55.6
click at [90, 56] on div "Mã ĐH: HG1408251906" at bounding box center [117, 55] width 151 height 15
copy b "1408251906"
click at [946, 23] on icon "close" at bounding box center [949, 25] width 7 height 8
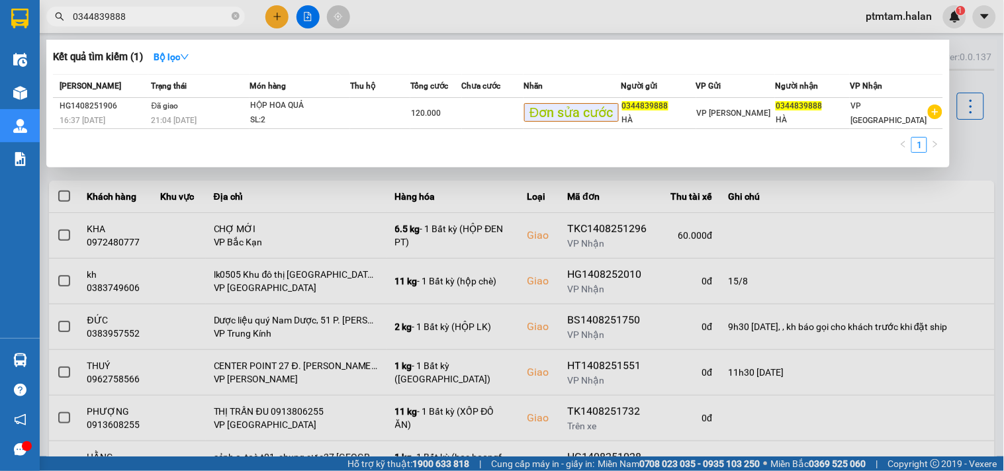
click at [213, 18] on input "0344839888" at bounding box center [151, 16] width 156 height 15
paste input "972255892"
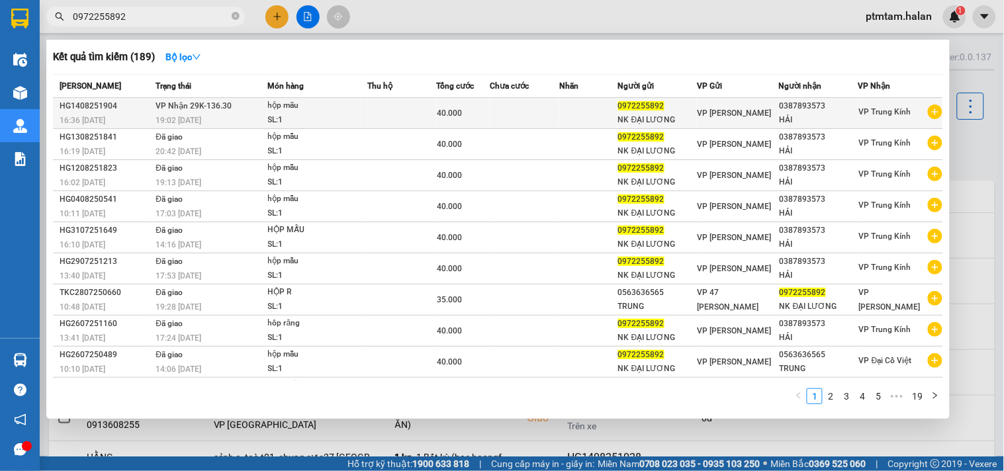
type input "0972255892"
click at [265, 115] on div "19:02 - 14/08" at bounding box center [210, 120] width 110 height 15
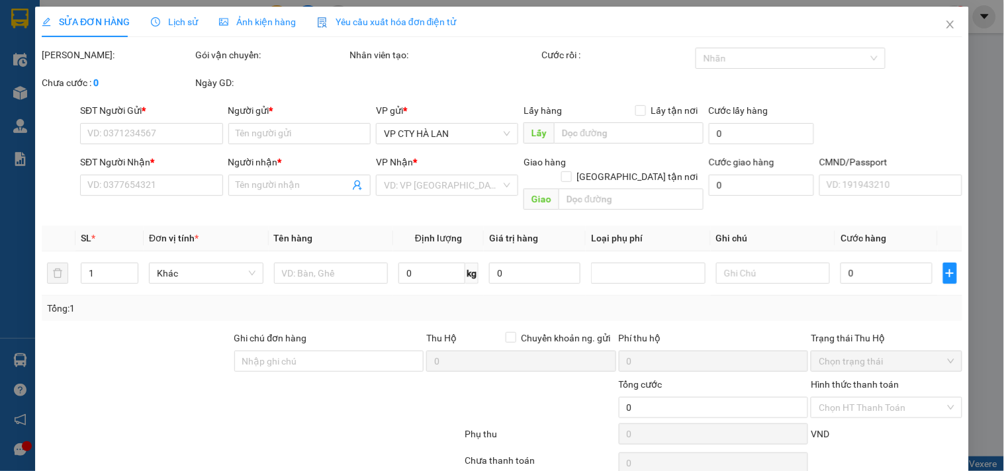
type input "0972255892"
type input "NK ĐẠI LƯƠNG"
type input "0387893573"
type input "HẢI"
type input "40.000"
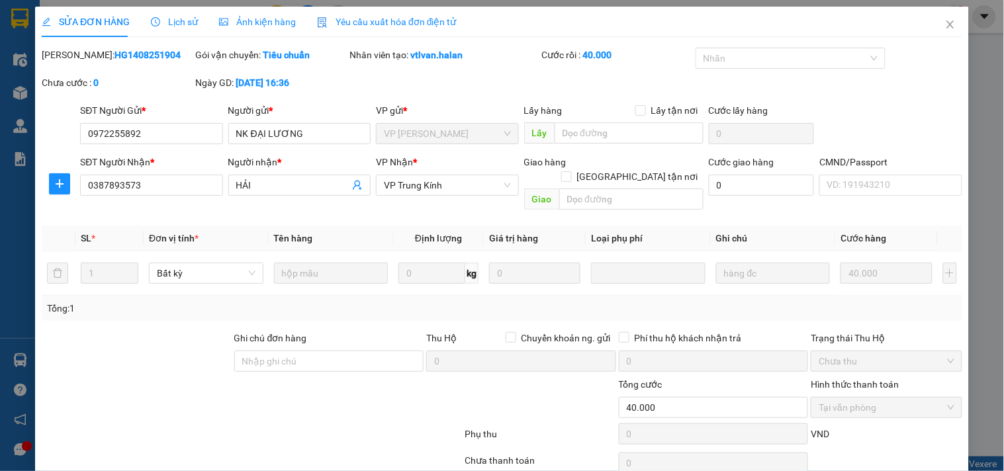
drag, startPoint x: 164, startPoint y: 56, endPoint x: 87, endPoint y: 55, distance: 77.4
click at [87, 55] on div "Mã ĐH: HG1408251904" at bounding box center [117, 55] width 151 height 15
copy b "1408251904"
click at [945, 23] on icon "close" at bounding box center [950, 24] width 11 height 11
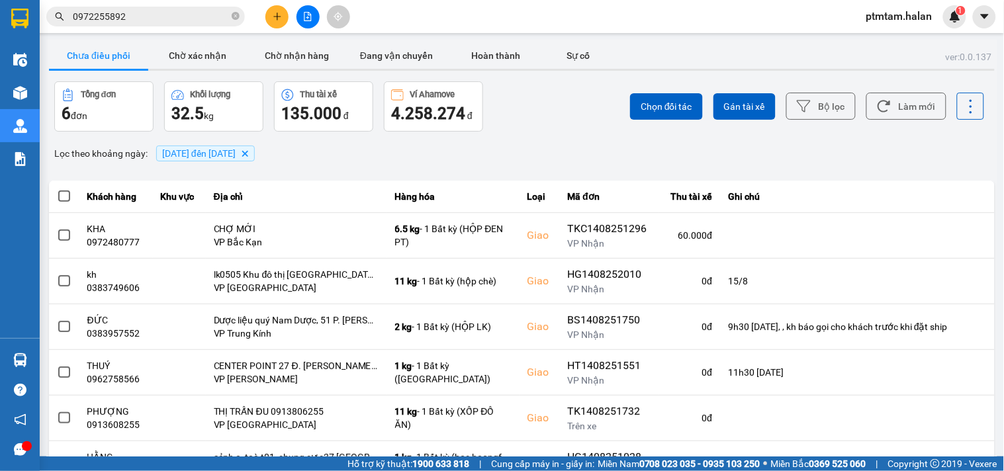
click at [206, 17] on input "0972255892" at bounding box center [151, 16] width 156 height 15
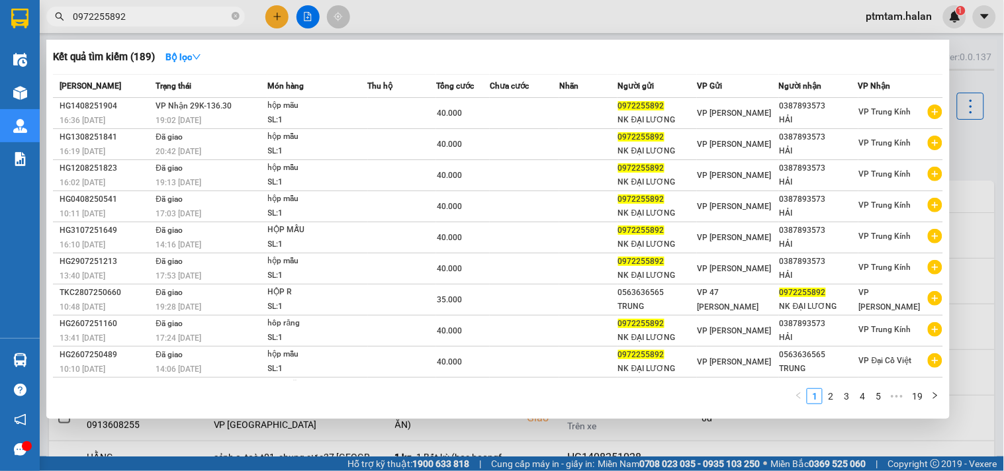
click at [666, 24] on div at bounding box center [502, 235] width 1004 height 471
click at [181, 12] on input "0972255892" at bounding box center [151, 16] width 156 height 15
paste input "1308251555"
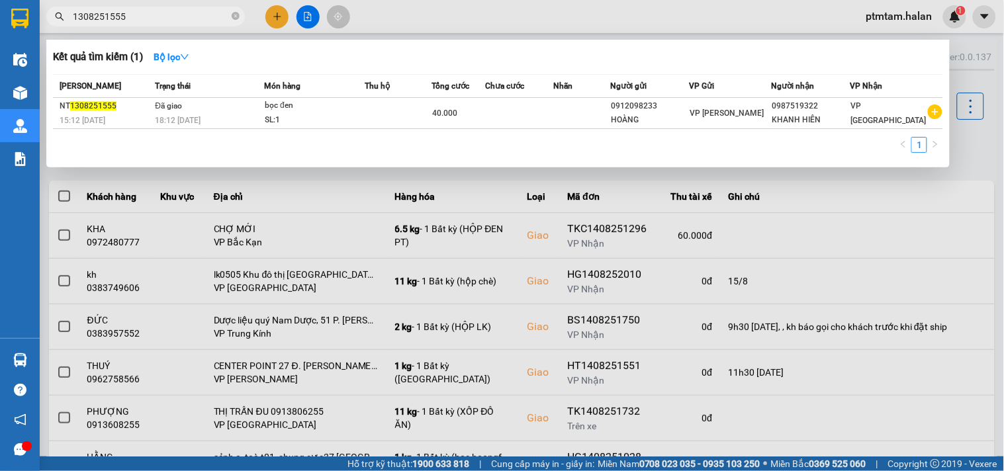
drag, startPoint x: 126, startPoint y: 19, endPoint x: 102, endPoint y: 11, distance: 24.9
click at [102, 11] on input "1308251555" at bounding box center [151, 16] width 156 height 15
type input "1308252155"
click at [495, 30] on div at bounding box center [502, 235] width 1004 height 471
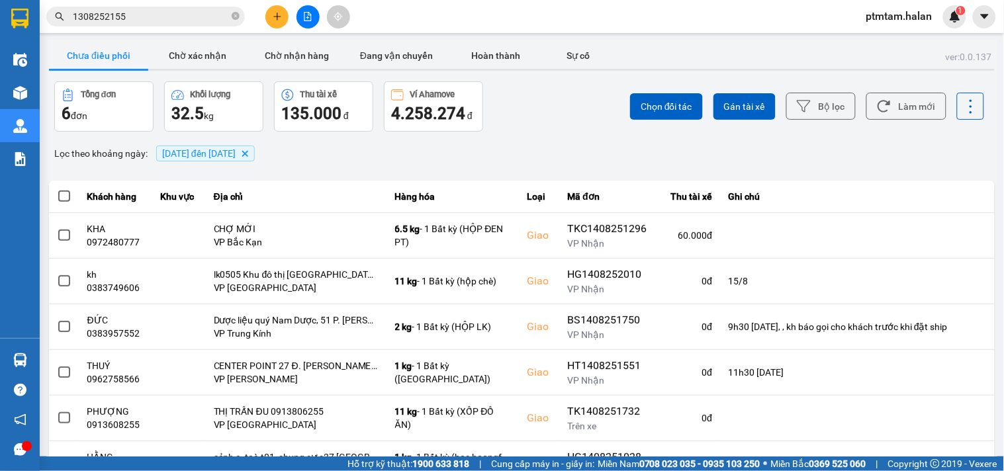
click at [519, 101] on div "Chọn đối tác Gán tài xế Bộ lọc Làm mới" at bounding box center [751, 106] width 465 height 50
click at [904, 101] on button "Làm mới" at bounding box center [906, 106] width 80 height 27
click at [312, 161] on div "Lọc theo khoảng ngày : 14/08/2025 đến 14/08/2025 Delete" at bounding box center [522, 153] width 946 height 22
click at [571, 148] on div "Lọc theo khoảng ngày : 14/08/2025 đến 14/08/2025 Delete" at bounding box center [522, 153] width 946 height 22
click at [484, 148] on div "Lọc theo khoảng ngày : 14/08/2025 đến 14/08/2025 Delete" at bounding box center [522, 153] width 946 height 22
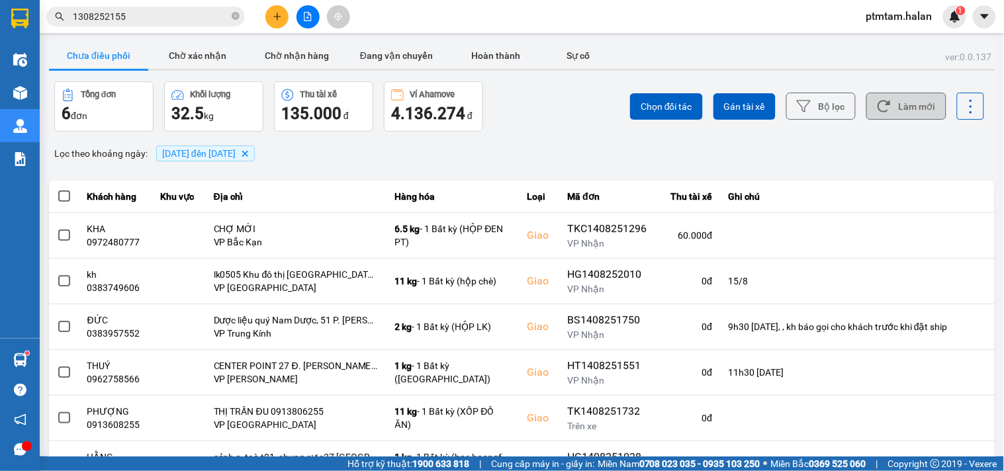
click at [912, 103] on button "Làm mới" at bounding box center [906, 106] width 80 height 27
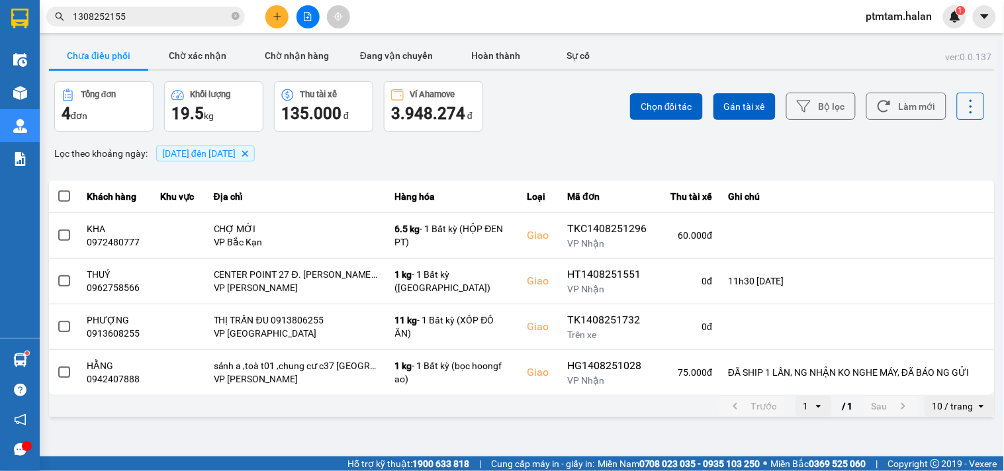
click at [243, 431] on main "ver: 0.0.137 Chưa điều phối Chờ xác nhận Chờ nhận hàng Đang vận chuyển Hoàn thà…" at bounding box center [502, 228] width 1004 height 457
click at [523, 169] on div "ver: 0.0.137 Chưa điều phối Chờ xác nhận Chờ nhận hàng Đang vận chuyển Hoàn thà…" at bounding box center [521, 230] width 951 height 380
click at [901, 112] on button "Làm mới" at bounding box center [906, 106] width 80 height 27
click at [558, 128] on div "Chọn đối tác Gán tài xế Bộ lọc Làm mới" at bounding box center [751, 106] width 465 height 50
click at [551, 160] on div "Lọc theo khoảng ngày : 14/08/2025 đến 14/08/2025 Delete" at bounding box center [522, 153] width 946 height 22
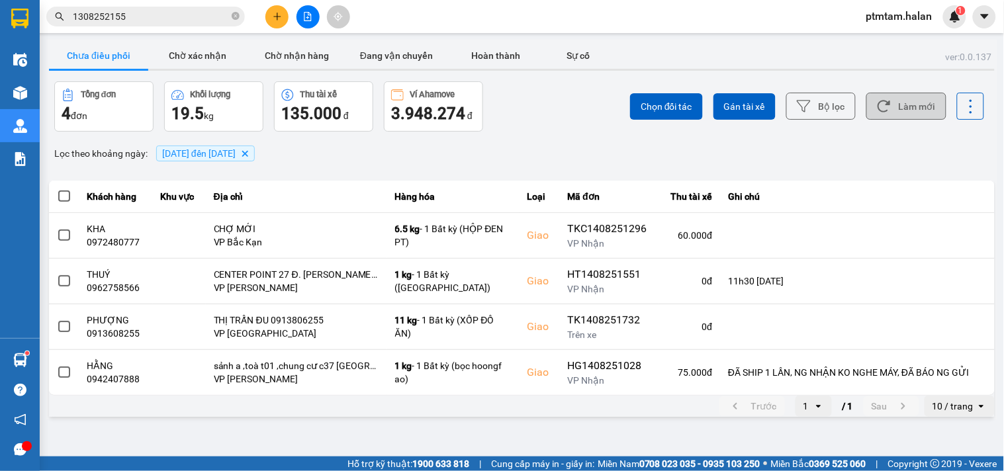
click at [912, 108] on button "Làm mới" at bounding box center [906, 106] width 80 height 27
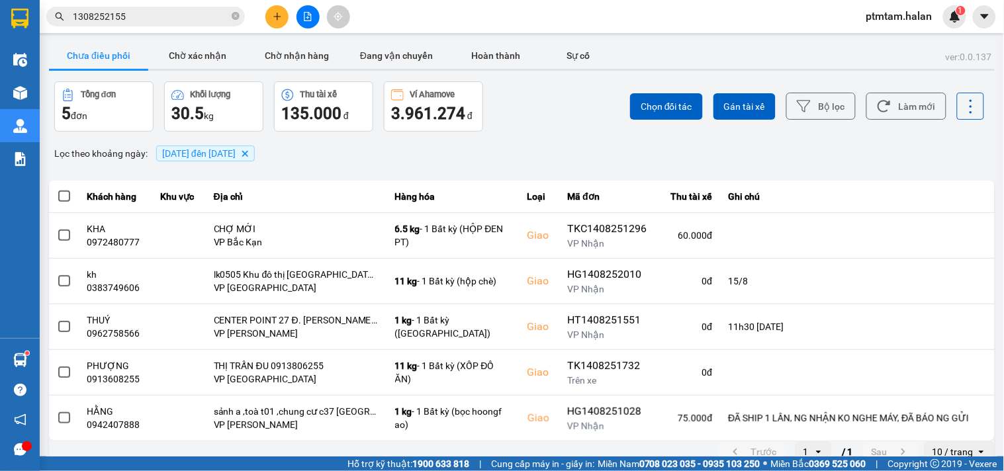
click at [560, 122] on div "Chọn đối tác Gán tài xế Bộ lọc Làm mới" at bounding box center [751, 106] width 465 height 50
click at [890, 109] on button "Làm mới" at bounding box center [906, 106] width 80 height 27
click at [566, 156] on div "Lọc theo khoảng ngày : 14/08/2025 đến 14/08/2025 Delete" at bounding box center [522, 153] width 946 height 22
click at [900, 105] on button "Làm mới" at bounding box center [906, 106] width 80 height 27
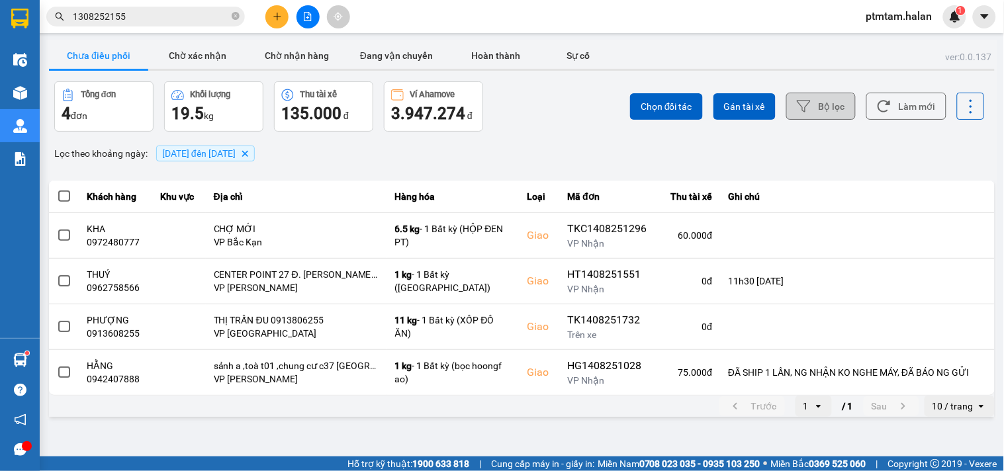
click at [814, 104] on button "Bộ lọc" at bounding box center [820, 106] width 69 height 27
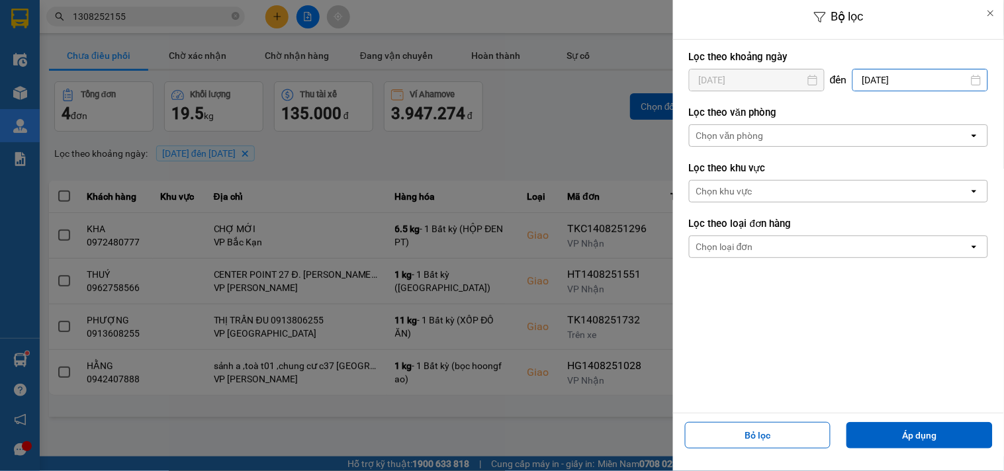
click at [875, 75] on input "[DATE]" at bounding box center [920, 79] width 134 height 21
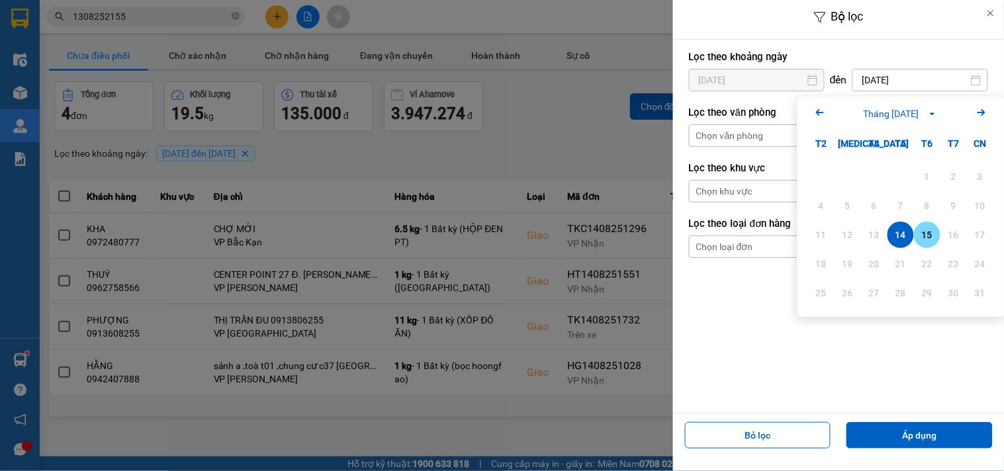
click at [922, 238] on div "15" at bounding box center [927, 235] width 19 height 16
type input "[DATE]"
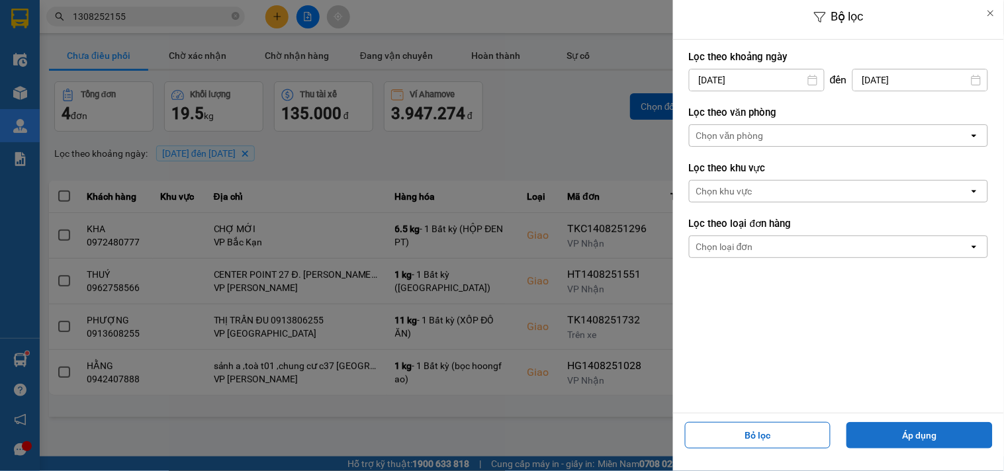
click at [887, 437] on button "Áp dụng" at bounding box center [919, 435] width 146 height 26
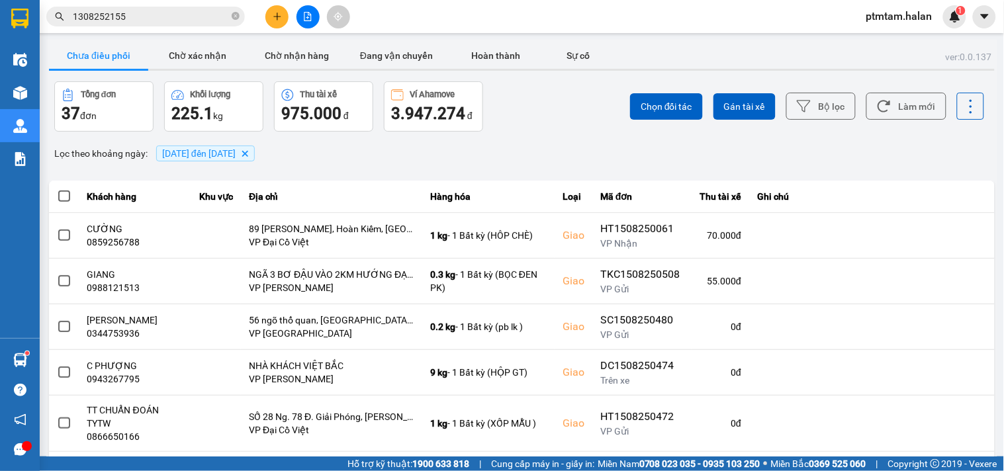
click at [558, 144] on div "Lọc theo khoảng ngày : 14/08/2025 đến 15/08/2025 Delete" at bounding box center [522, 153] width 946 height 22
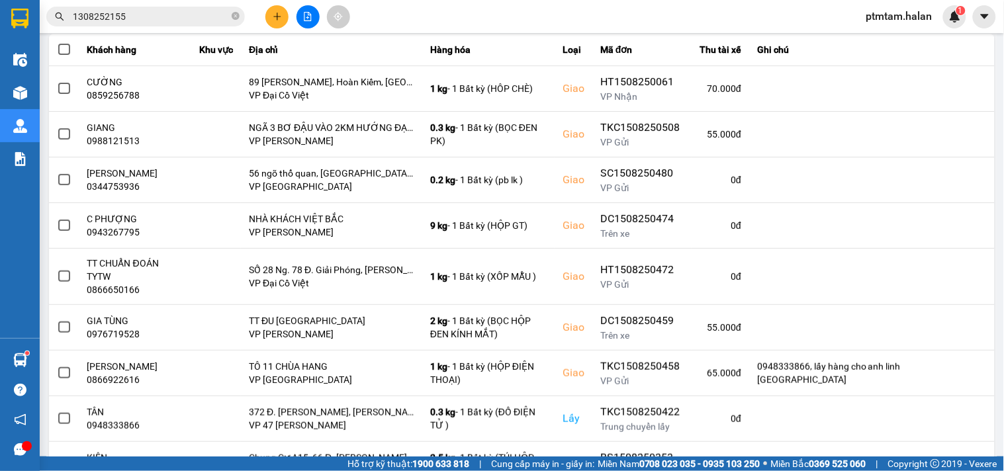
scroll to position [243, 0]
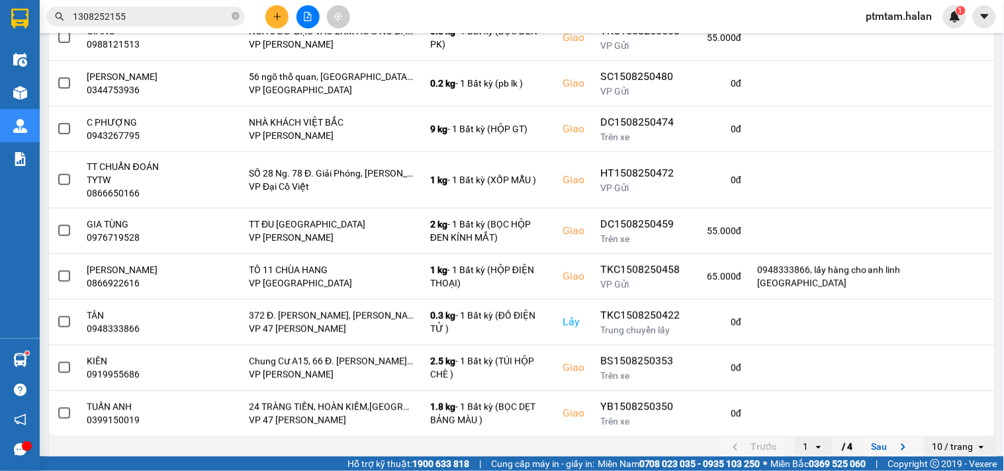
click at [895, 440] on icon "next page. current page 1 / 4" at bounding box center [903, 447] width 16 height 16
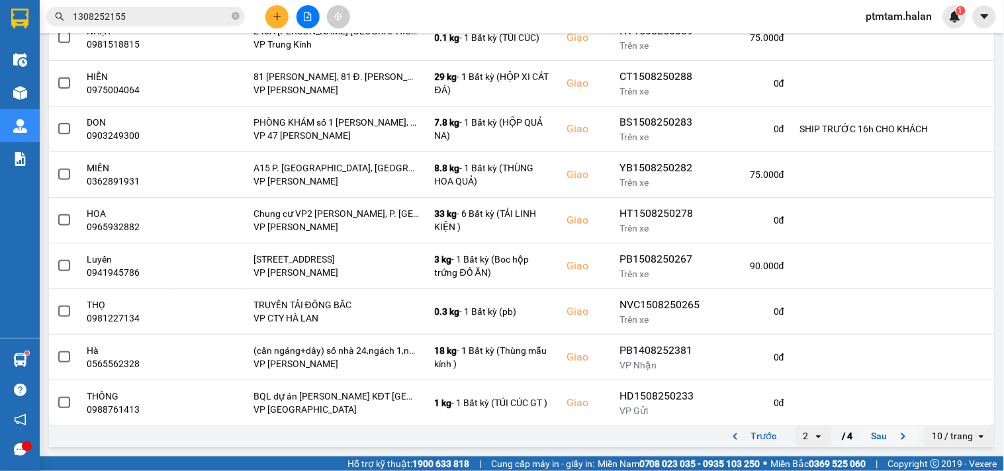
click at [879, 435] on button "Sau" at bounding box center [891, 437] width 56 height 20
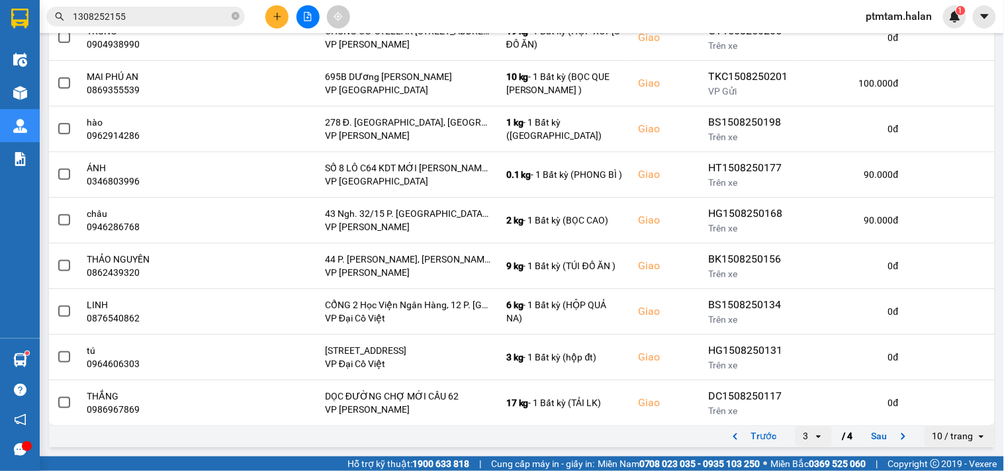
click at [895, 437] on icon "next page. current page 3 / 4" at bounding box center [903, 437] width 16 height 16
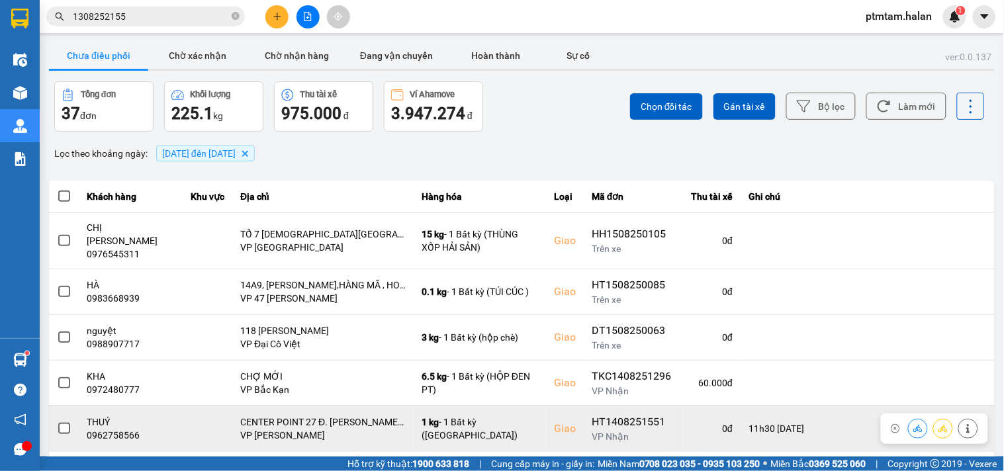
scroll to position [107, 0]
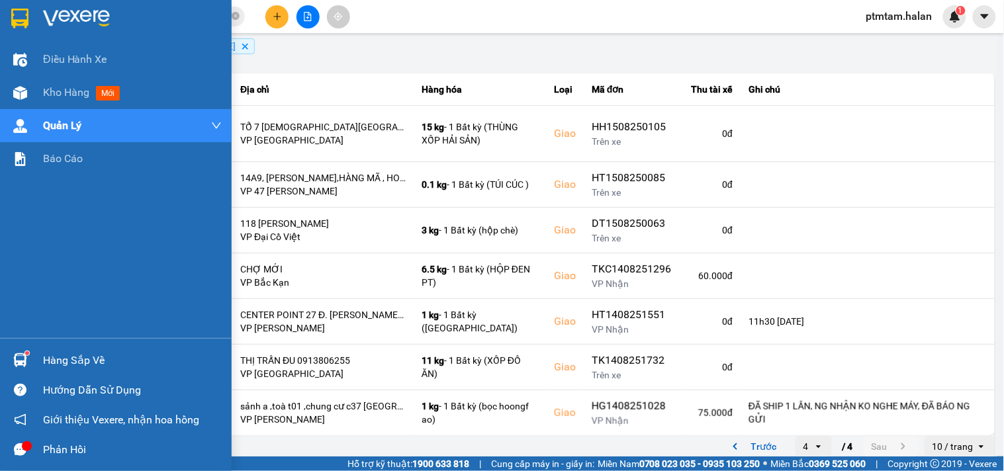
click at [10, 309] on div "Điều hành xe Kho hàng mới Quản Lý Quản lý chuyến Quản lý giao nhận mới Quản lý …" at bounding box center [116, 190] width 232 height 295
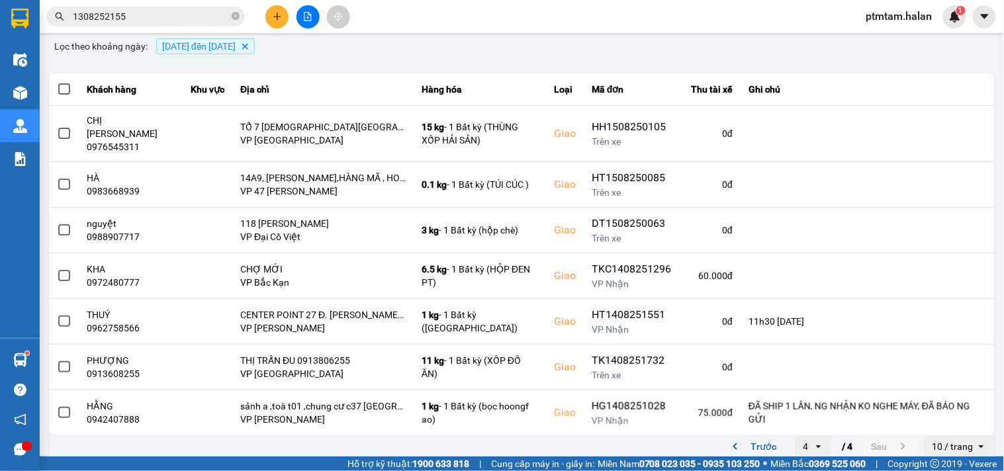
click at [592, 52] on div "Lọc theo khoảng ngày : 14/08/2025 đến 15/08/2025 Delete" at bounding box center [522, 46] width 946 height 22
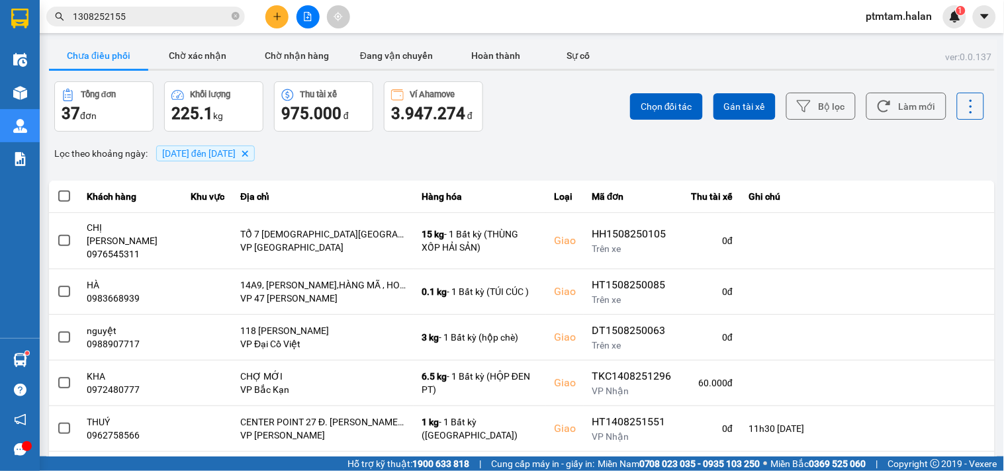
click at [597, 85] on div "Chọn đối tác Gán tài xế Bộ lọc Làm mới" at bounding box center [751, 106] width 465 height 50
click at [897, 109] on button "Làm mới" at bounding box center [906, 106] width 80 height 27
click at [599, 120] on div "Chọn đối tác Gán tài xế Bộ lọc Làm mới" at bounding box center [751, 106] width 465 height 50
click at [319, 167] on div "ver: 0.0.137 Chưa điều phối Chờ xác nhận Chờ nhận hàng Đang vận chuyển Hoàn thà…" at bounding box center [521, 303] width 951 height 527
click at [515, 161] on div "Lọc theo khoảng ngày : 14/08/2025 đến 15/08/2025 Delete" at bounding box center [522, 153] width 946 height 22
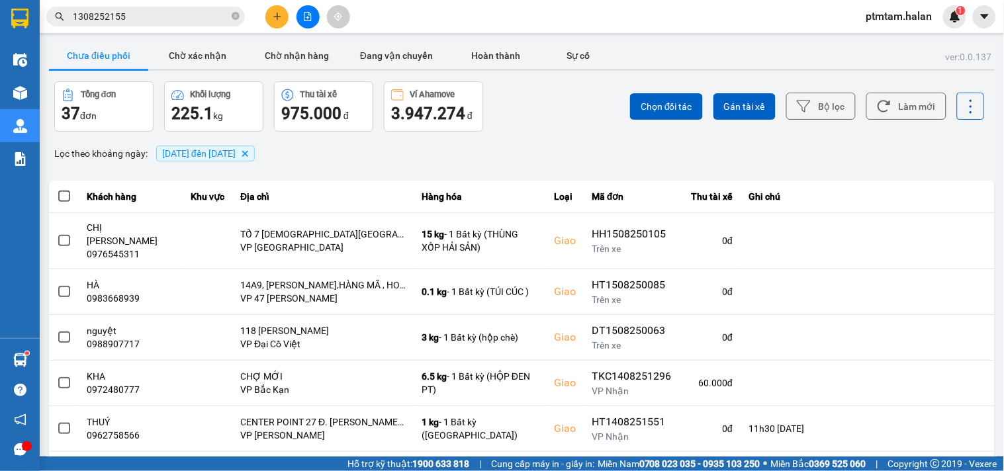
click at [179, 15] on input "1308252155" at bounding box center [151, 16] width 156 height 15
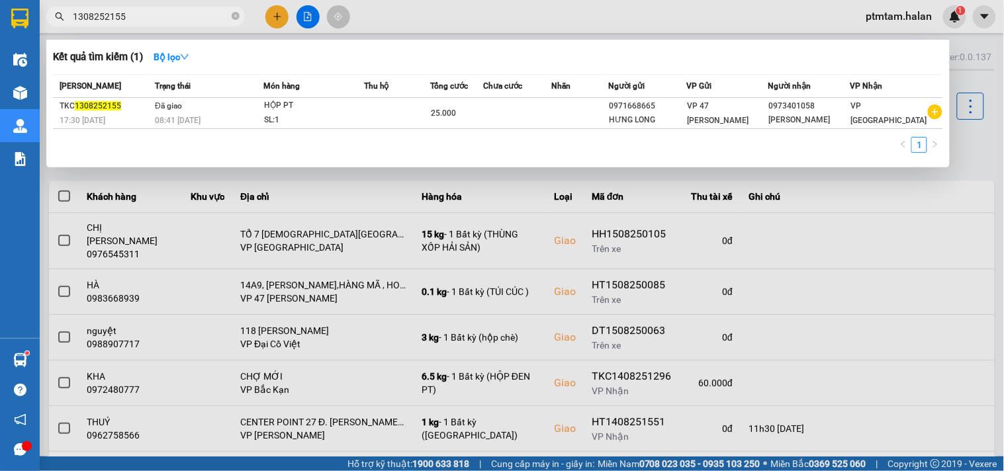
click at [139, 19] on input "1308252155" at bounding box center [151, 16] width 156 height 15
paste input "0968240482"
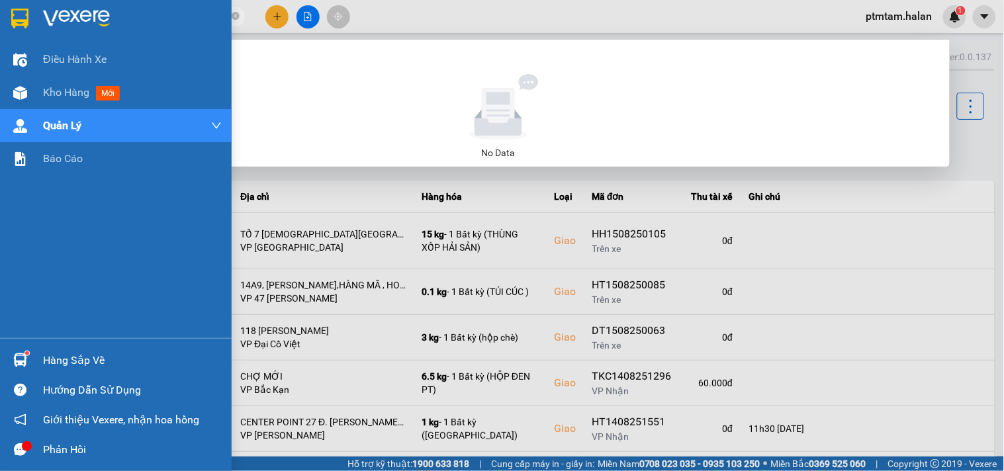
click at [0, 261] on div "Điều hành xe Kho hàng mới Quản Lý Quản lý chuyến Quản lý giao nhận mới Quản lý …" at bounding box center [116, 190] width 232 height 295
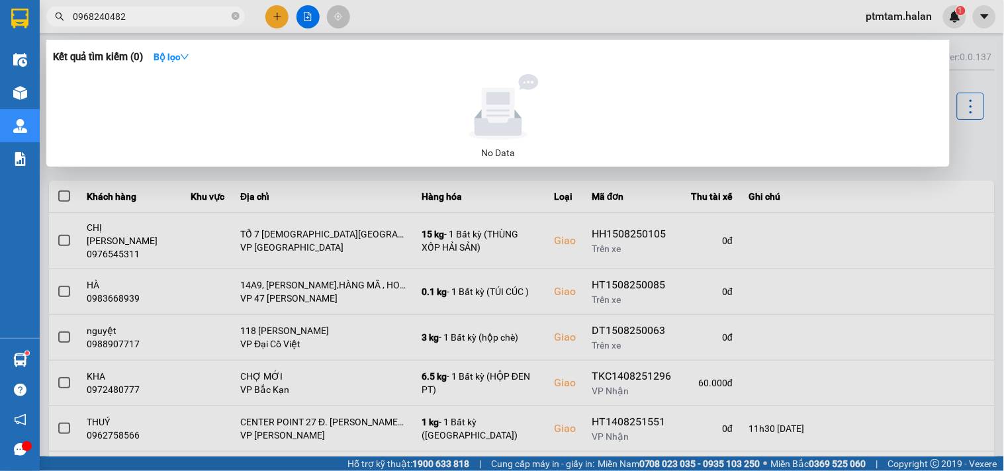
click at [633, 22] on div at bounding box center [502, 235] width 1004 height 471
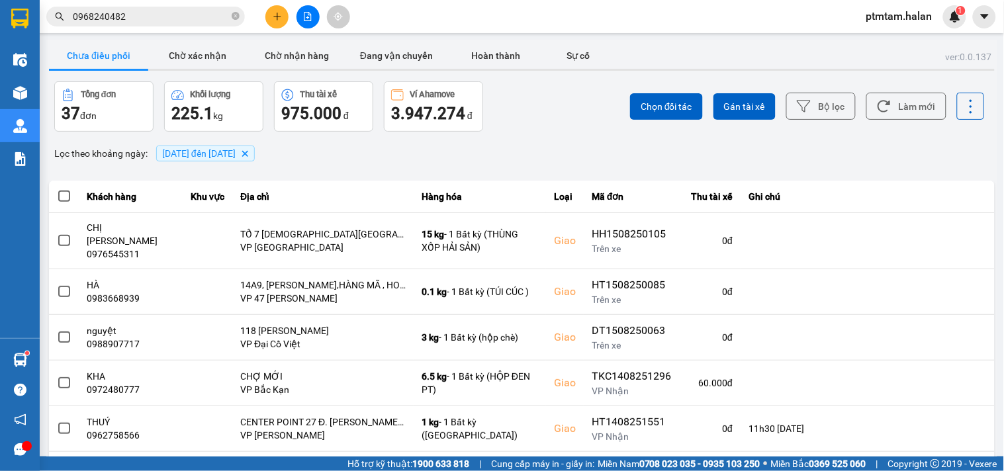
click at [573, 108] on div "Chọn đối tác Gán tài xế Bộ lọc Làm mới" at bounding box center [751, 106] width 465 height 50
click at [877, 99] on icon at bounding box center [884, 106] width 14 height 14
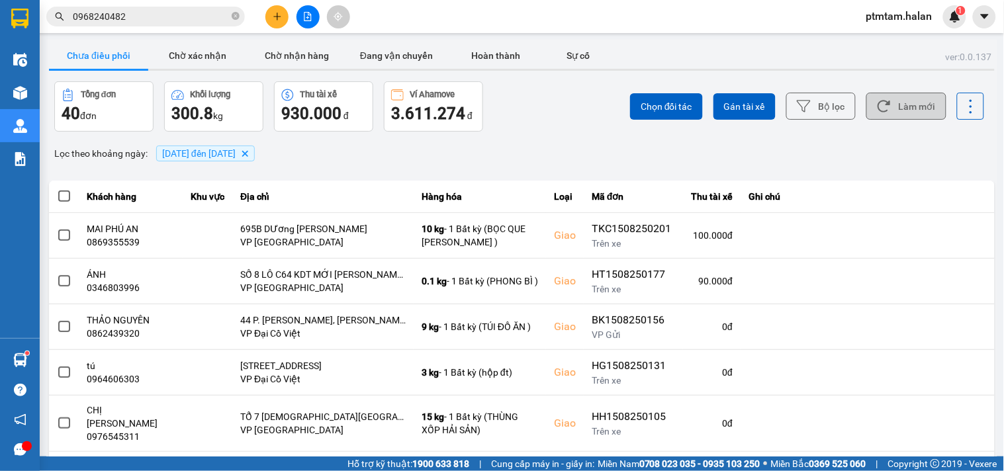
click at [172, 9] on input "0968240482" at bounding box center [151, 16] width 156 height 15
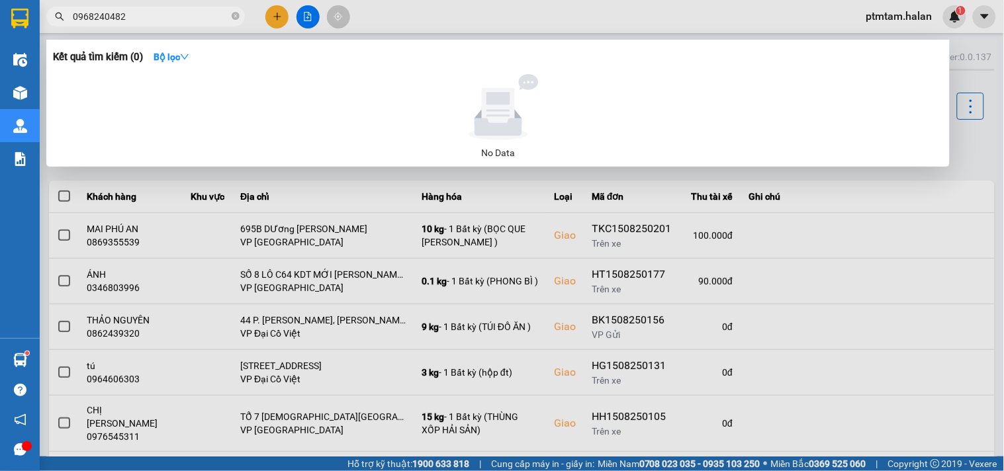
click at [172, 9] on input "0968240482" at bounding box center [151, 16] width 156 height 15
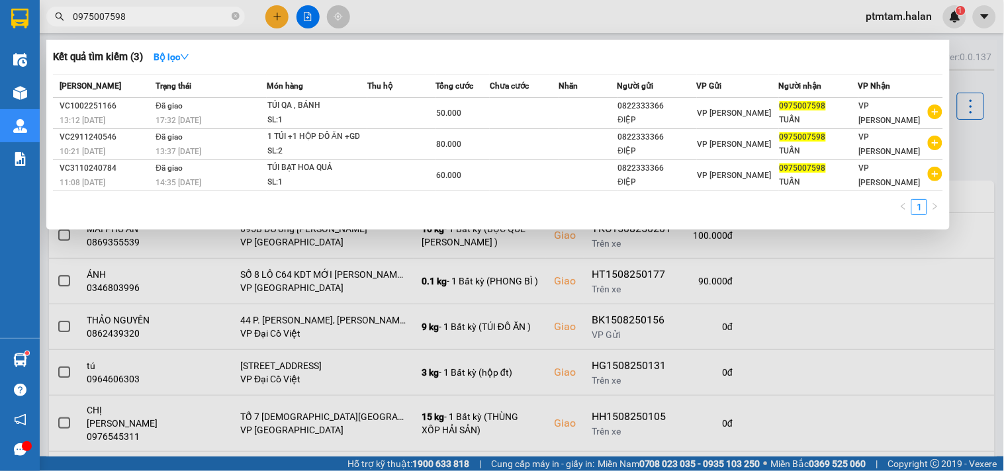
click at [466, 17] on div at bounding box center [502, 235] width 1004 height 471
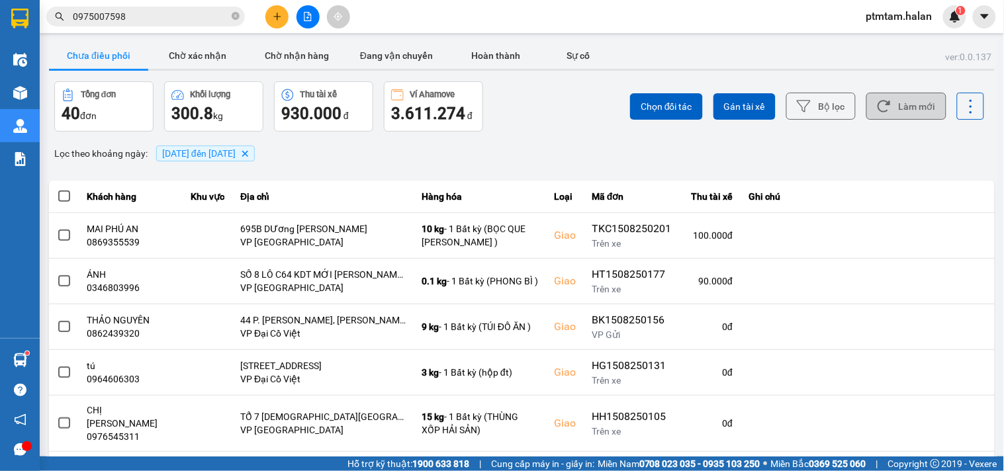
click at [569, 113] on div "Chọn đối tác Gán tài xế Bộ lọc Làm mới" at bounding box center [751, 106] width 465 height 50
click at [901, 114] on button "Làm mới" at bounding box center [906, 106] width 80 height 27
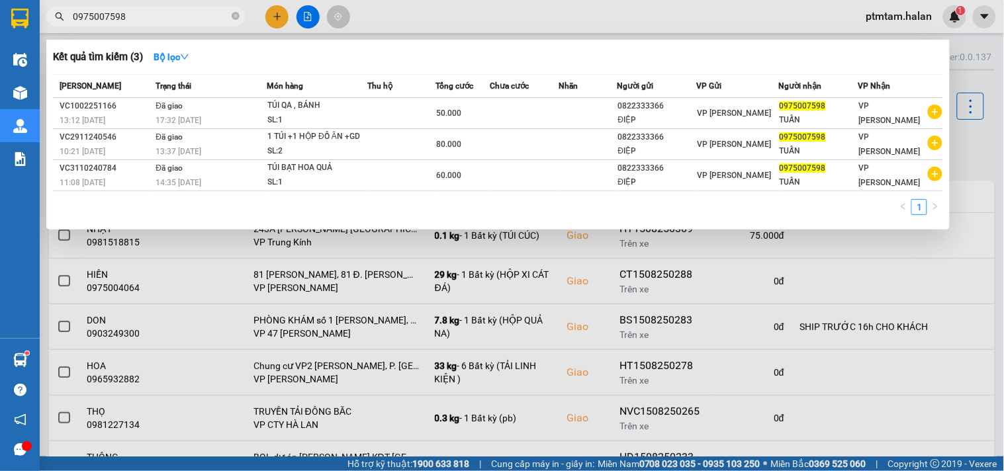
click at [154, 17] on input "0975007598" at bounding box center [151, 16] width 156 height 15
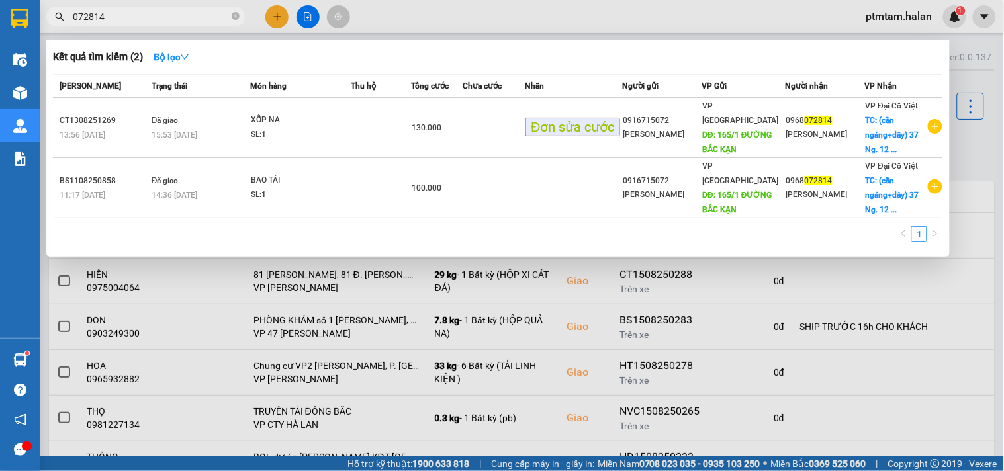
type input "072814"
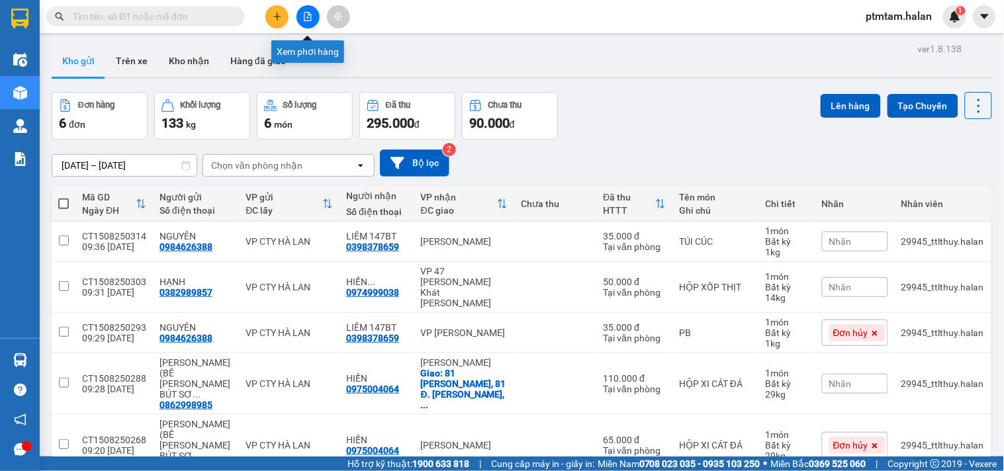
click at [303, 17] on icon "file-add" at bounding box center [307, 16] width 9 height 9
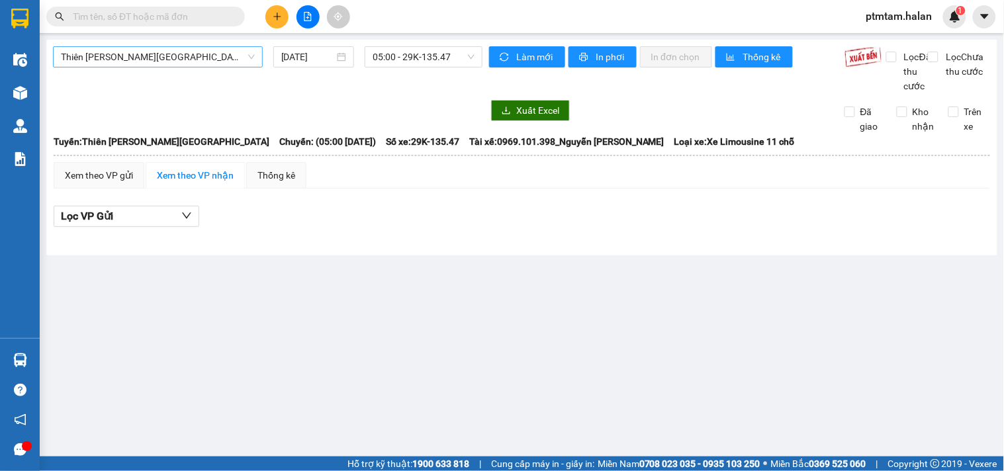
click at [173, 61] on span "Thiên [PERSON_NAME][GEOGRAPHIC_DATA]" at bounding box center [158, 57] width 194 height 20
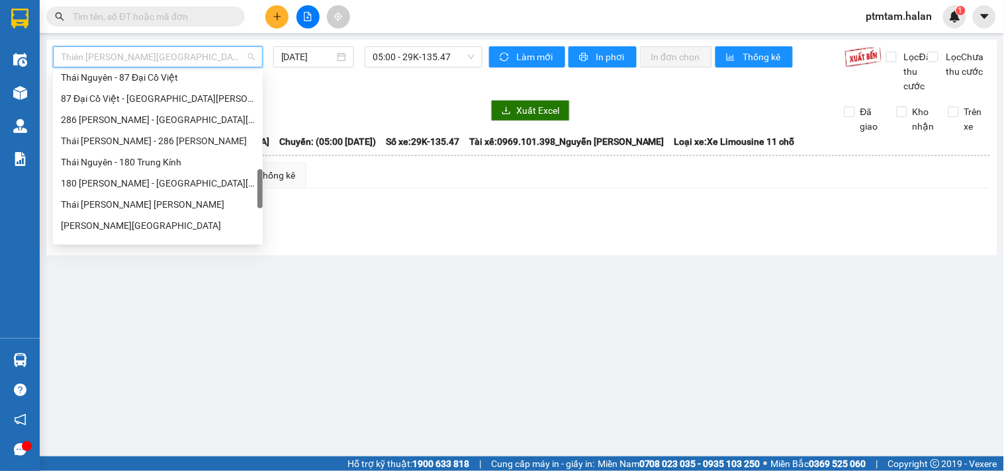
scroll to position [441, 0]
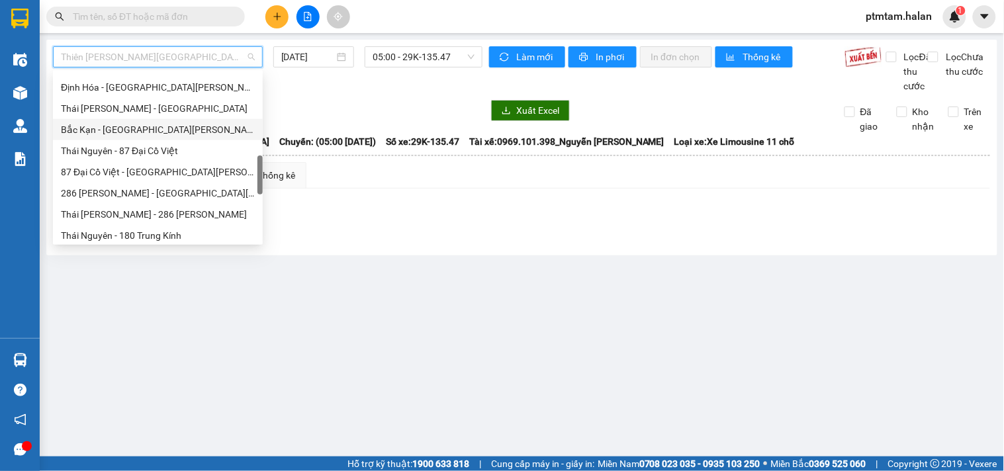
click at [130, 134] on div "Bắc Kạn - [GEOGRAPHIC_DATA][PERSON_NAME]" at bounding box center [158, 129] width 194 height 15
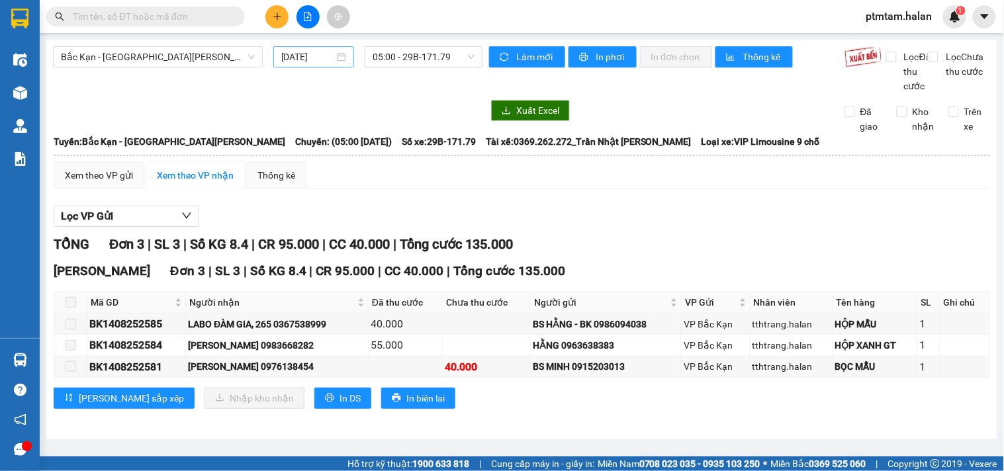
click at [345, 60] on div "[DATE]" at bounding box center [313, 56] width 81 height 21
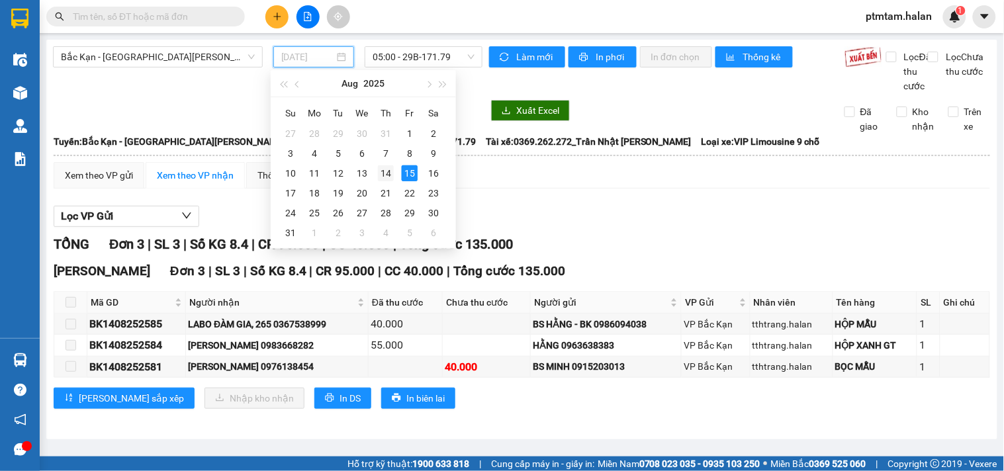
click at [380, 172] on div "14" at bounding box center [386, 173] width 16 height 16
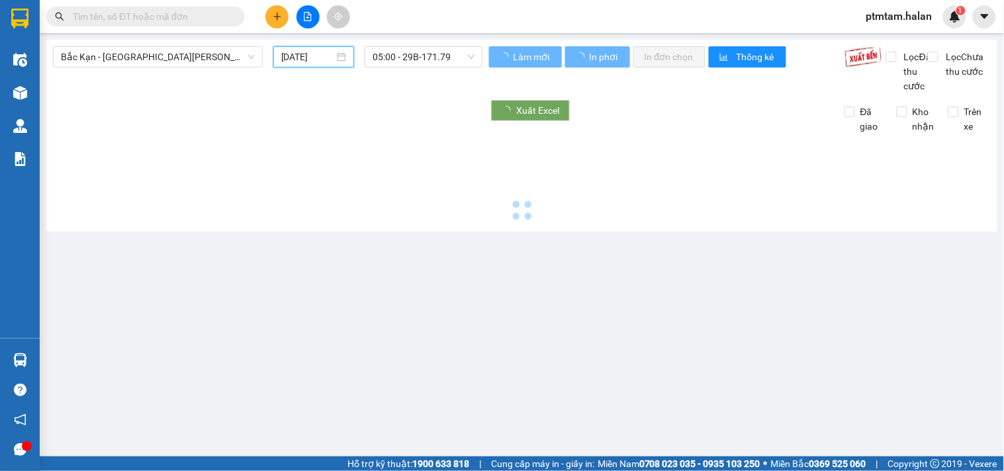
type input "[DATE]"
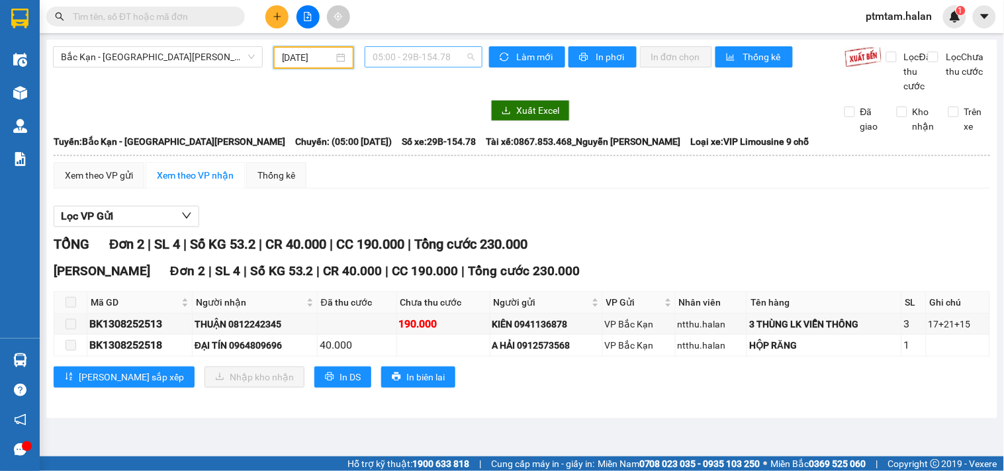
click at [419, 54] on span "05:00 - 29B-154.78" at bounding box center [424, 57] width 102 height 20
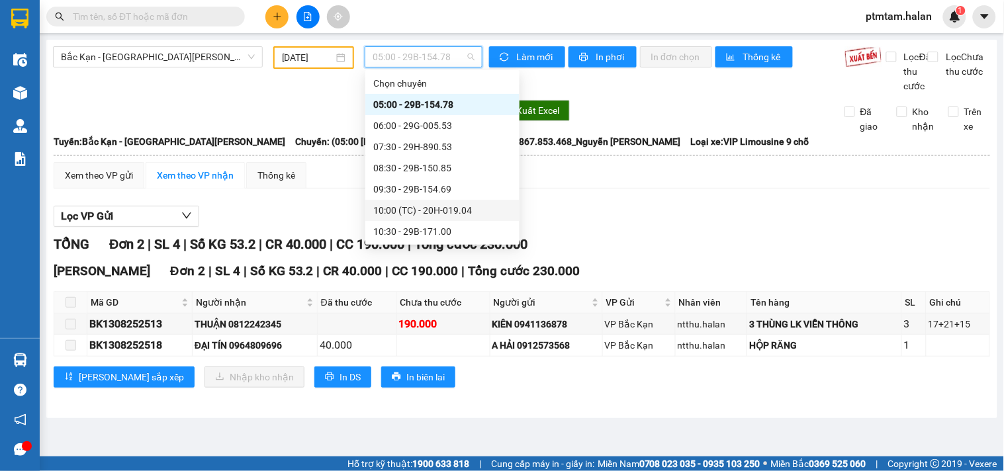
click at [445, 204] on div "10:00 (TC) - 20H-019.04" at bounding box center [442, 210] width 138 height 15
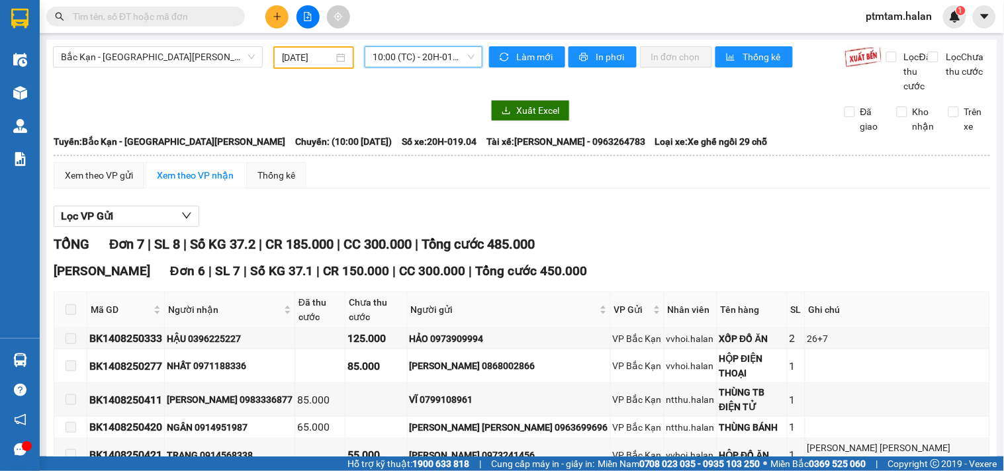
click at [391, 60] on span "10:00 (TC) - 20H-019.04" at bounding box center [424, 57] width 102 height 20
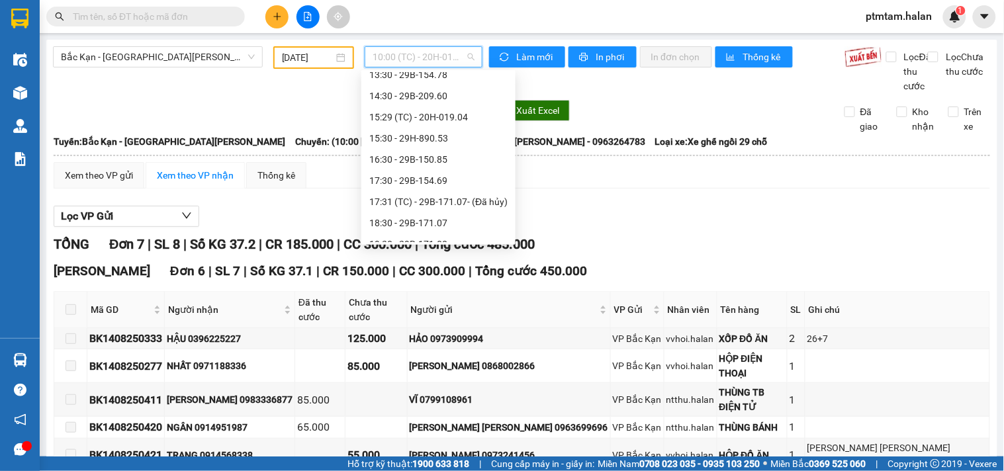
scroll to position [233, 0]
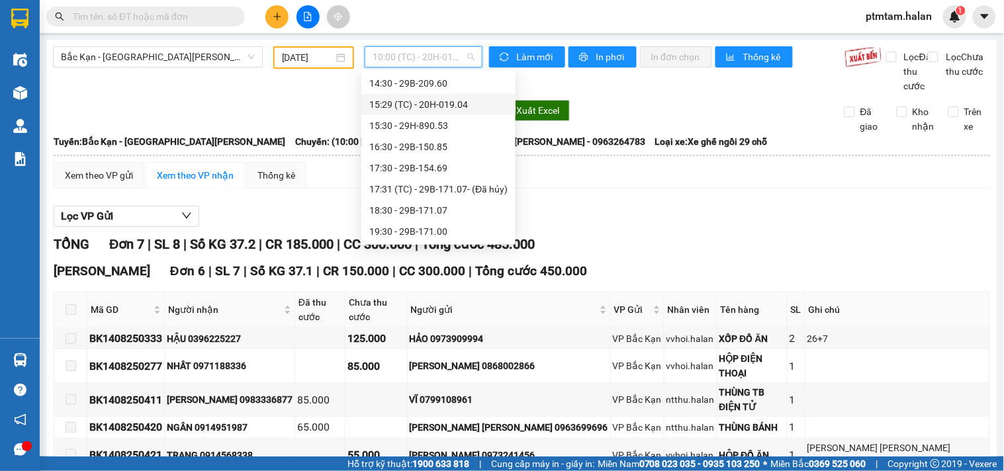
click at [412, 104] on div "15:29 (TC) - 20H-019.04" at bounding box center [438, 104] width 138 height 15
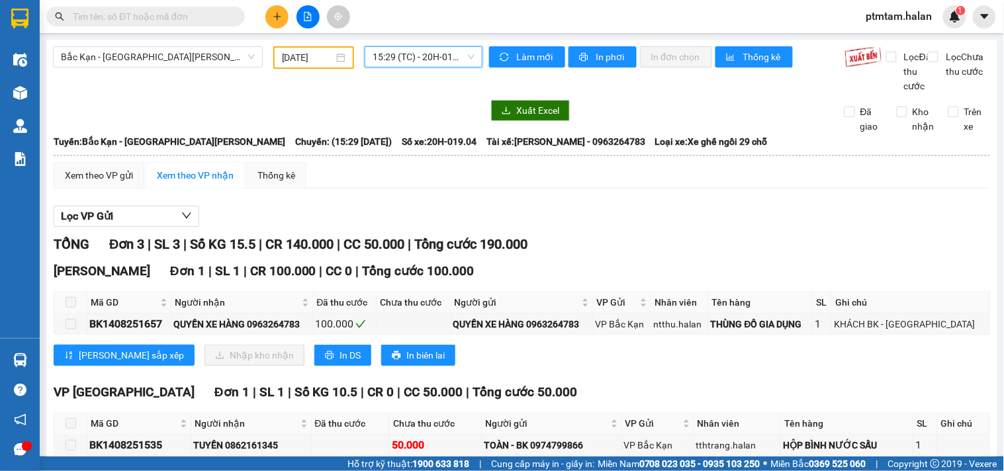
scroll to position [73, 0]
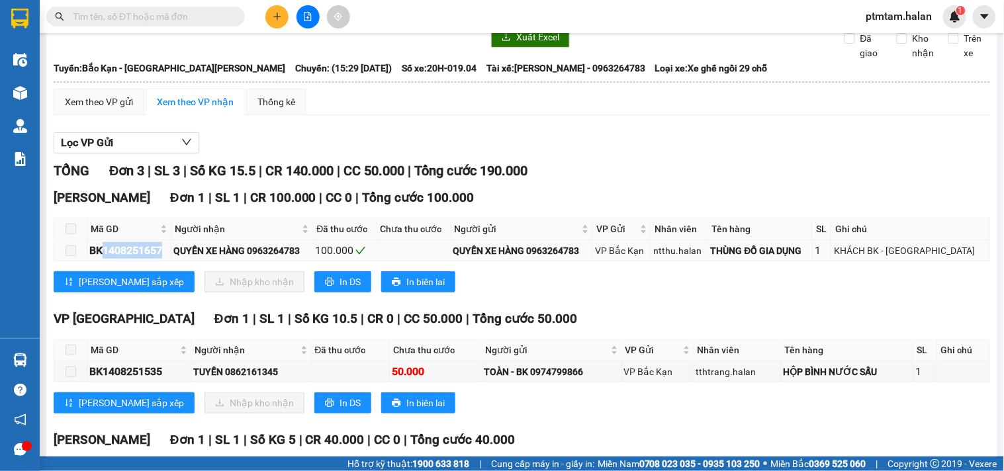
drag, startPoint x: 161, startPoint y: 267, endPoint x: 105, endPoint y: 272, distance: 57.1
click at [105, 259] on div "BK1408251657" at bounding box center [128, 250] width 79 height 17
copy div "1408251657"
click at [586, 169] on div "Lọc VP Gửi TỔNG Đơn 3 | SL 3 | Số KG 15.5 | CR 140.000 | CC 50.000 | Tổng cước…" at bounding box center [522, 338] width 936 height 425
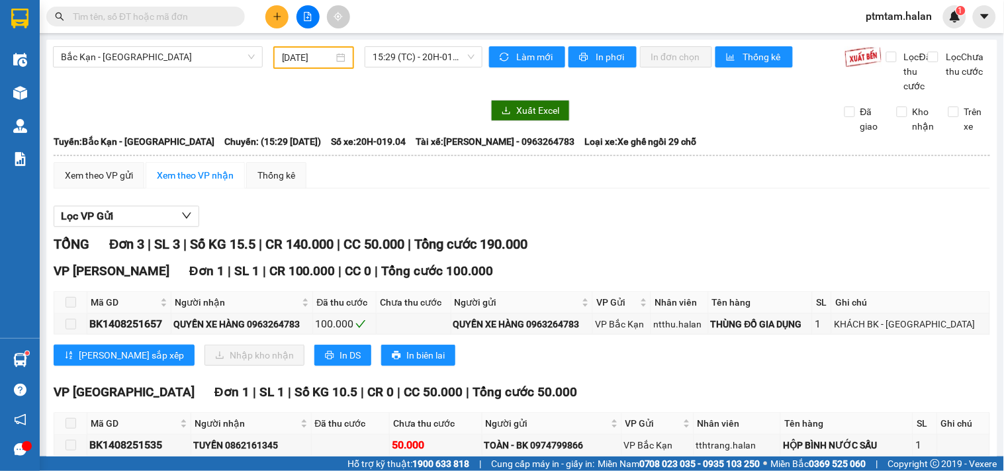
scroll to position [73, 0]
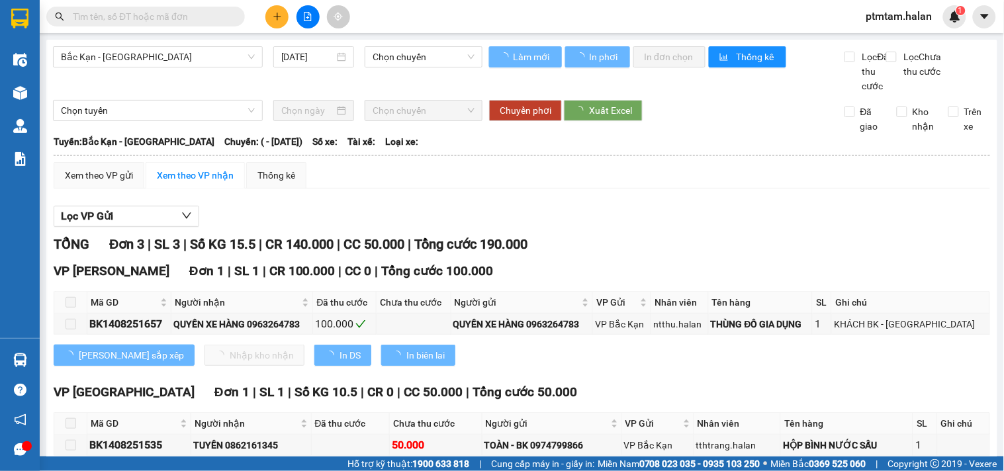
type input "[DATE]"
